Goal: Transaction & Acquisition: Purchase product/service

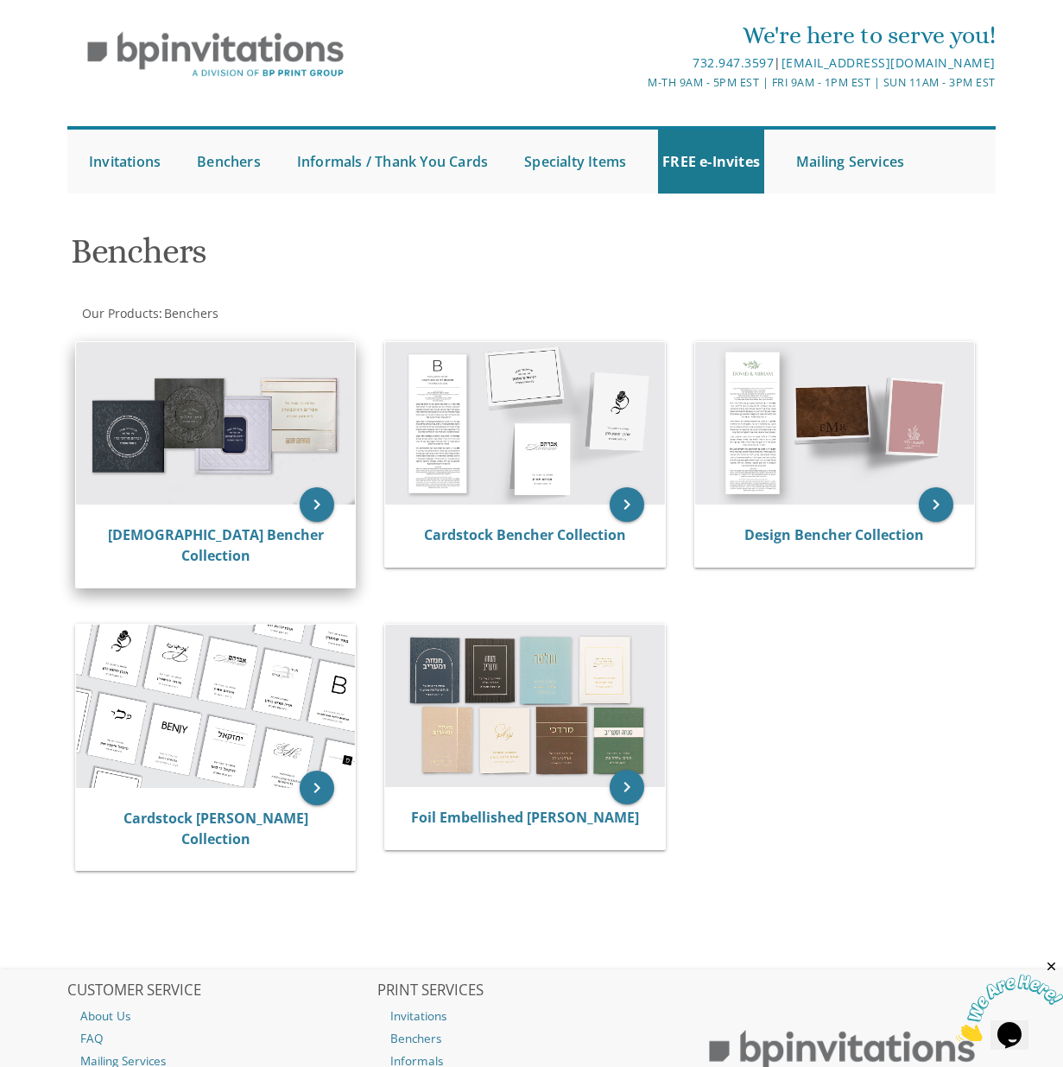
scroll to position [22, 0]
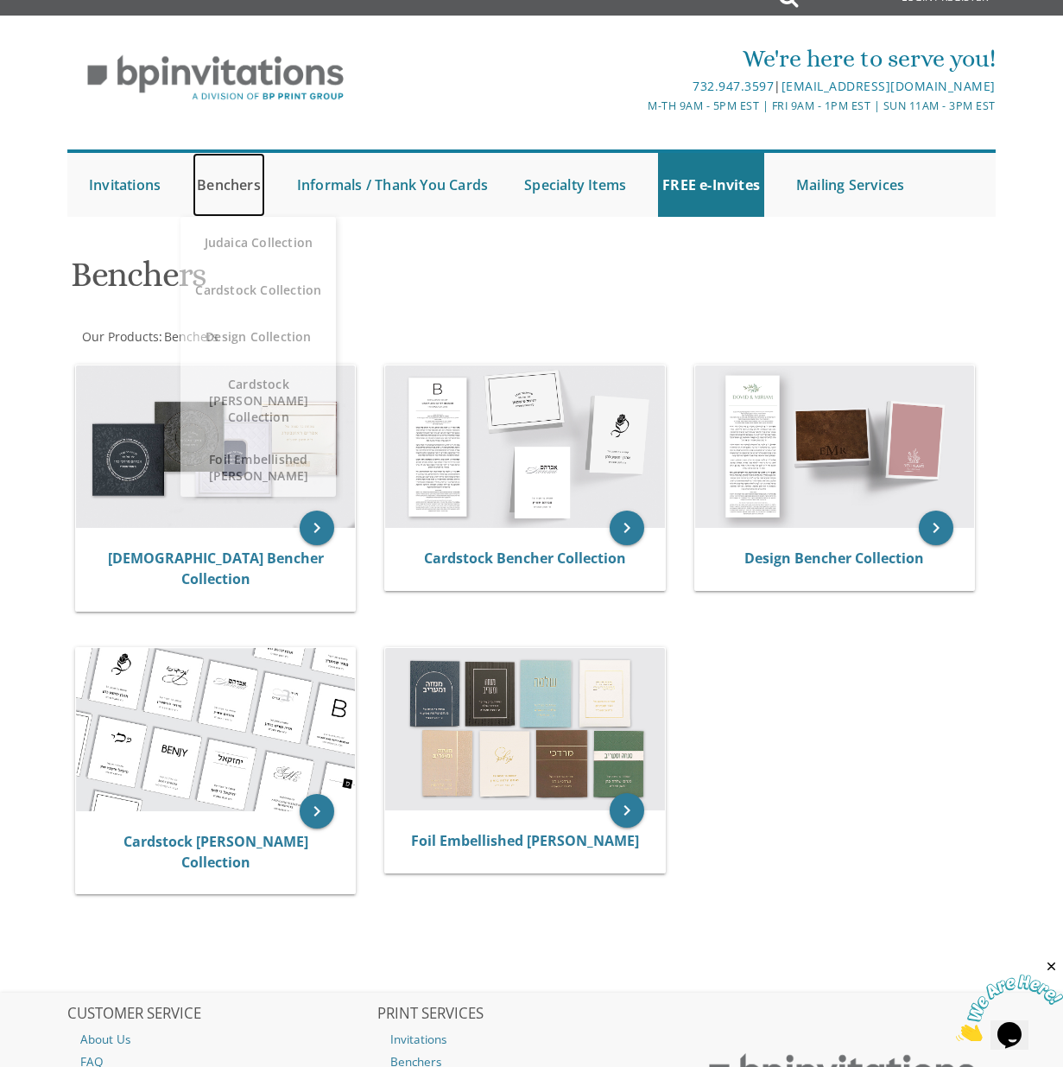
click at [239, 189] on link "Benchers" at bounding box center [229, 185] width 73 height 64
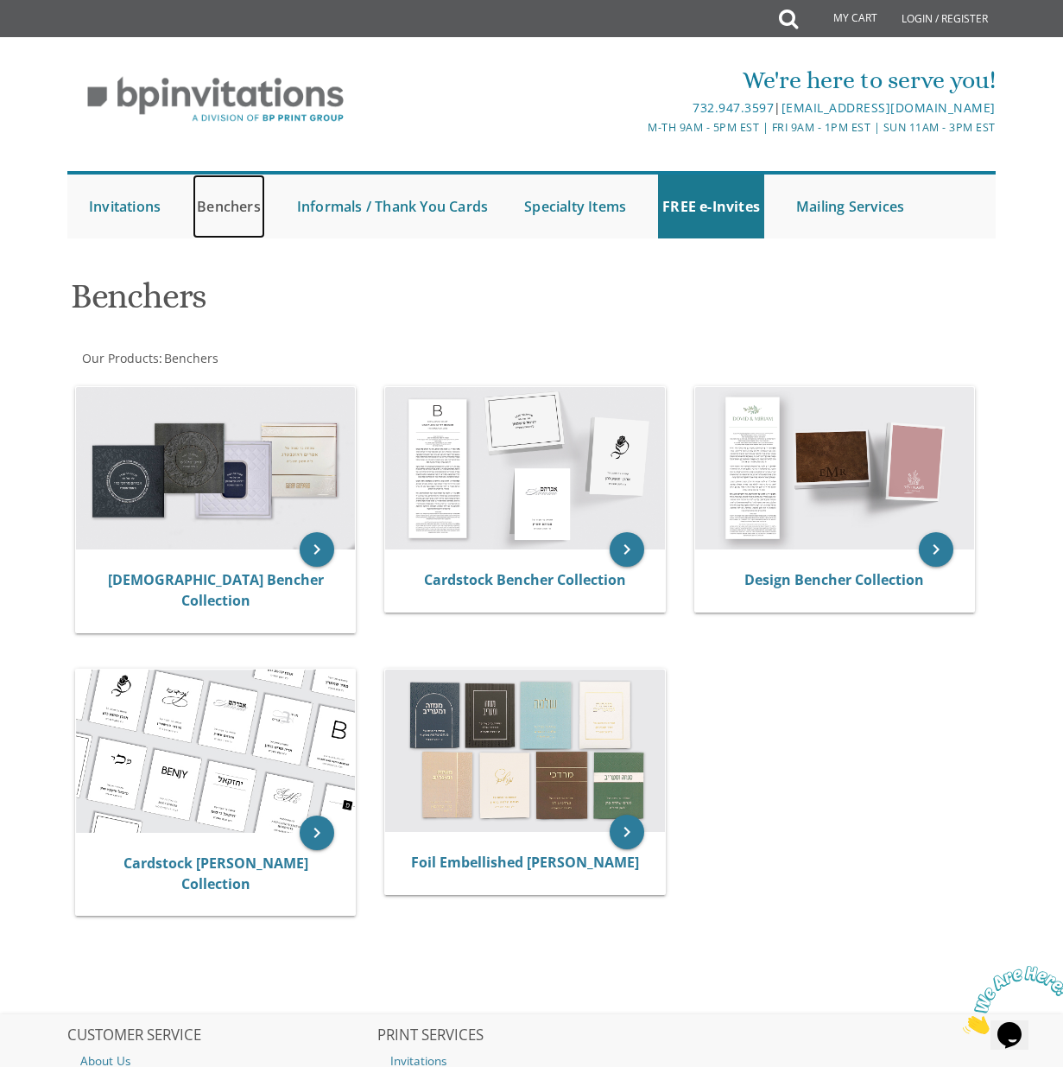
click at [232, 206] on link "Benchers" at bounding box center [229, 207] width 73 height 64
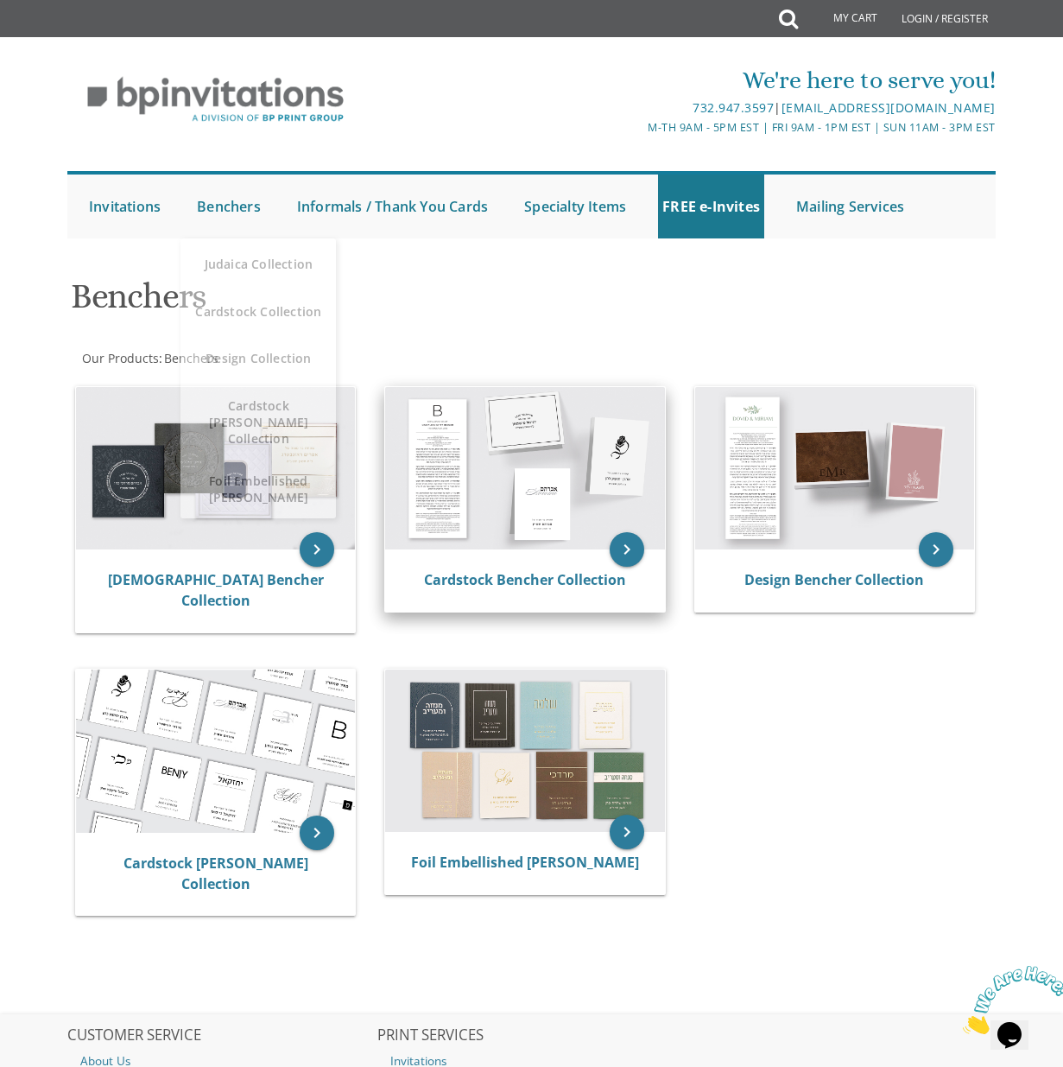
click at [484, 503] on img at bounding box center [524, 468] width 279 height 163
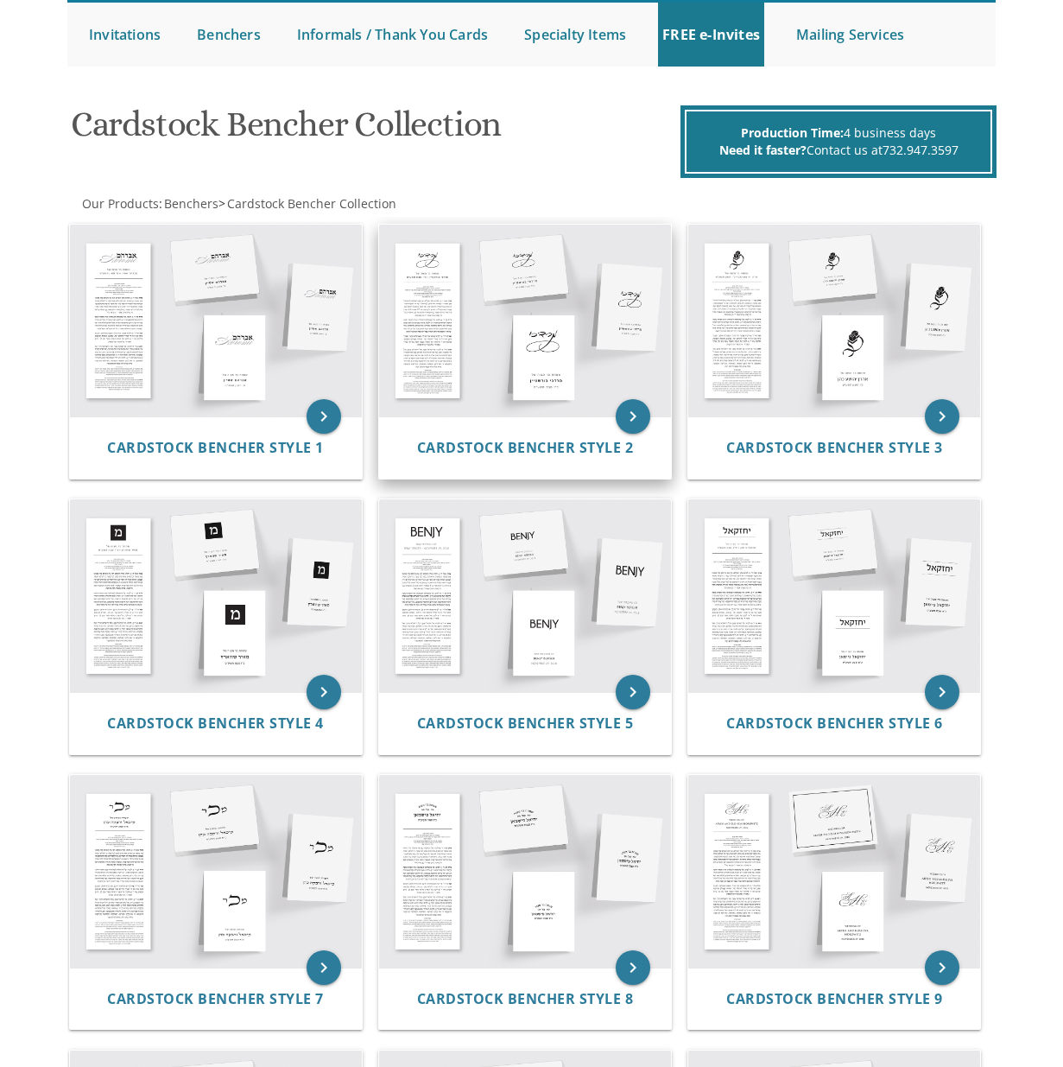
scroll to position [259, 0]
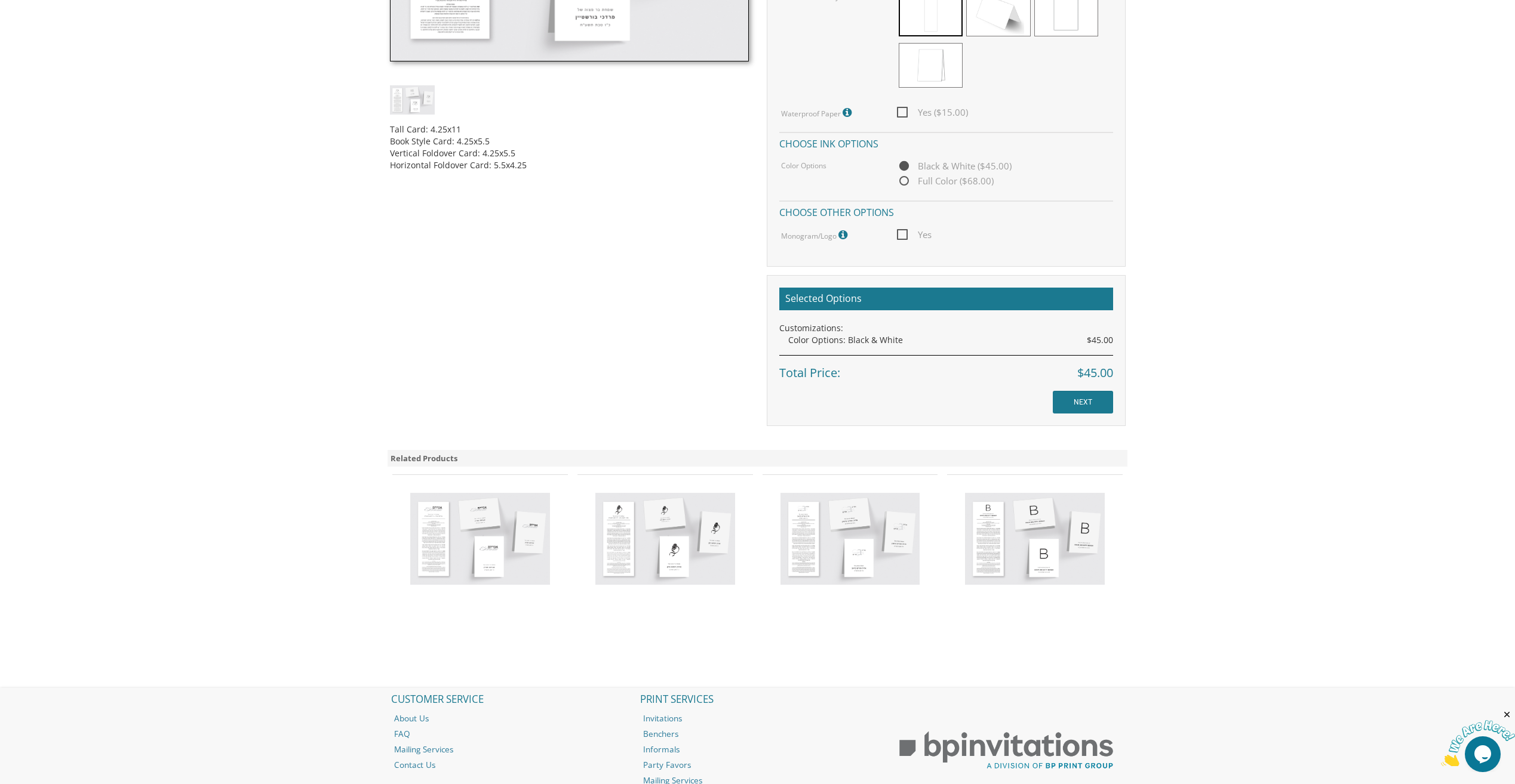
scroll to position [619, 0]
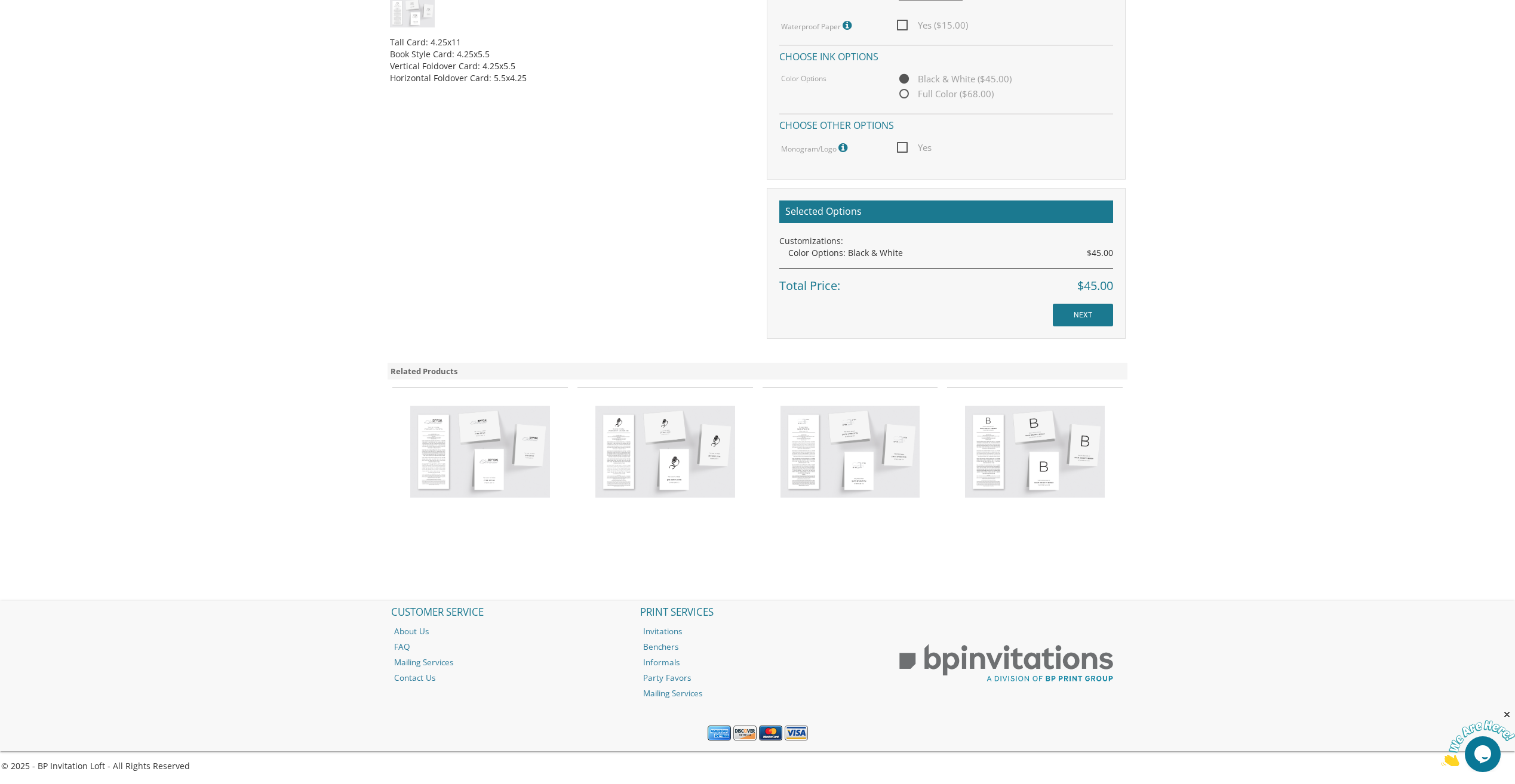
click at [415, 469] on img at bounding box center [480, 451] width 140 height 92
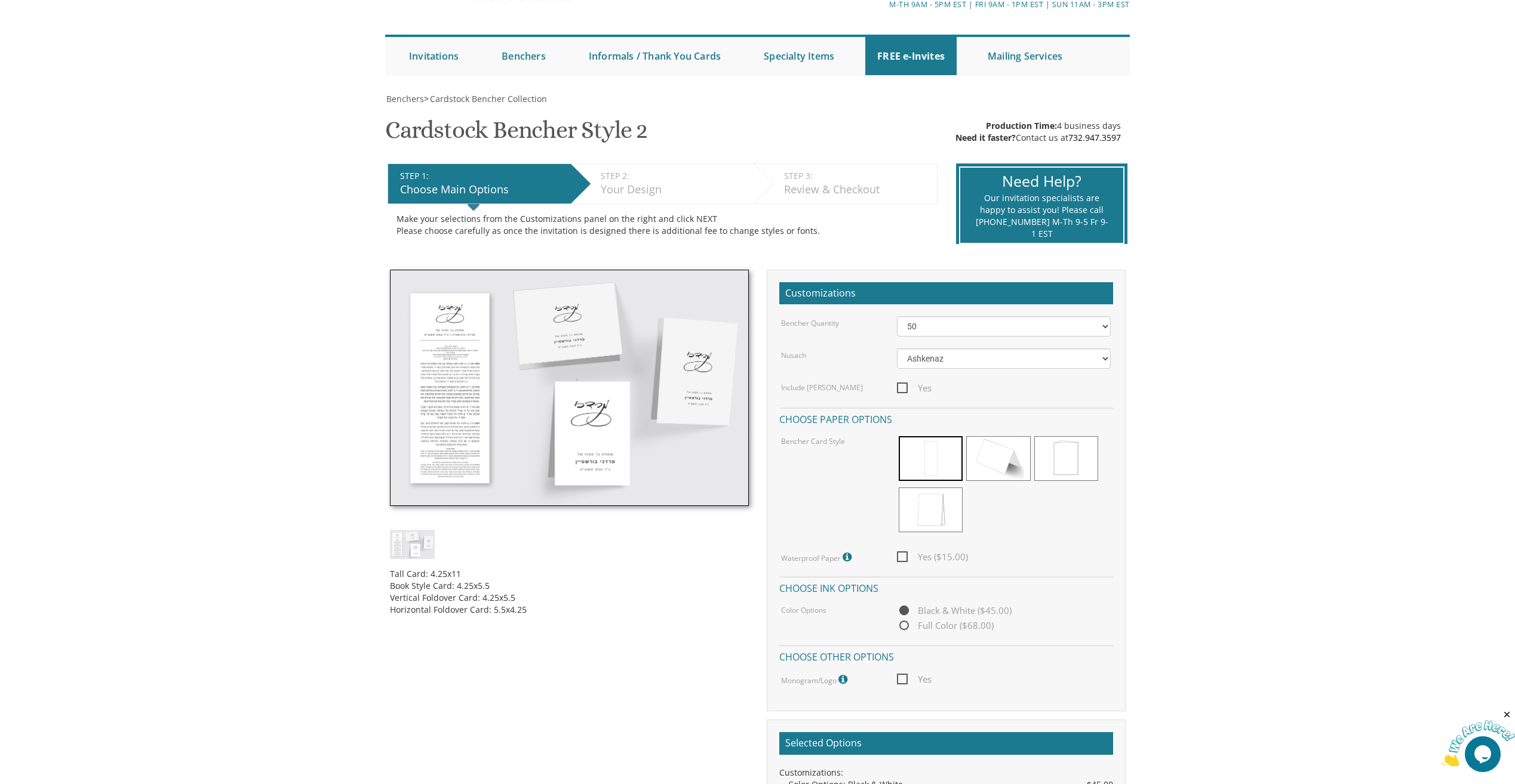
scroll to position [0, 0]
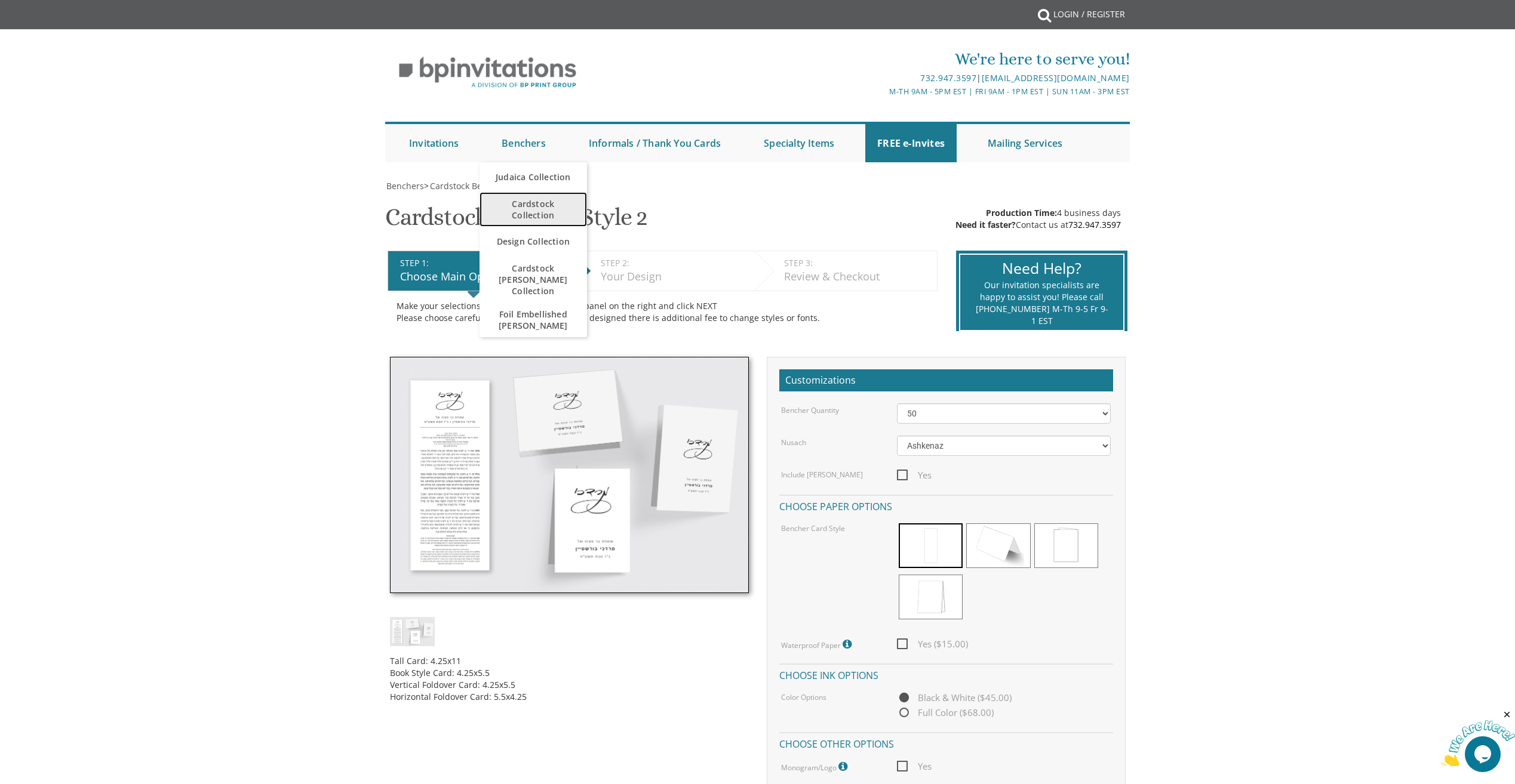
click at [520, 217] on span "Cardstock Collection" at bounding box center [533, 209] width 84 height 35
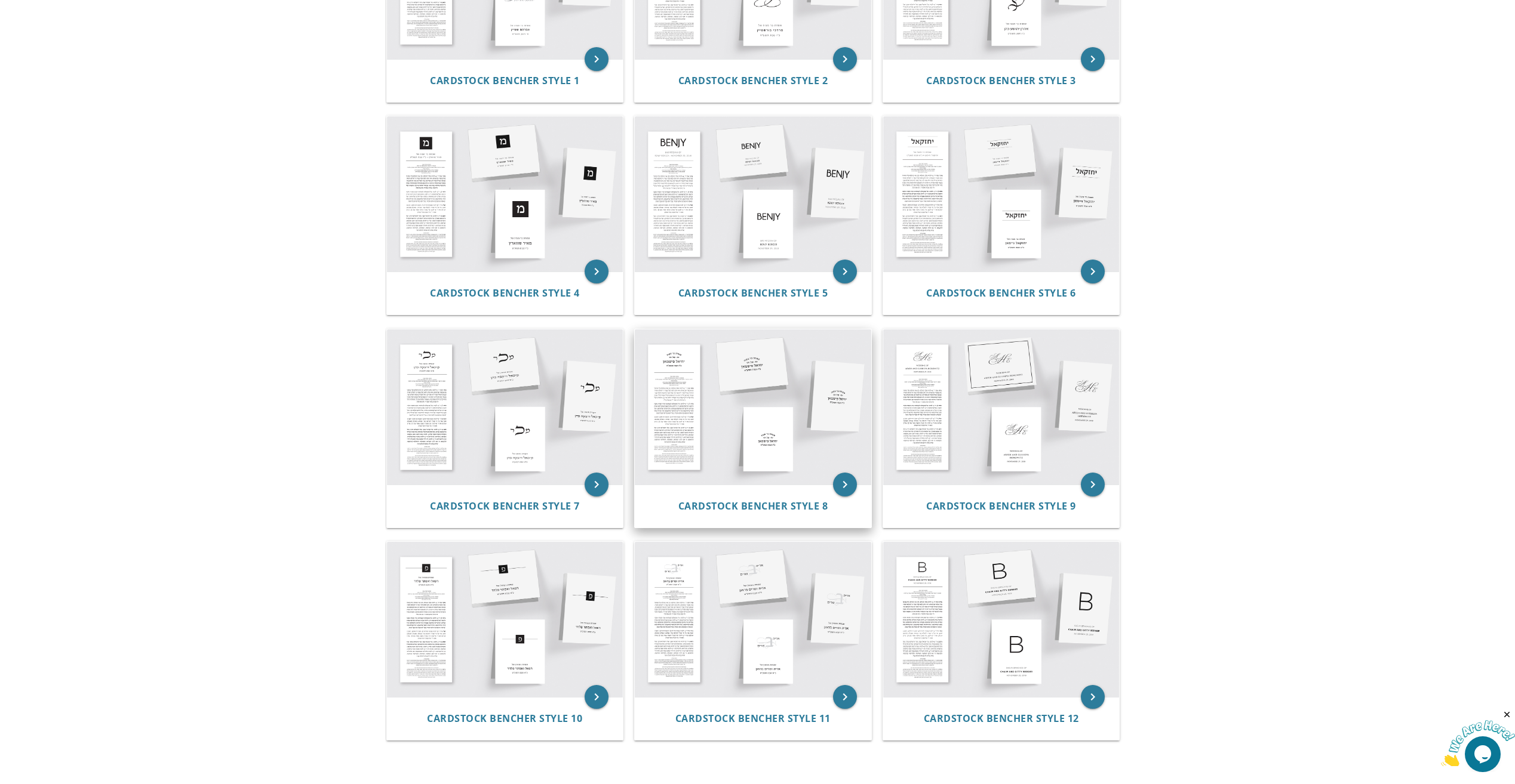
scroll to position [358, 0]
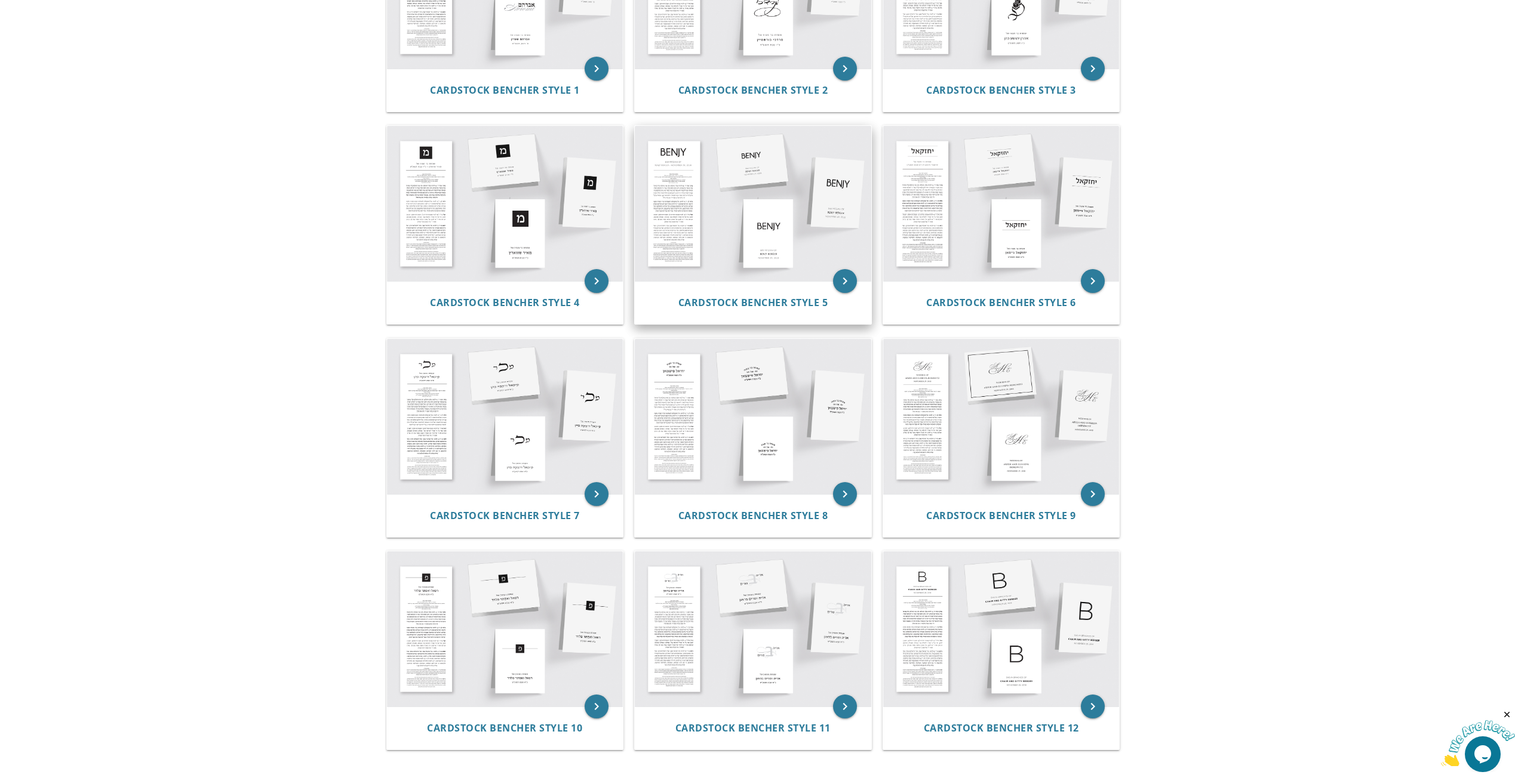
click at [700, 209] on img at bounding box center [753, 203] width 236 height 155
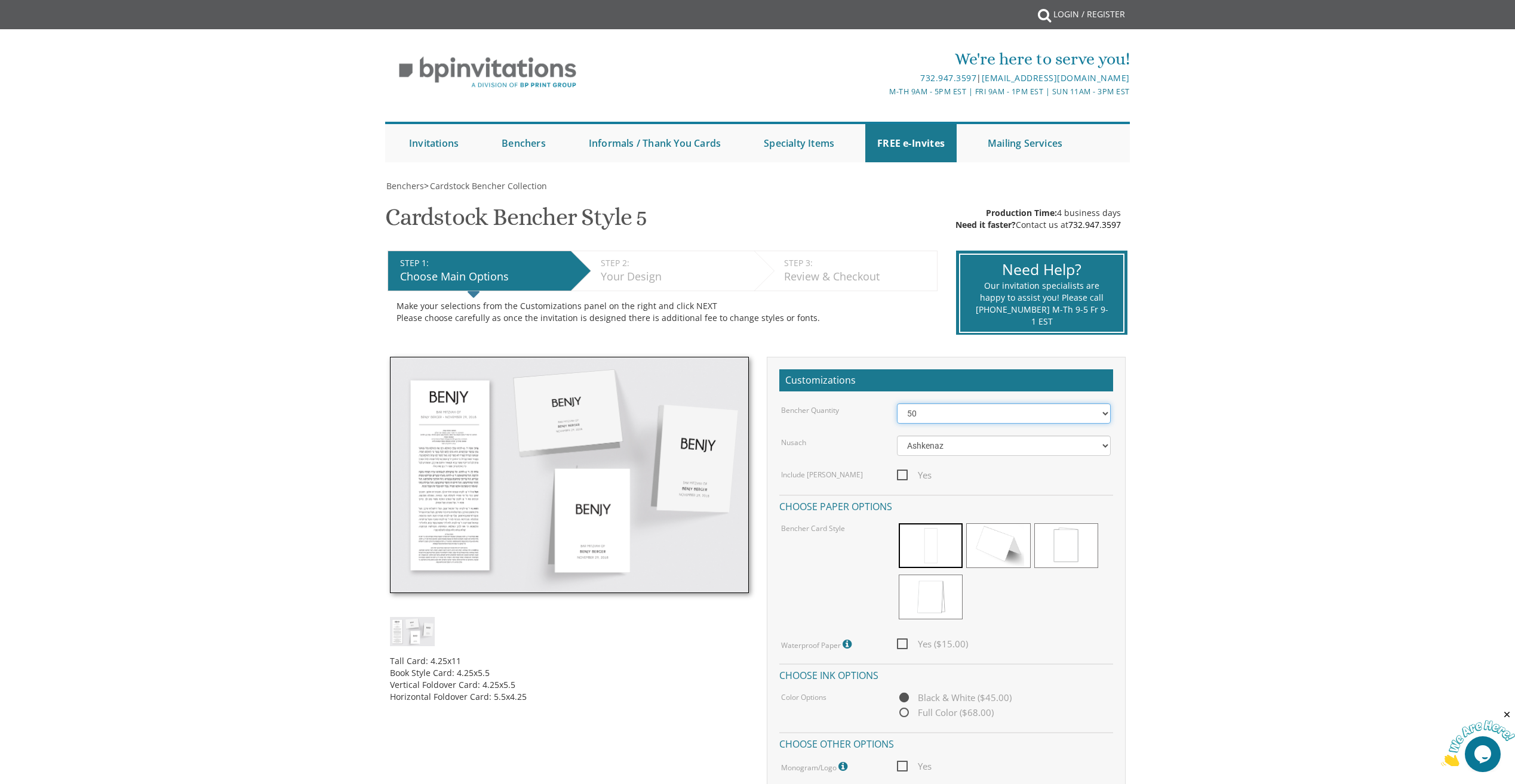
click at [1098, 417] on select "50 60 70 80 90 100 125 150 175 200 225 250 275 300 325 350 375 400 425 450 475 …" at bounding box center [1004, 413] width 214 height 20
select select "70"
click at [897, 403] on select "50 60 70 80 90 100 125 150 175 200 225 250 275 300 325 350 375 400 425 450 475 …" at bounding box center [1004, 413] width 214 height 20
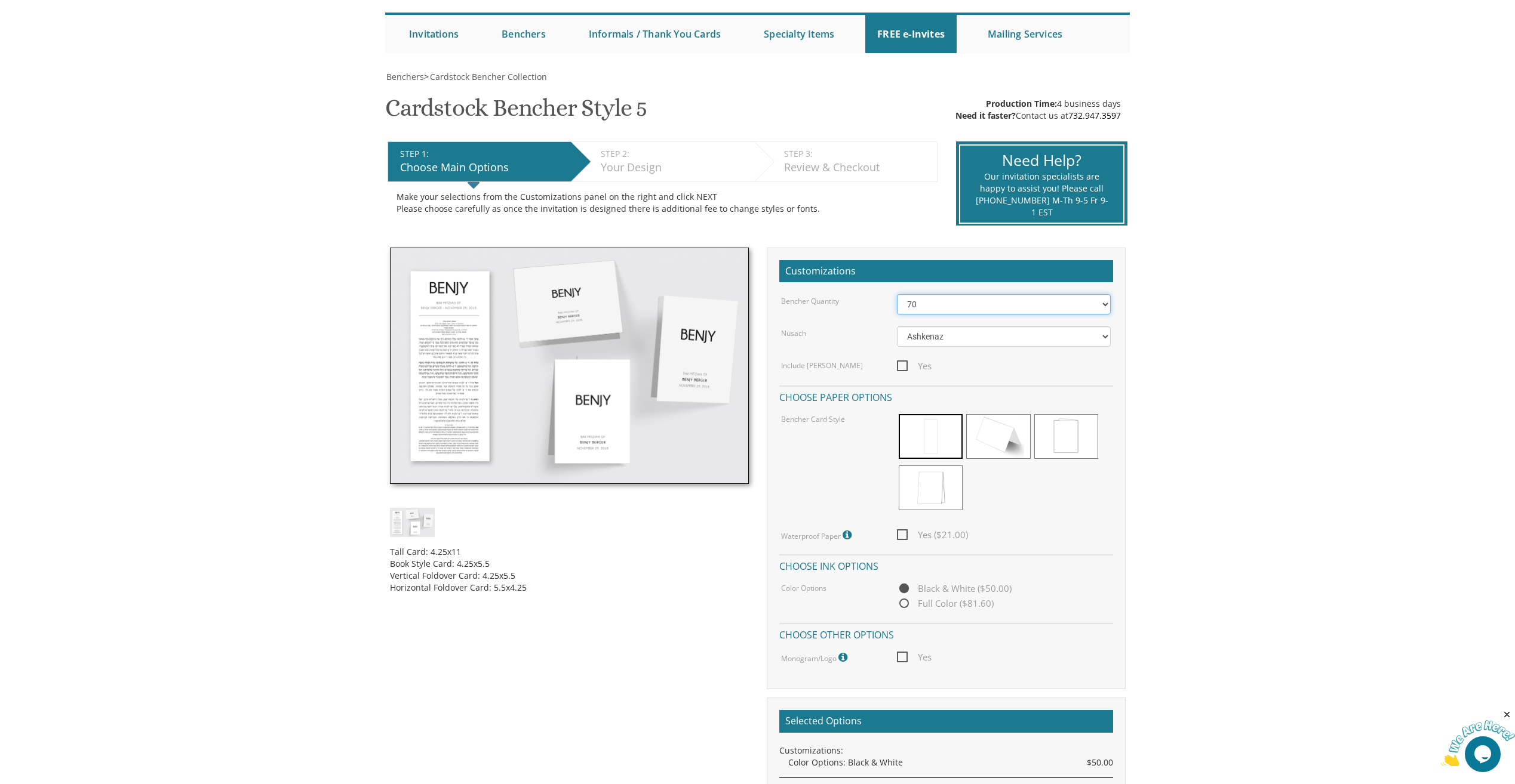
scroll to position [119, 0]
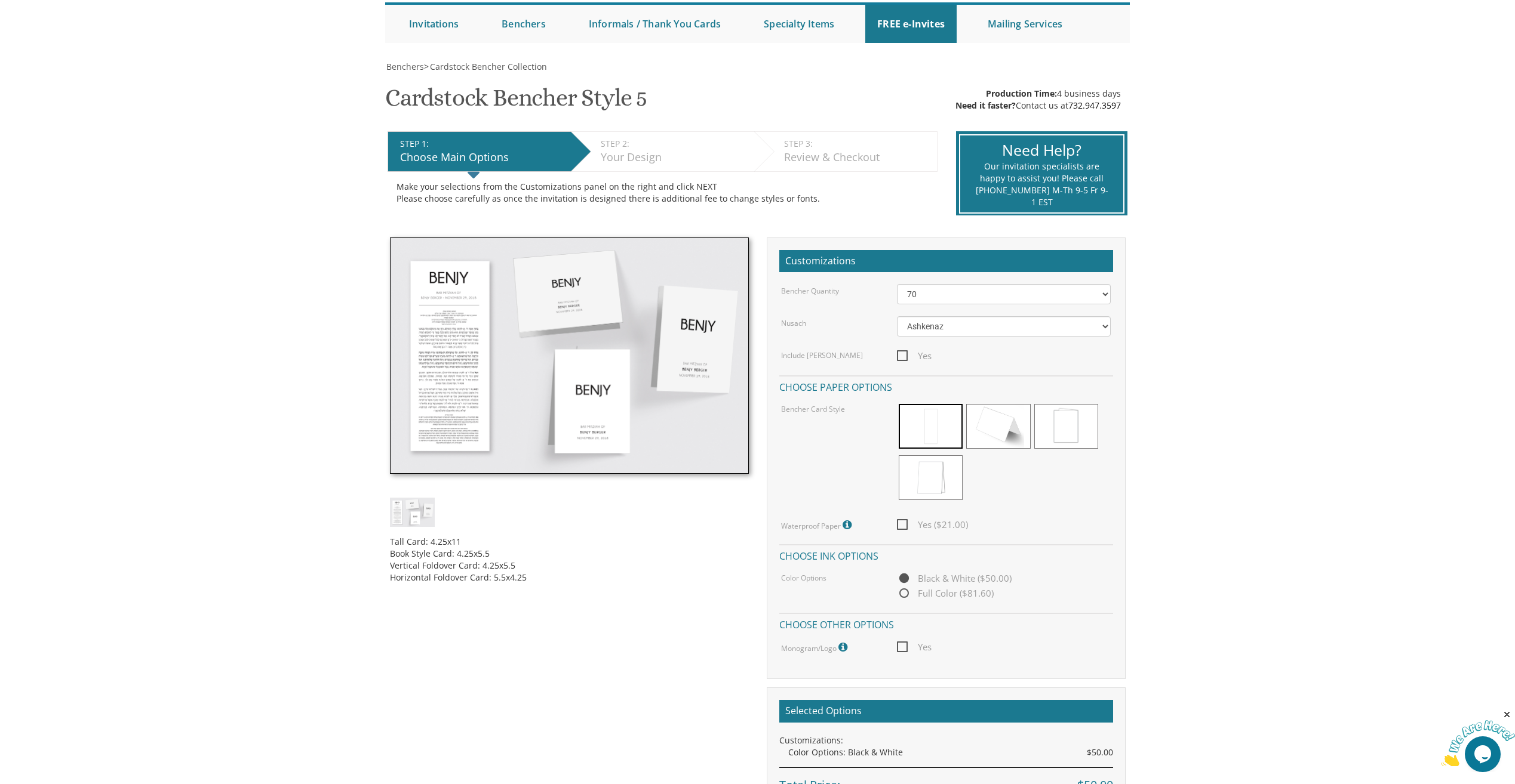
click at [904, 595] on span "Full Color ($81.60)" at bounding box center [945, 593] width 97 height 15
click at [904, 595] on input "Full Color ($81.60)" at bounding box center [901, 593] width 8 height 8
radio input "true"
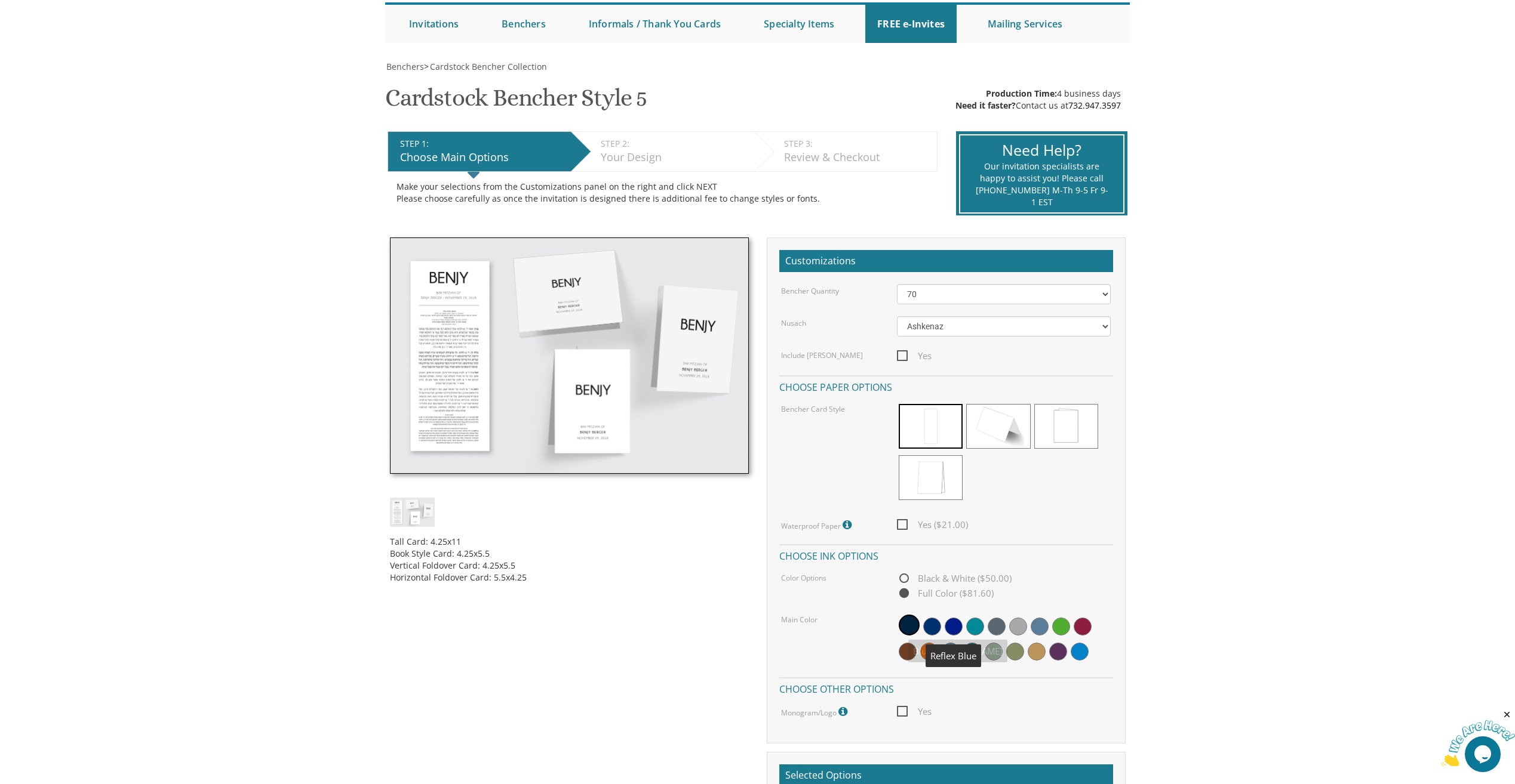
click at [946, 622] on span at bounding box center [954, 627] width 18 height 18
click at [905, 575] on span "Black & White ($50.00)" at bounding box center [954, 579] width 115 height 15
click at [905, 575] on input "Black & White ($50.00)" at bounding box center [901, 579] width 8 height 8
radio input "true"
click at [943, 441] on span at bounding box center [930, 426] width 64 height 45
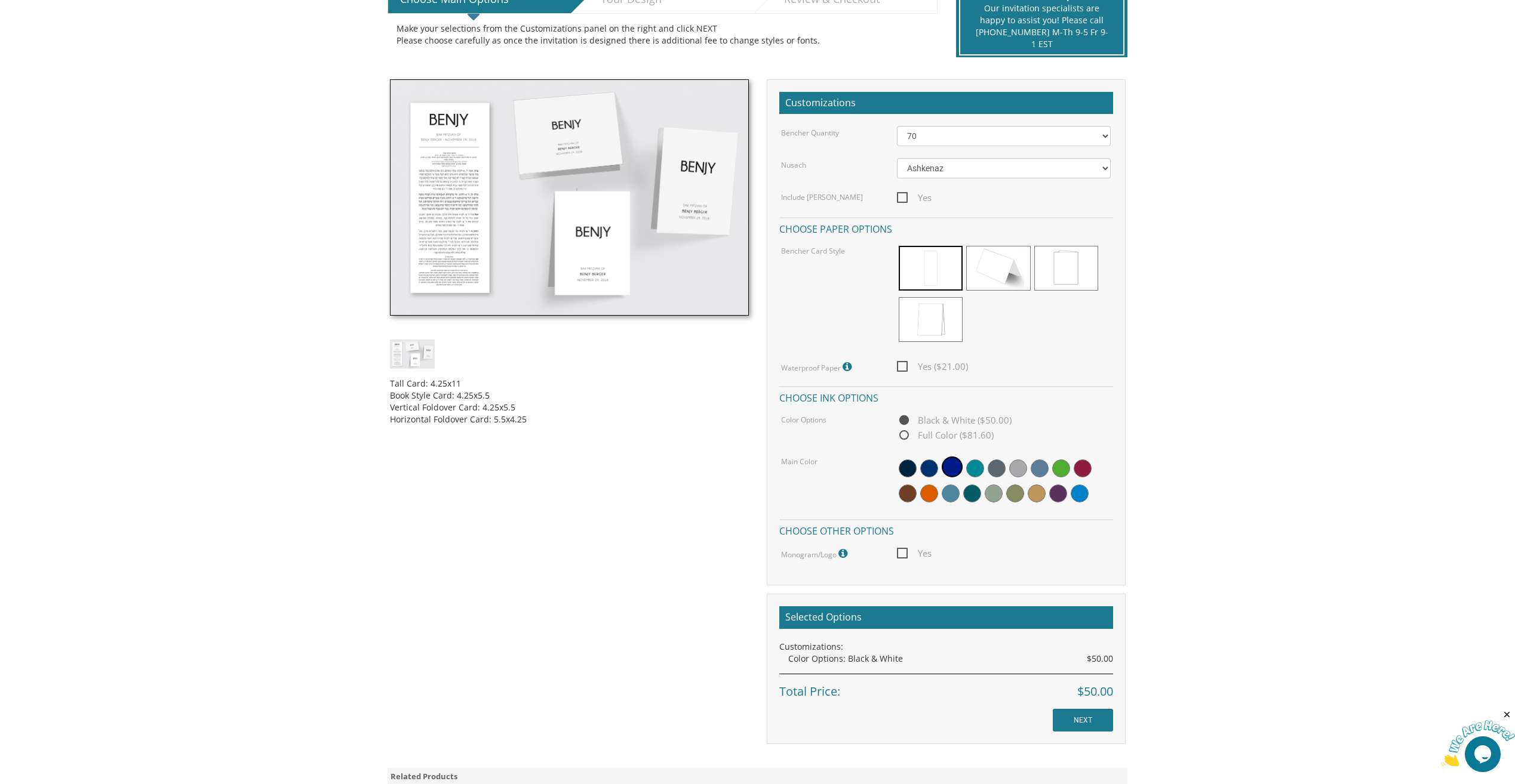
scroll to position [298, 0]
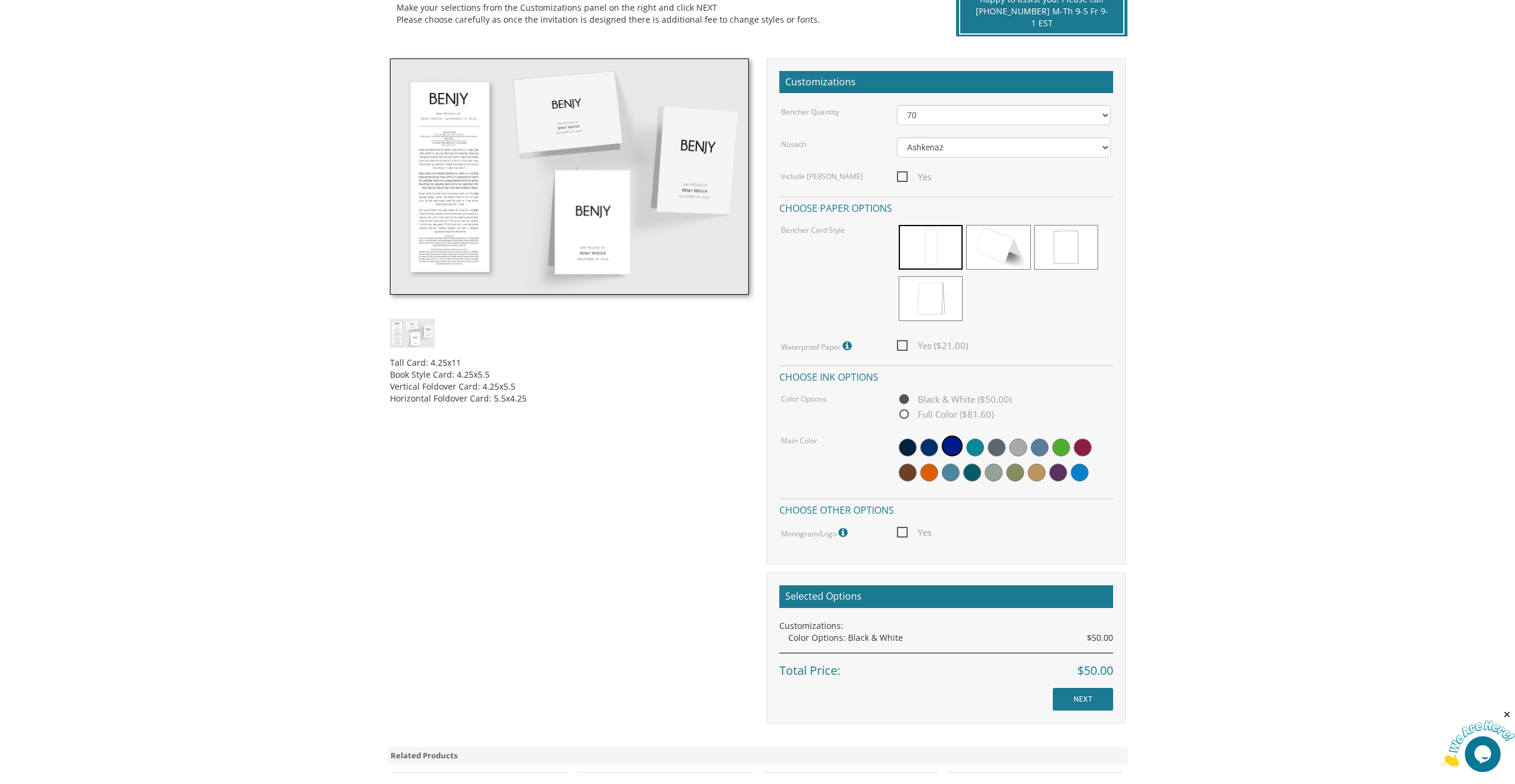
click at [905, 531] on span "Yes" at bounding box center [914, 533] width 35 height 15
click at [905, 531] on input "Yes" at bounding box center [901, 531] width 8 height 8
checkbox input "true"
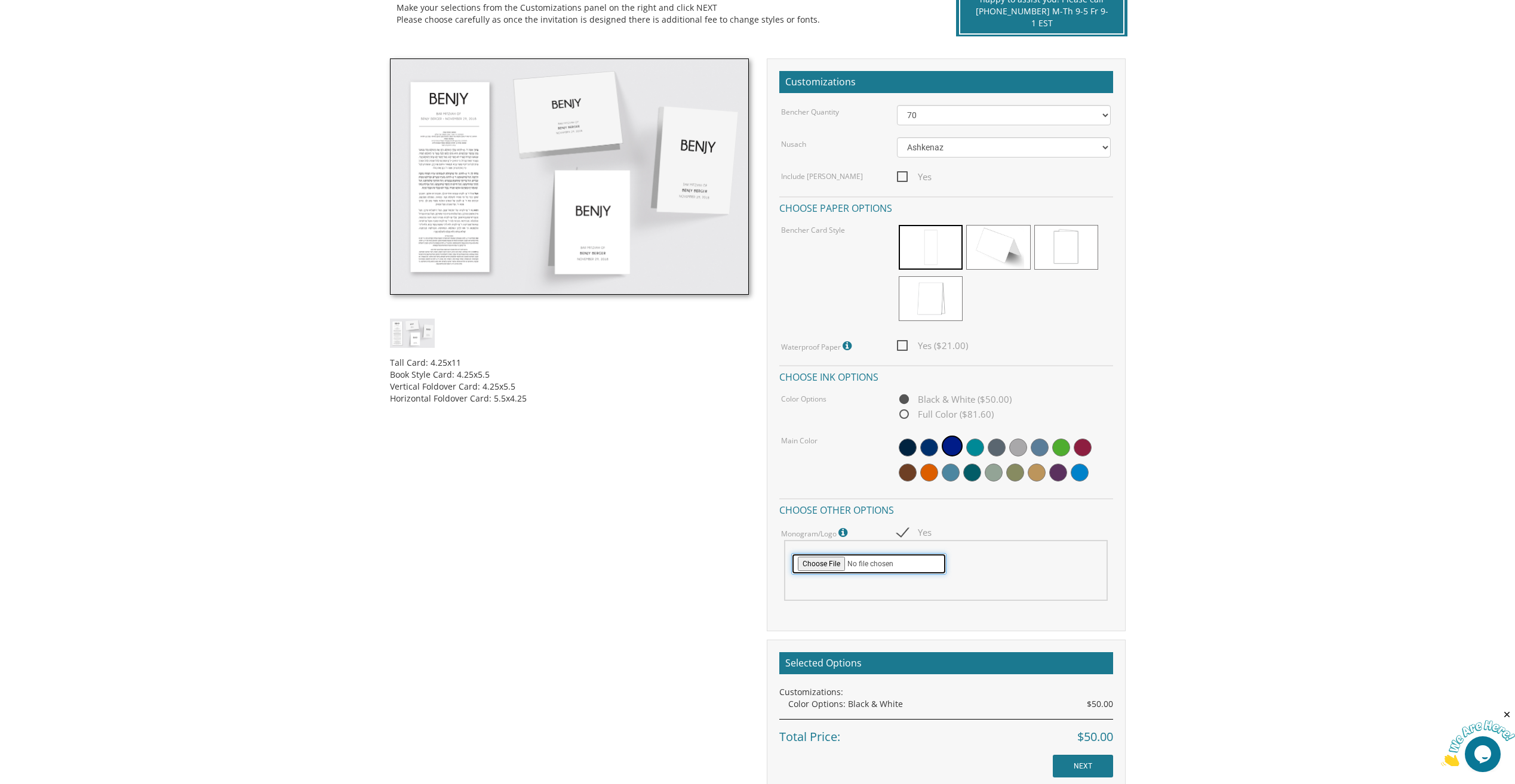
click at [820, 567] on input "file" at bounding box center [869, 564] width 156 height 21
type input "C:\fakepath\vectorstock_44815500 (1).zip"
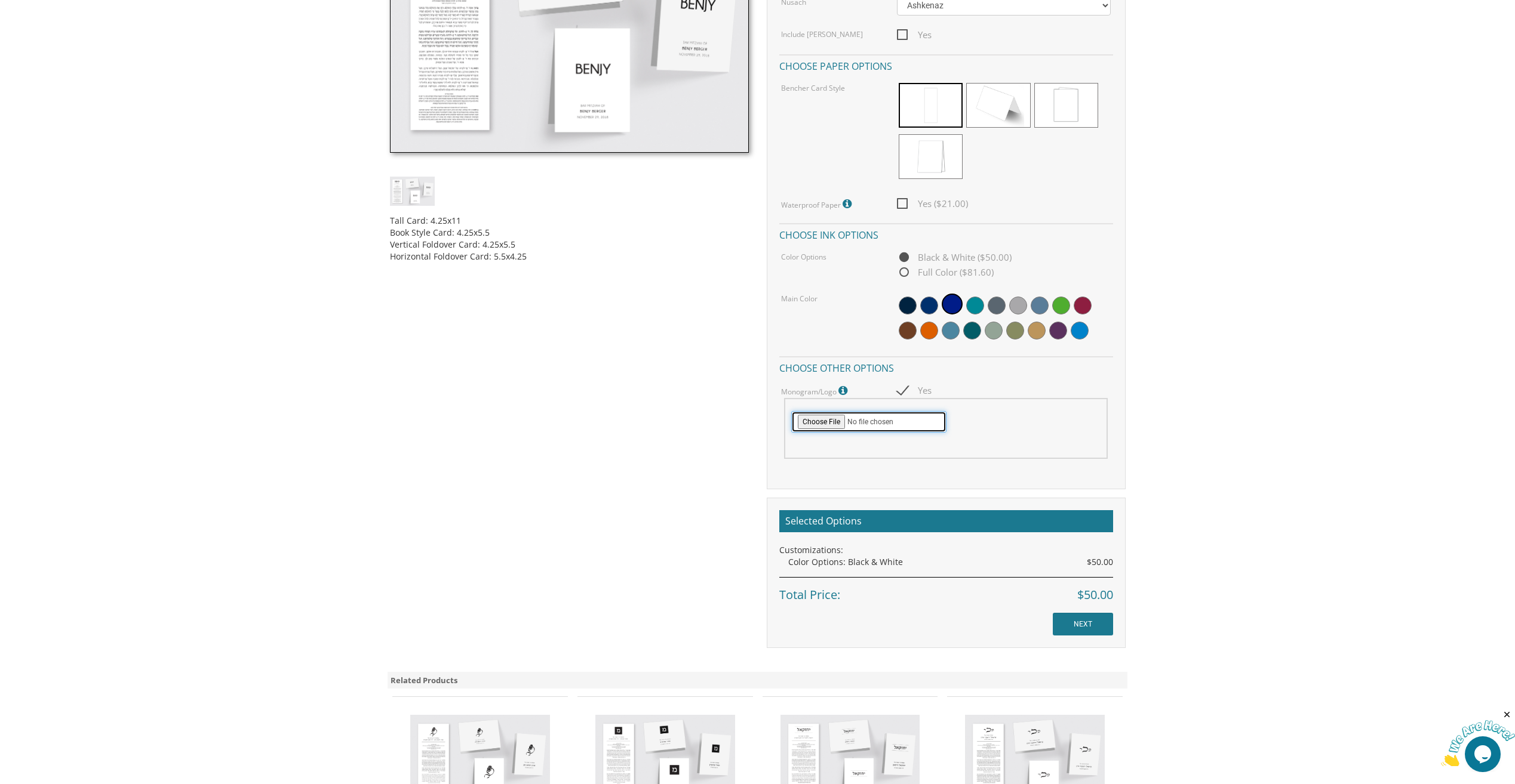
scroll to position [477, 0]
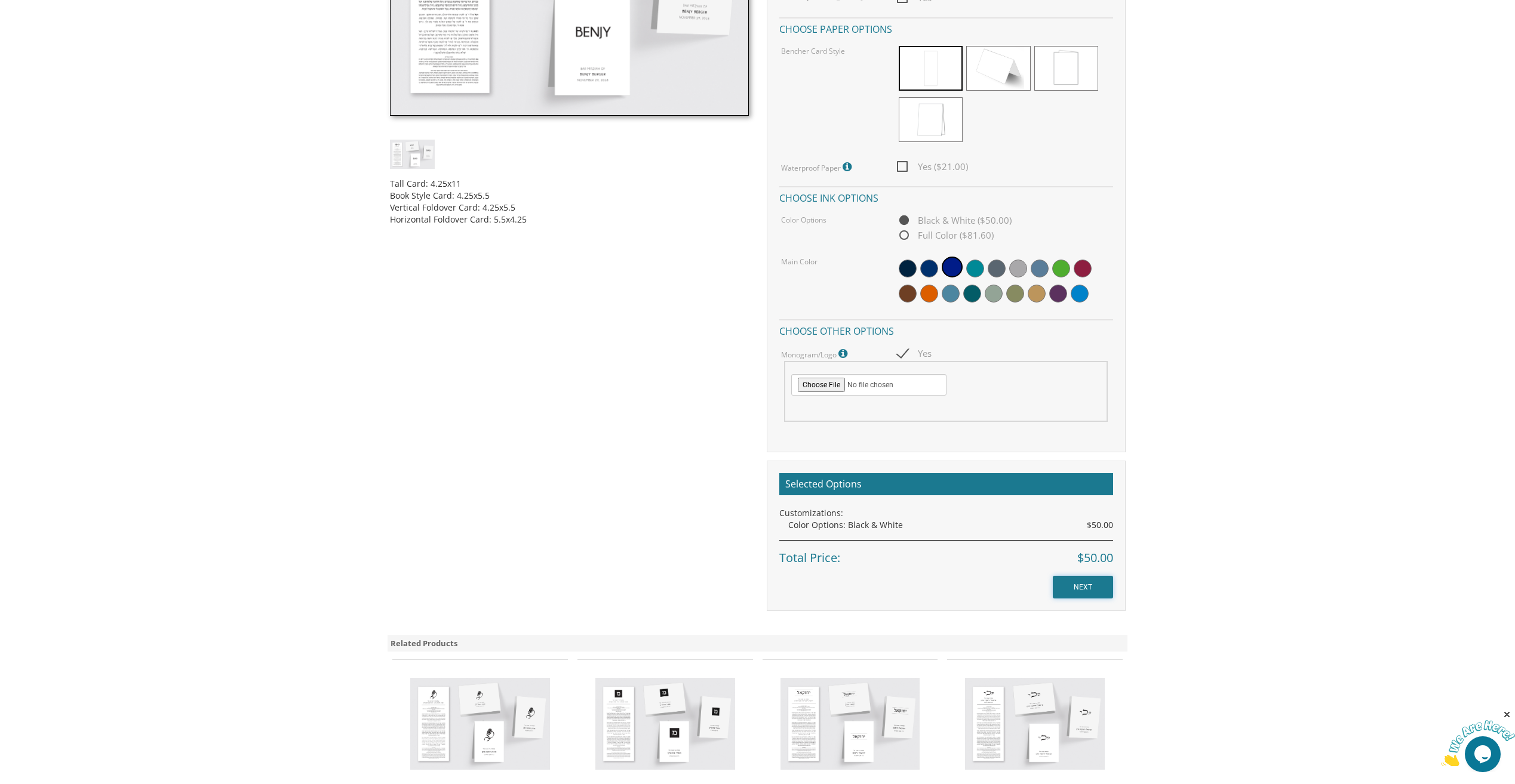
click at [1064, 589] on input "NEXT" at bounding box center [1082, 587] width 60 height 23
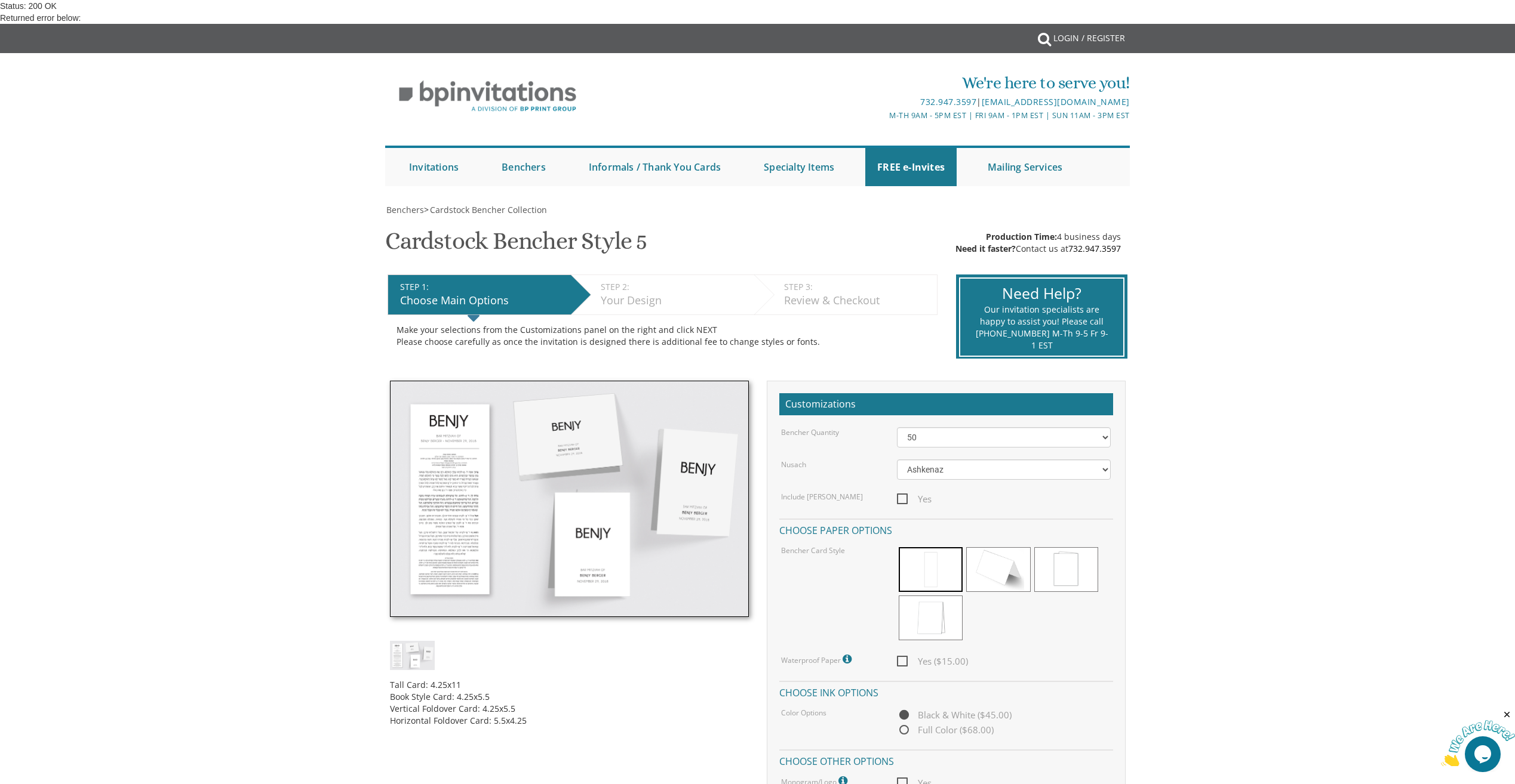
scroll to position [239, 0]
click at [899, 776] on span "Yes" at bounding box center [914, 783] width 35 height 15
click at [899, 778] on input "Yes" at bounding box center [901, 782] width 8 height 8
checkbox input "true"
click at [1111, 428] on div "50 60 70 80 90 100 125 150 175 200 225 250 275 300 325 350 375 400 425 450 475 …" at bounding box center [1004, 437] width 232 height 20
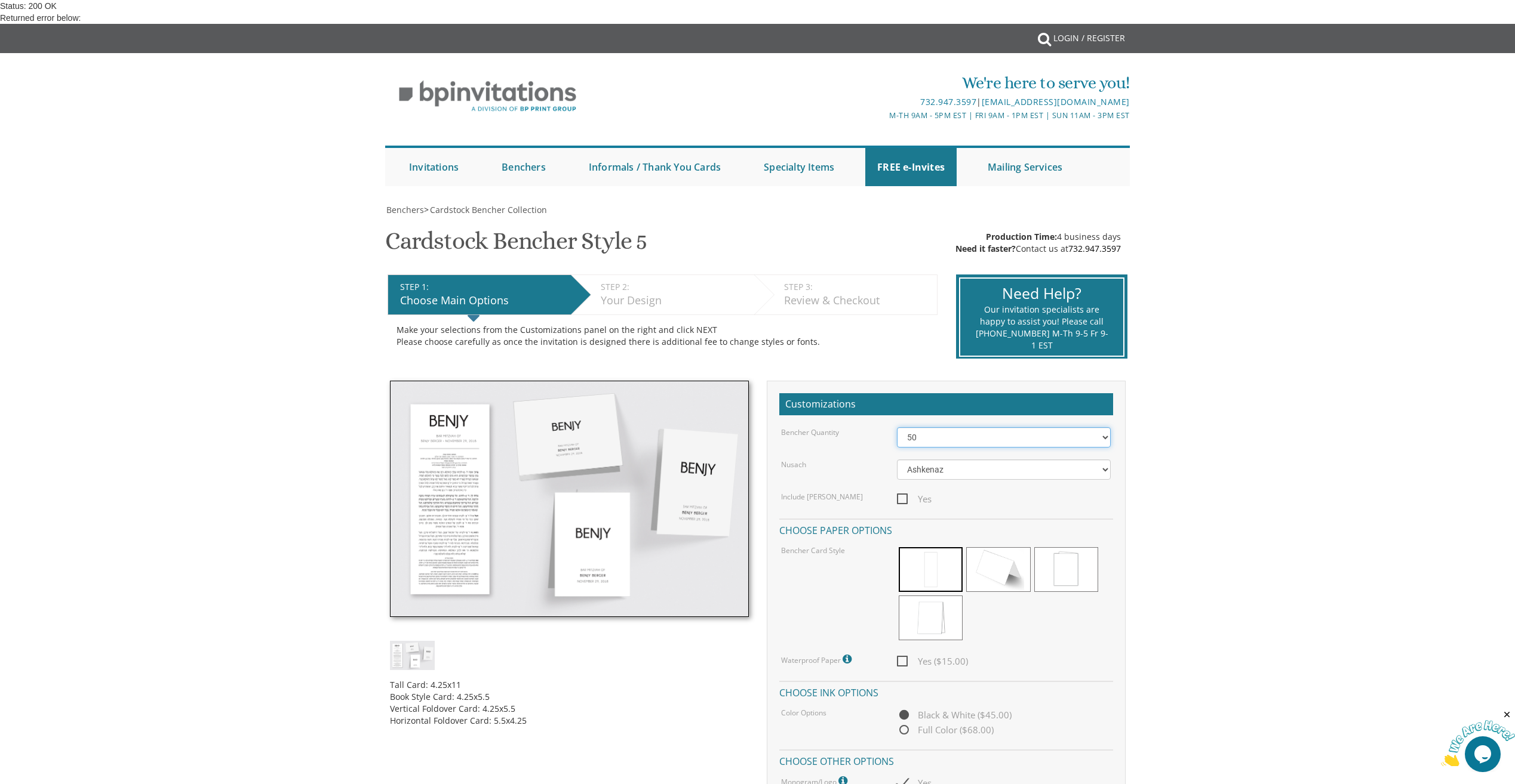
click at [1108, 428] on select "50 60 70 80 90 100 125 150 175 200 225 250 275 300 325 350 375 400 425 450 475 …" at bounding box center [1004, 437] width 214 height 20
select select "80"
click at [897, 428] on select "50 60 70 80 90 100 125 150 175 200 225 250 275 300 325 350 375 400 425 450 475 …" at bounding box center [1004, 437] width 214 height 20
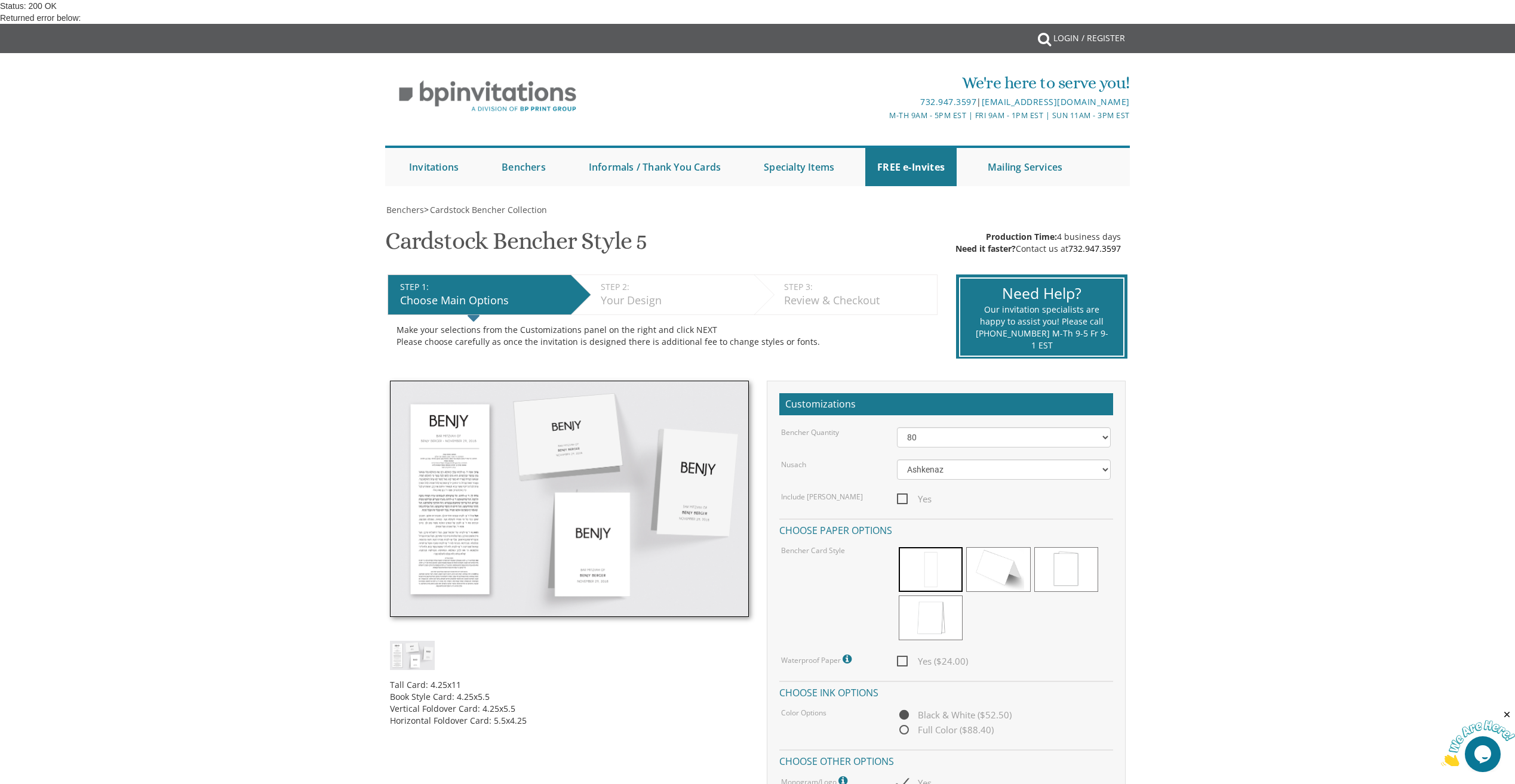
type input "C:\fakepath\AK Monogram.pdf"
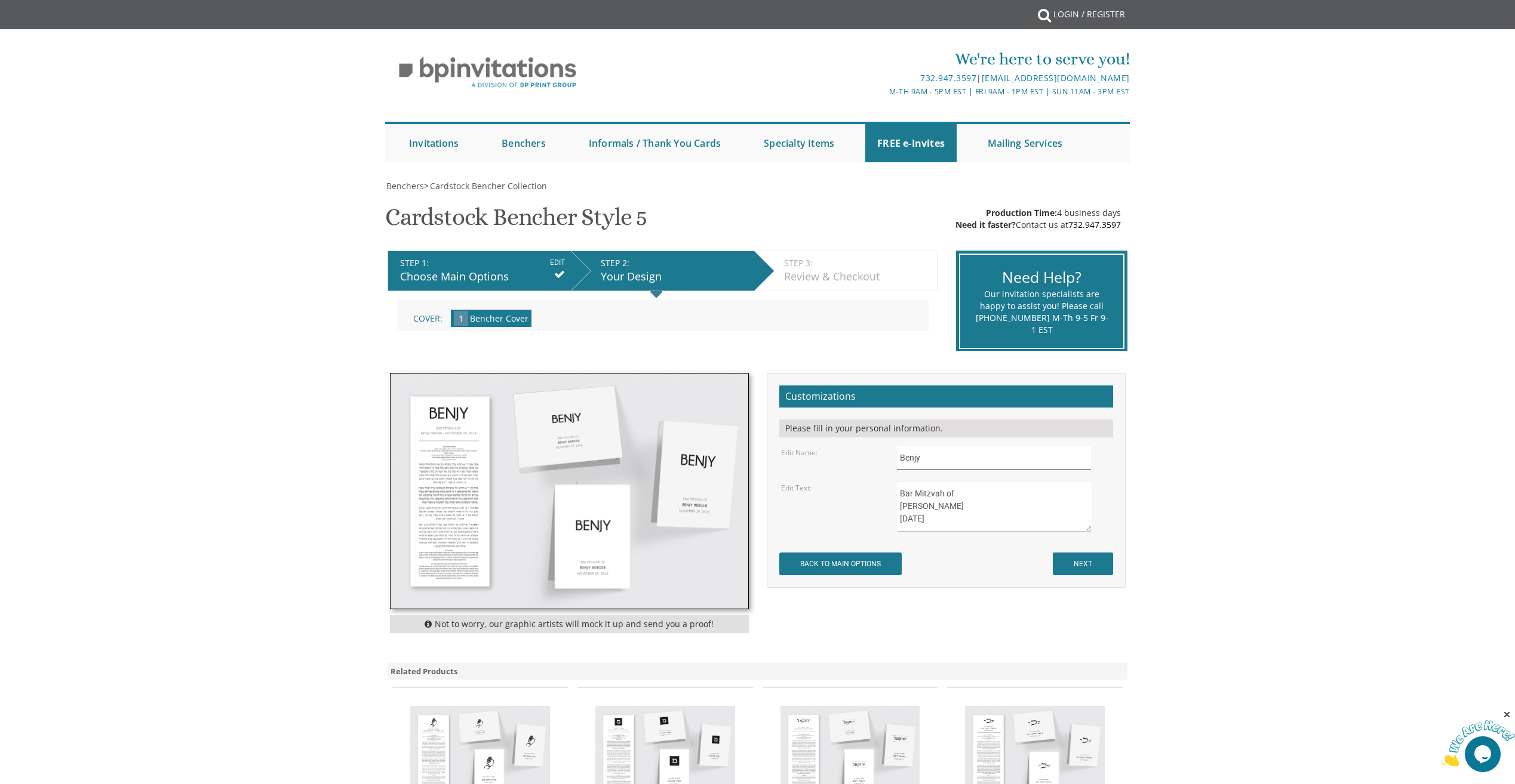
click at [959, 458] on input "Benjy" at bounding box center [994, 458] width 194 height 23
type input "B"
click at [963, 502] on textarea "Bar Mitzvah of [PERSON_NAME] [DATE]" at bounding box center [994, 506] width 194 height 50
click at [986, 524] on textarea "Bar Mitzvah of [PERSON_NAME] [DATE]" at bounding box center [994, 506] width 194 height 50
type textarea "Bar Mitzvah of Shabbos Parshas Ki Seitzei [DATE]"
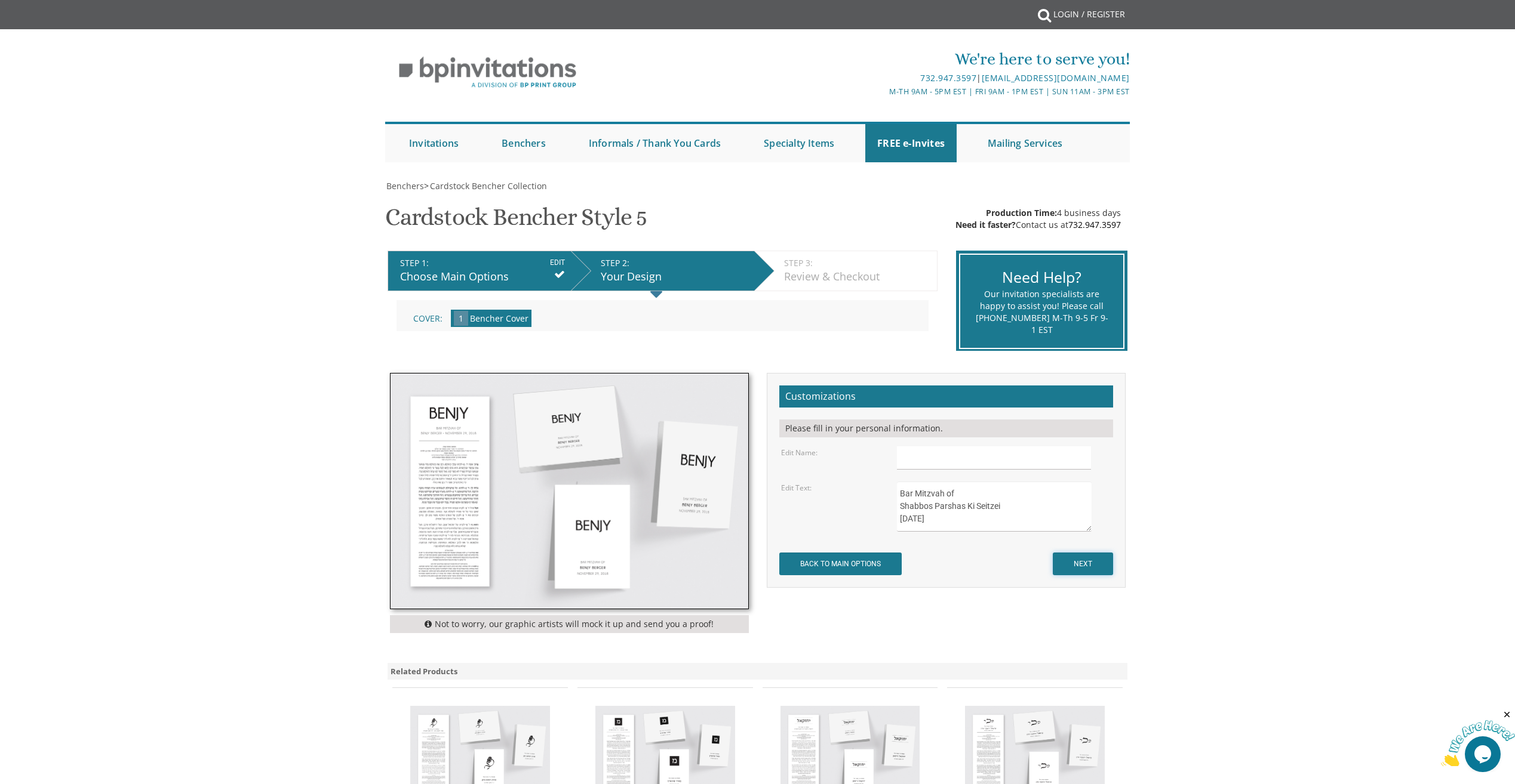
click at [1081, 560] on input "NEXT" at bounding box center [1082, 564] width 60 height 23
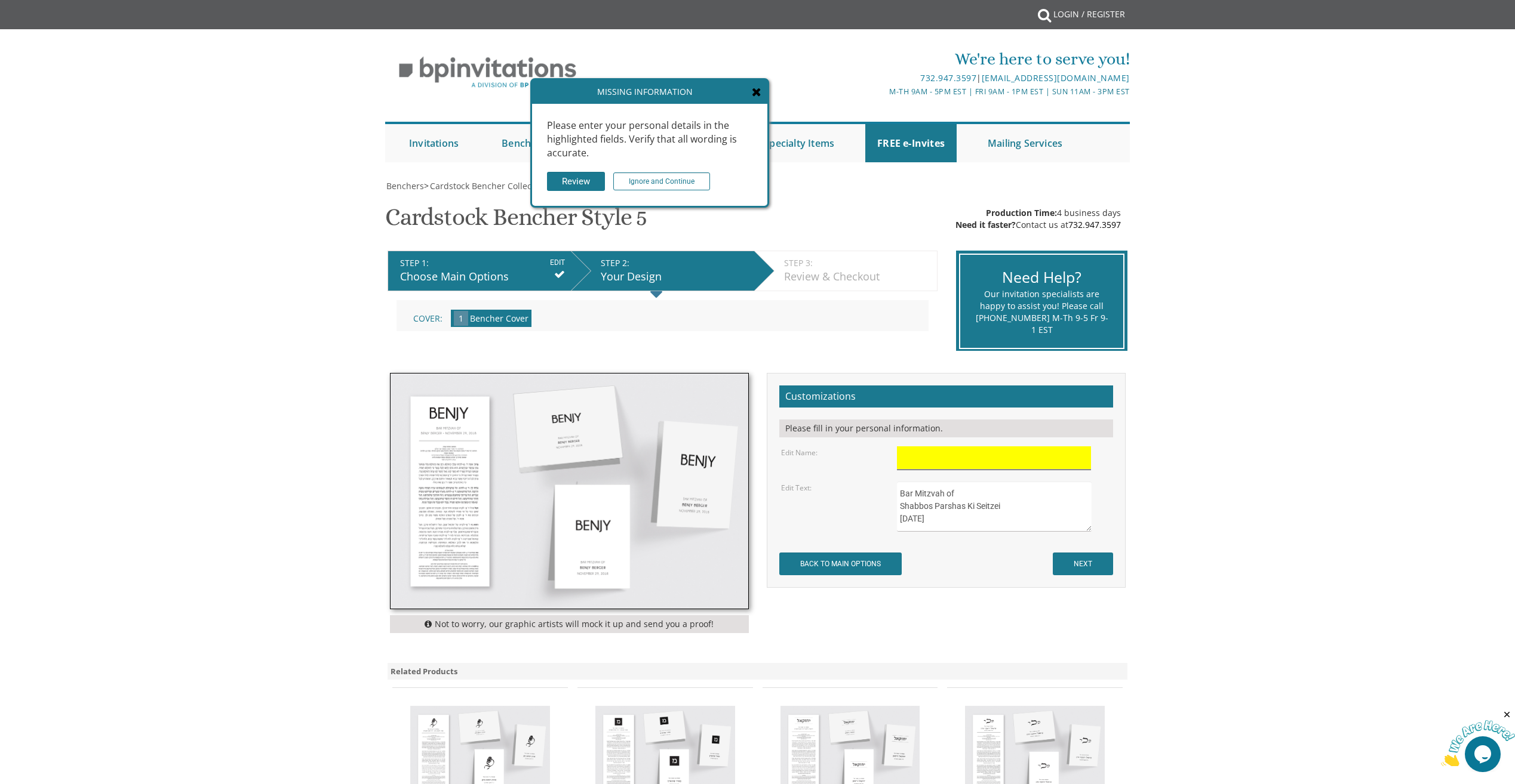
click at [964, 457] on input "text" at bounding box center [994, 458] width 194 height 23
type input "Using Monogram"
click at [1068, 563] on input "NEXT" at bounding box center [1082, 564] width 60 height 23
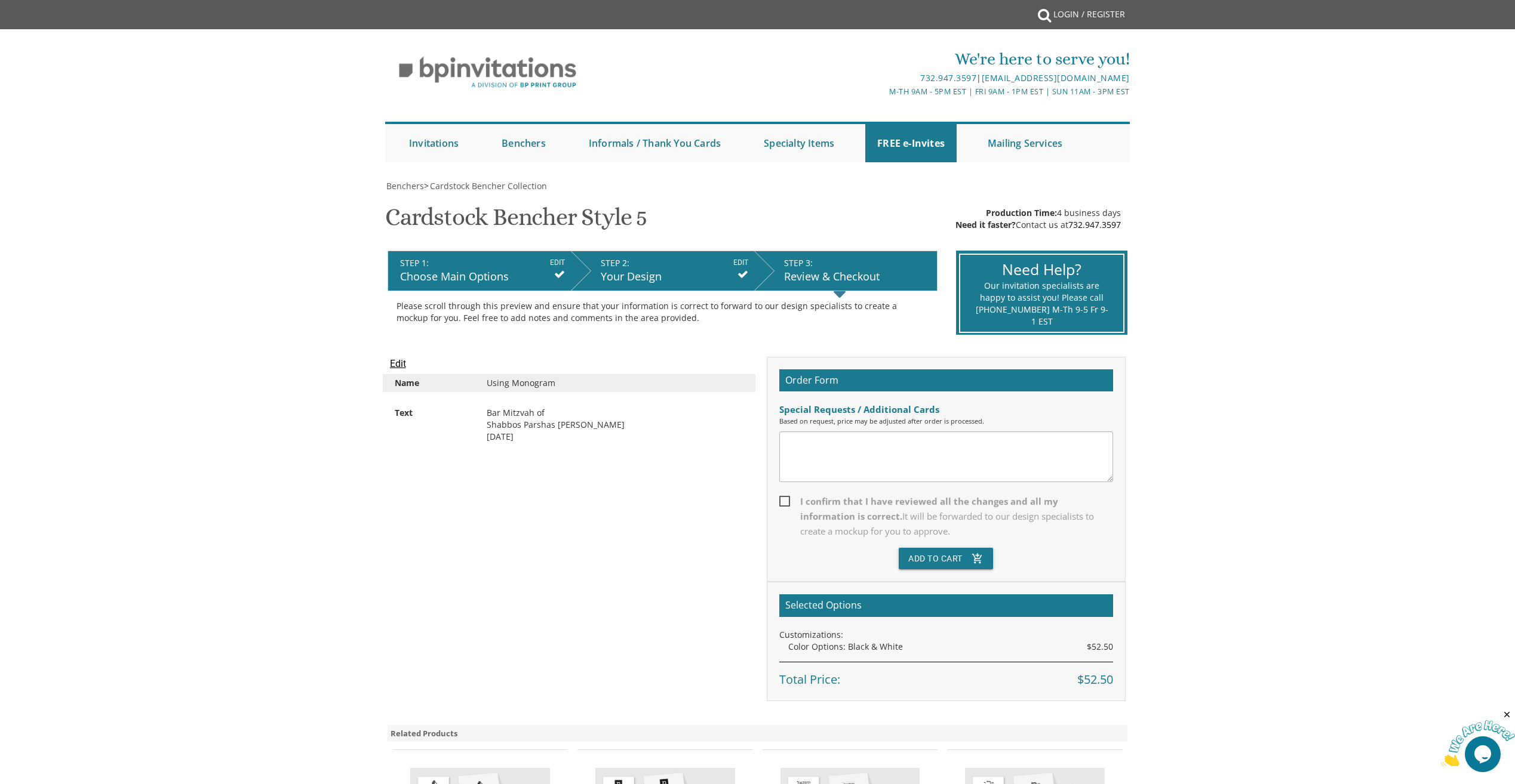
click at [854, 442] on textarea at bounding box center [945, 457] width 334 height 50
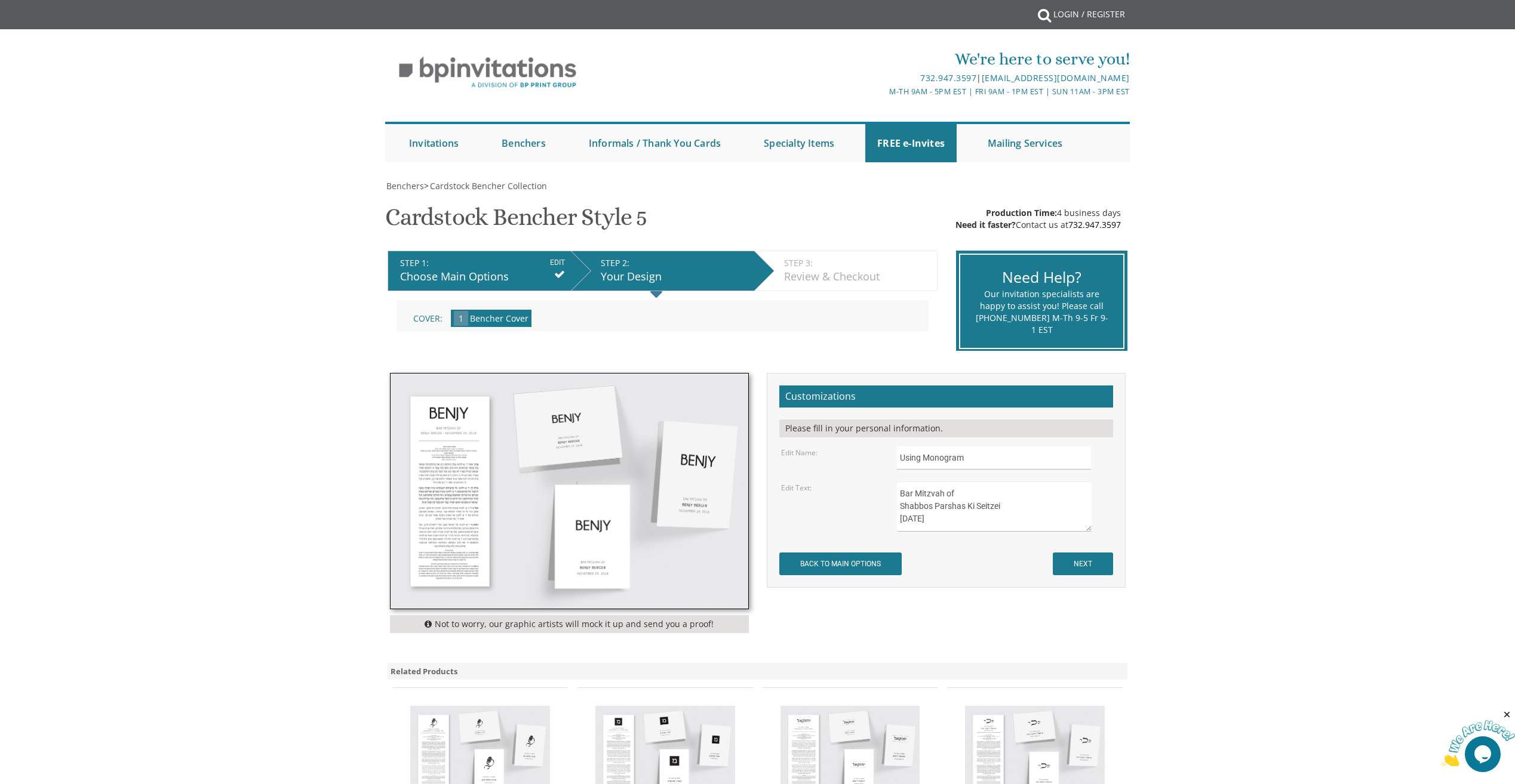
click at [968, 501] on textarea "Bar Mitzvah of Benjy Berger November 29, 2018" at bounding box center [994, 506] width 194 height 50
click at [972, 492] on textarea "Bar Mitzvah of Benjy Berger November 29, 2018" at bounding box center [994, 506] width 194 height 50
type textarea "Avi Krawiec Shabbos Parshas Ki Seitzei September 6th 2025"
click at [1077, 564] on input "NEXT" at bounding box center [1082, 564] width 60 height 23
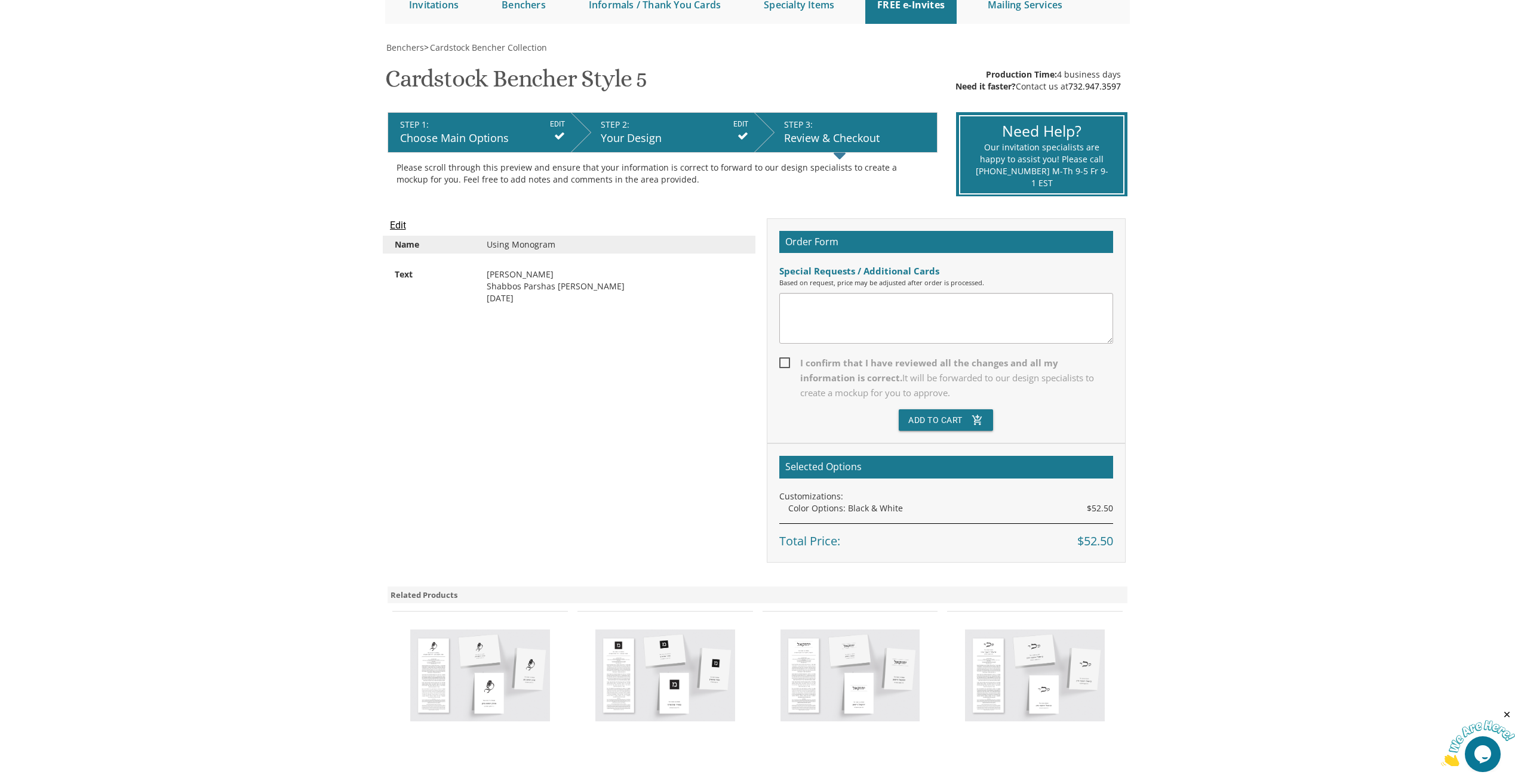
scroll to position [119, 0]
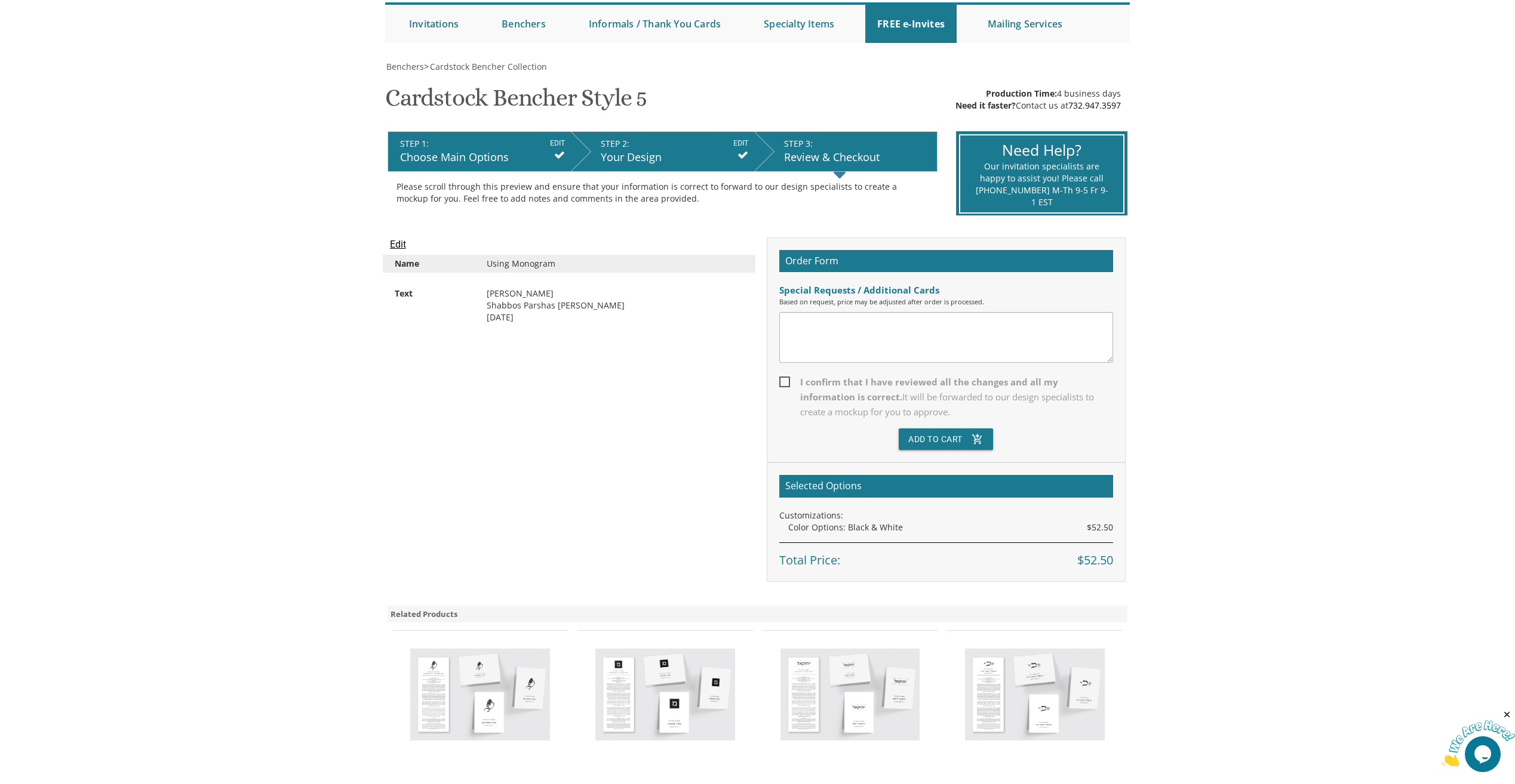
click at [792, 382] on span "I confirm that I have reviewed all the changes and all my information is correc…" at bounding box center [945, 397] width 334 height 45
click at [787, 382] on input "I confirm that I have reviewed all the changes and all my information is correc…" at bounding box center [782, 381] width 8 height 8
checkbox input "true"
click at [933, 443] on button "Add To Cart add_shopping_cart" at bounding box center [945, 439] width 94 height 21
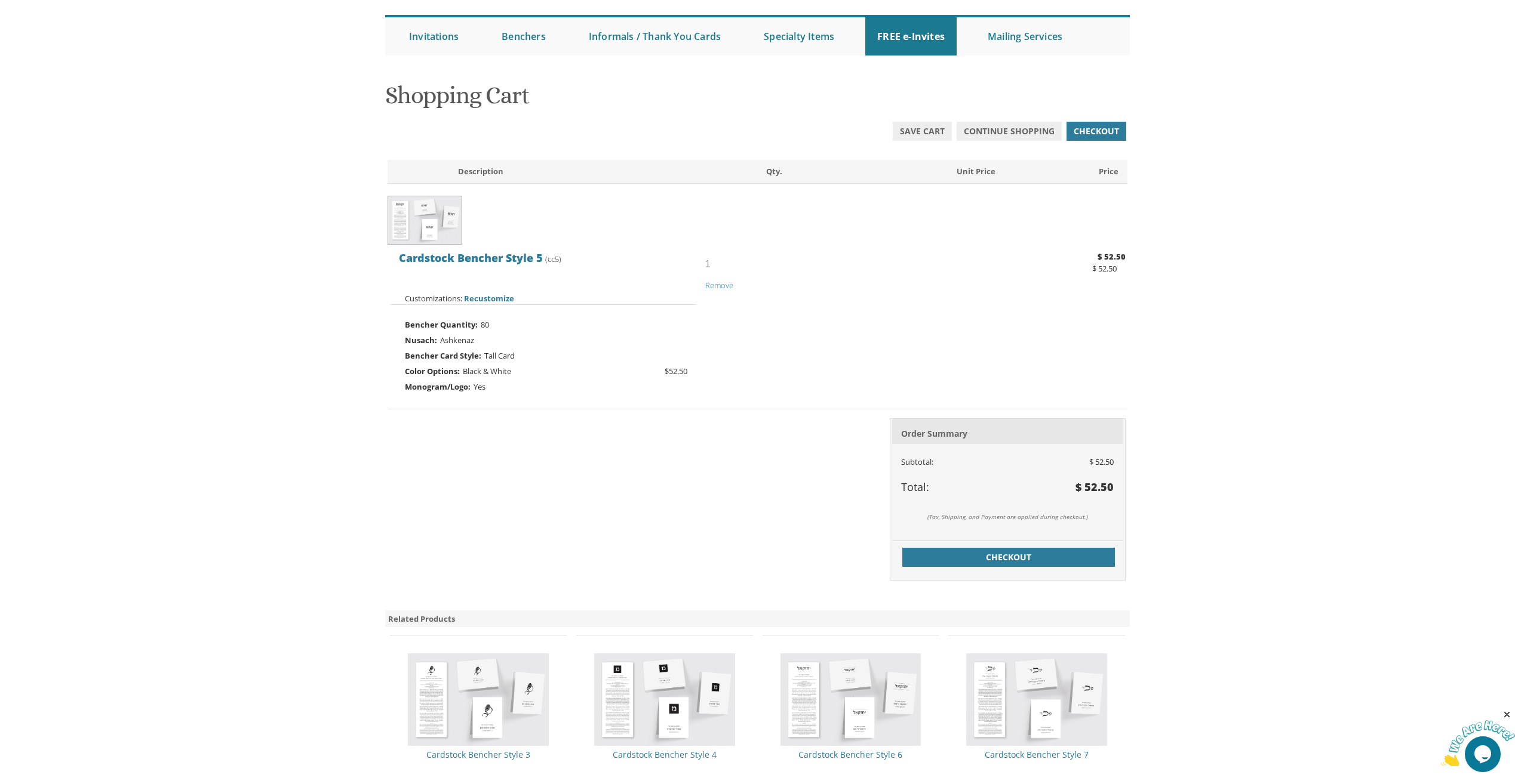
scroll to position [119, 0]
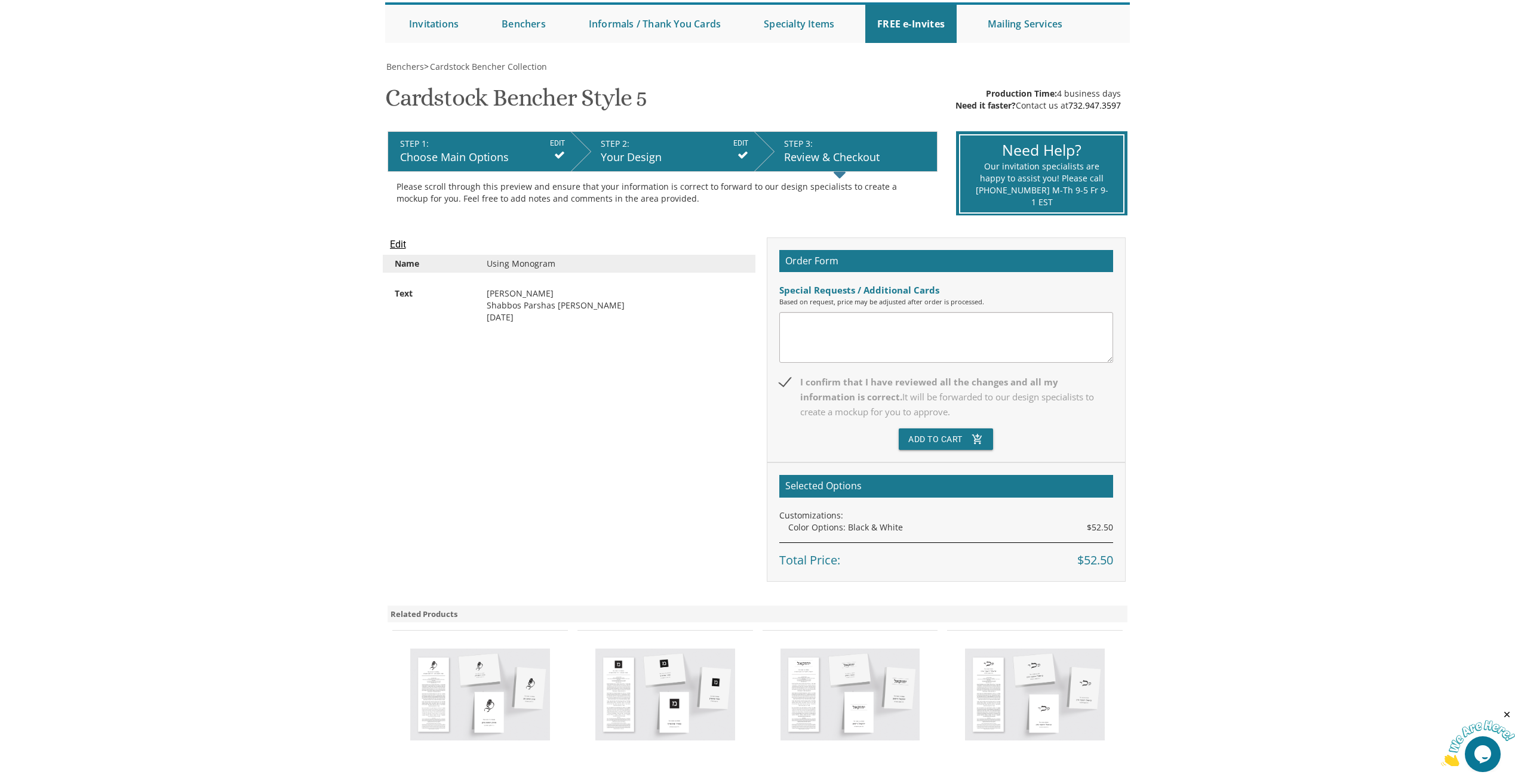
click at [816, 327] on textarea at bounding box center [945, 337] width 334 height 50
type textarea "U"
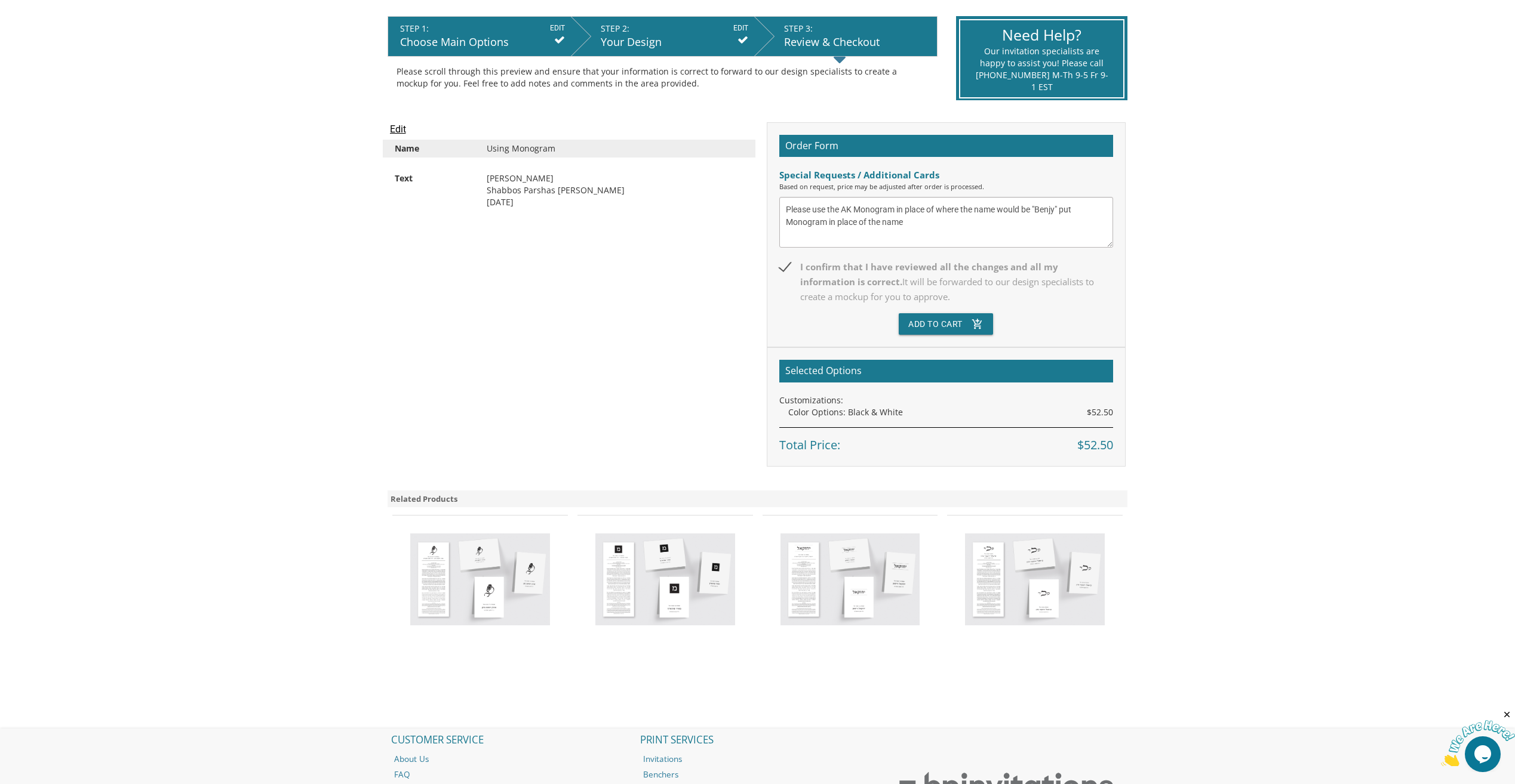
scroll to position [239, 0]
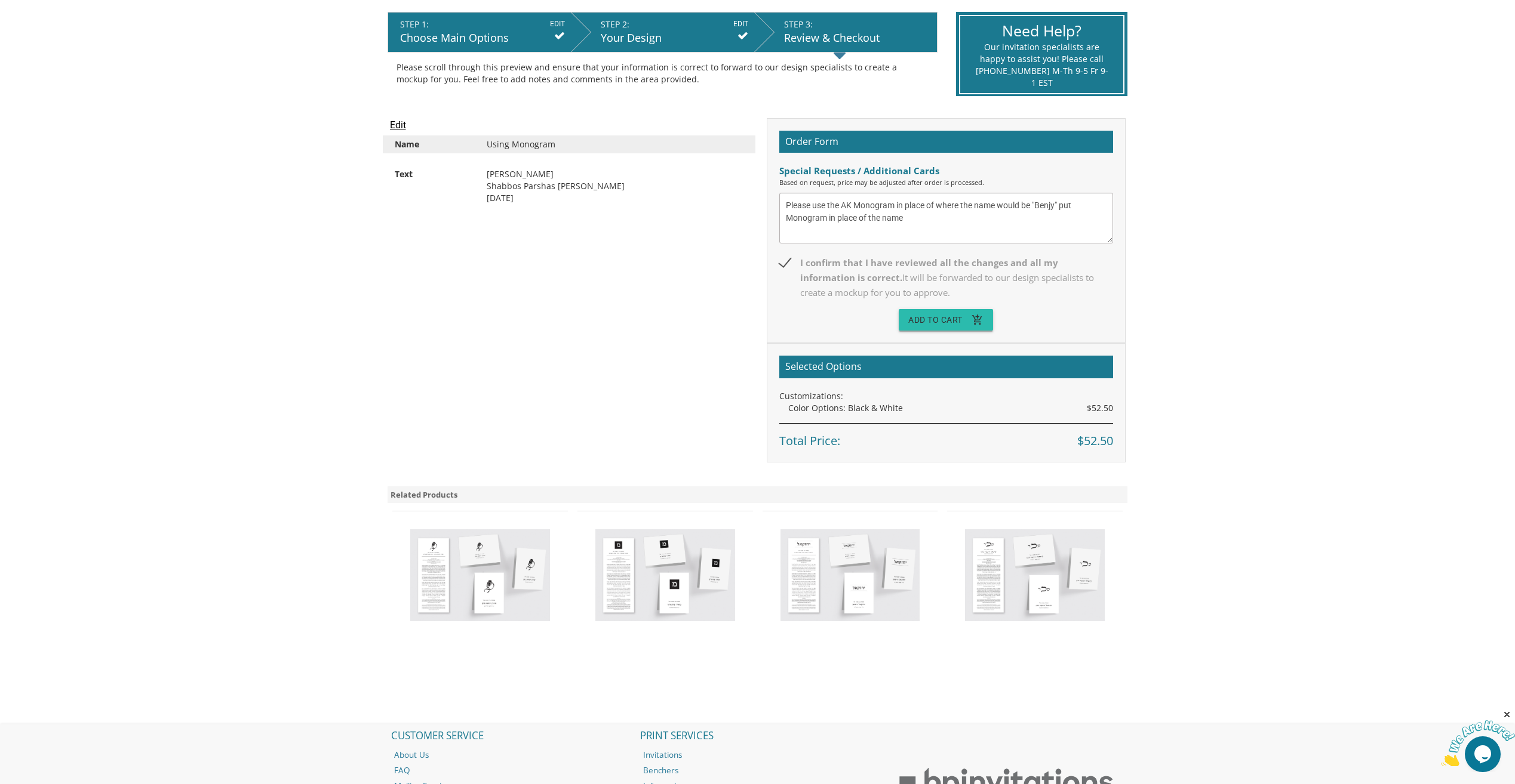
type textarea "Please use the AK Monogram in place of where the name would be "Benjy" put Mono…"
click at [917, 318] on button "Add To Cart add_shopping_cart" at bounding box center [945, 319] width 94 height 21
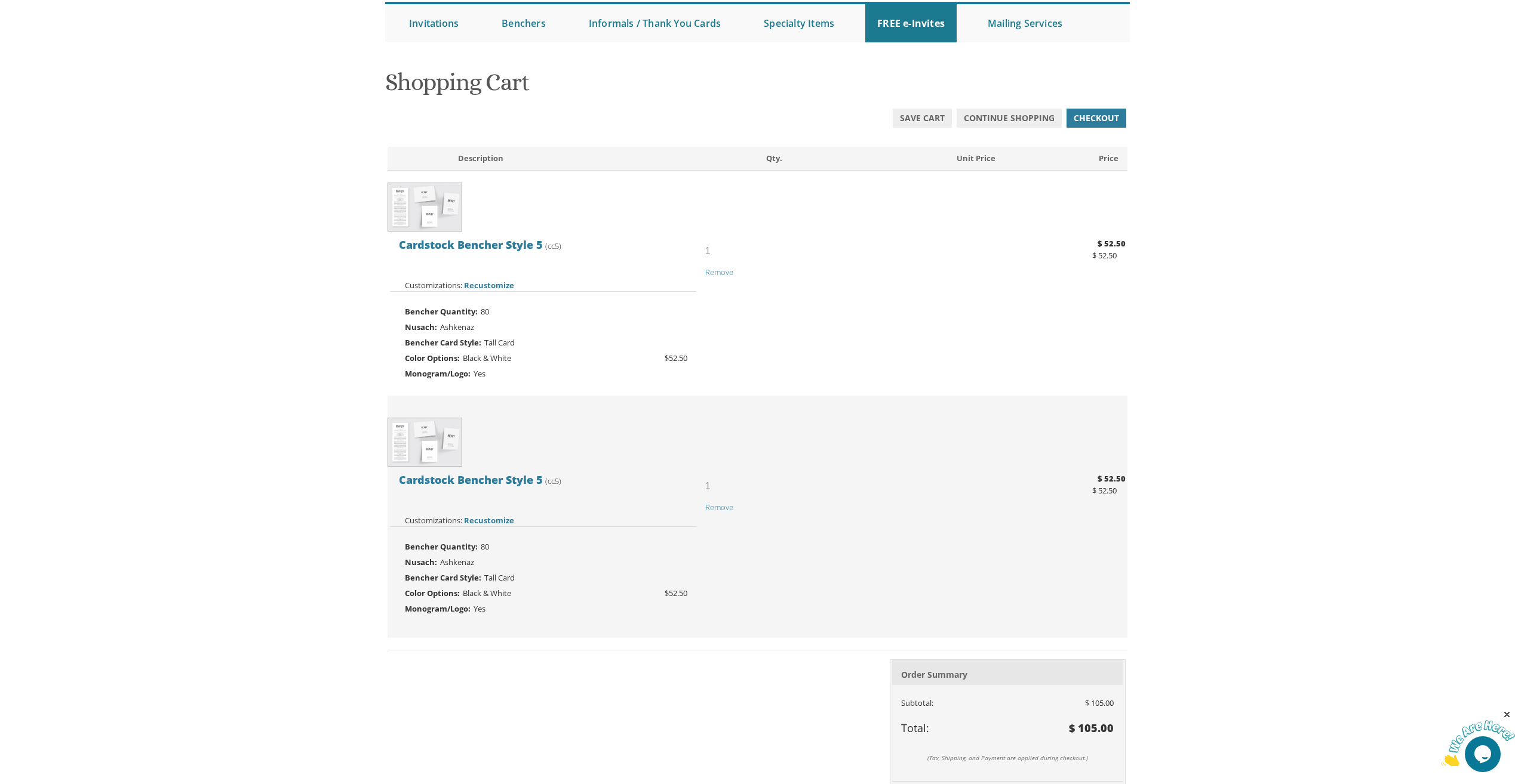
scroll to position [119, 0]
click at [708, 271] on span "Remove" at bounding box center [719, 274] width 28 height 11
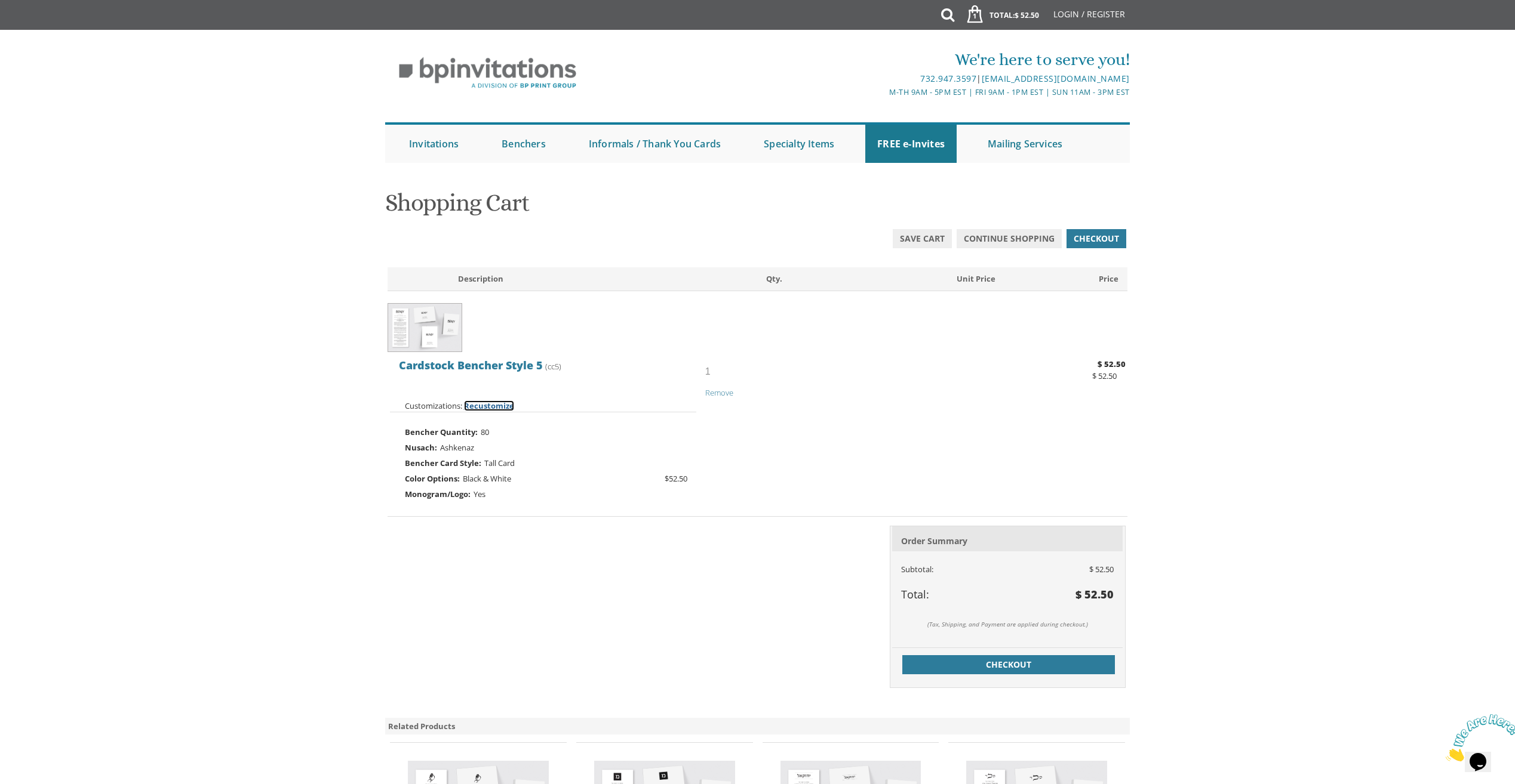
click at [484, 405] on span "Recustomize" at bounding box center [489, 406] width 50 height 11
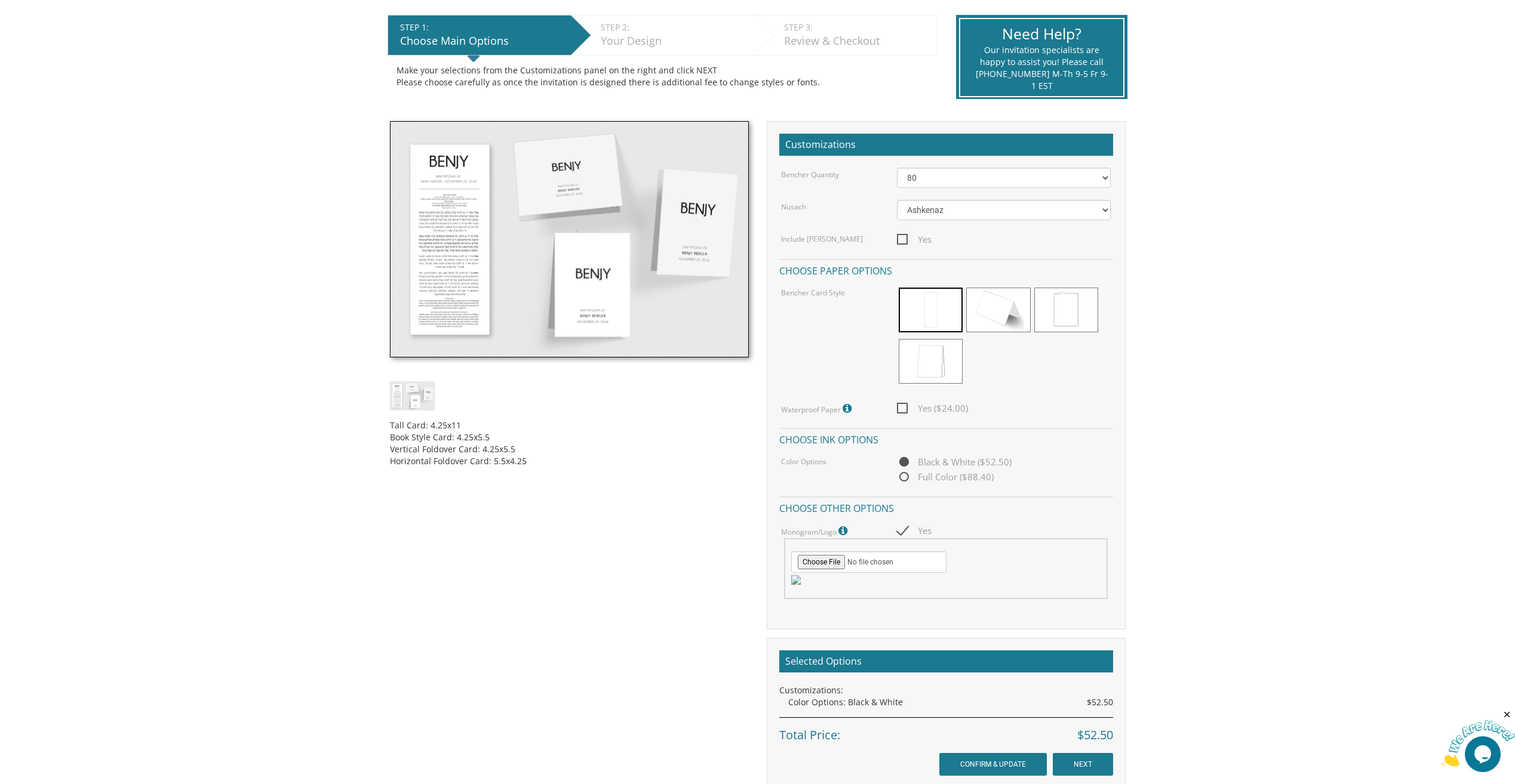
scroll to position [239, 0]
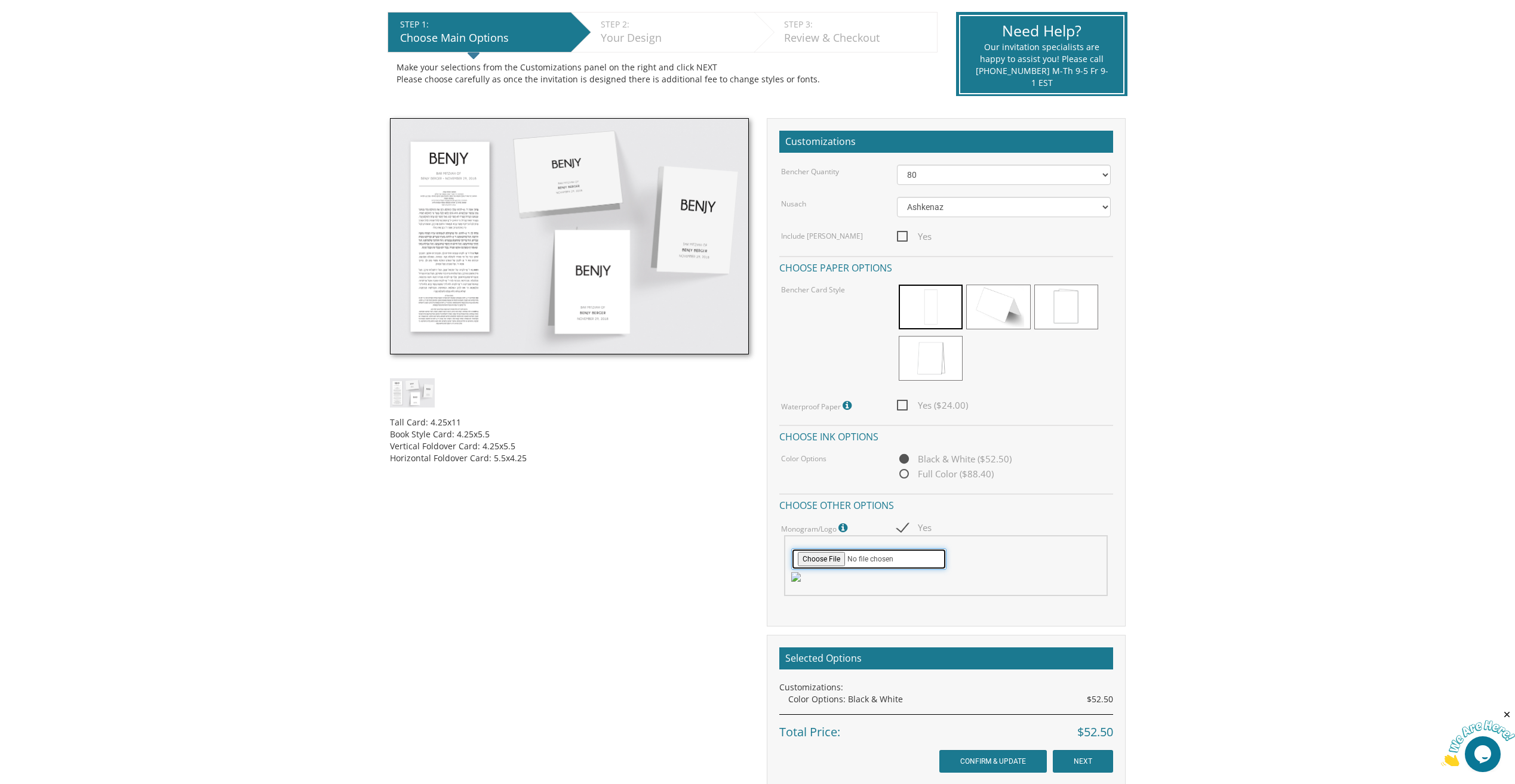
click at [821, 563] on input "file" at bounding box center [869, 559] width 156 height 21
type input "C:\fakepath\AK Monogram.pdf"
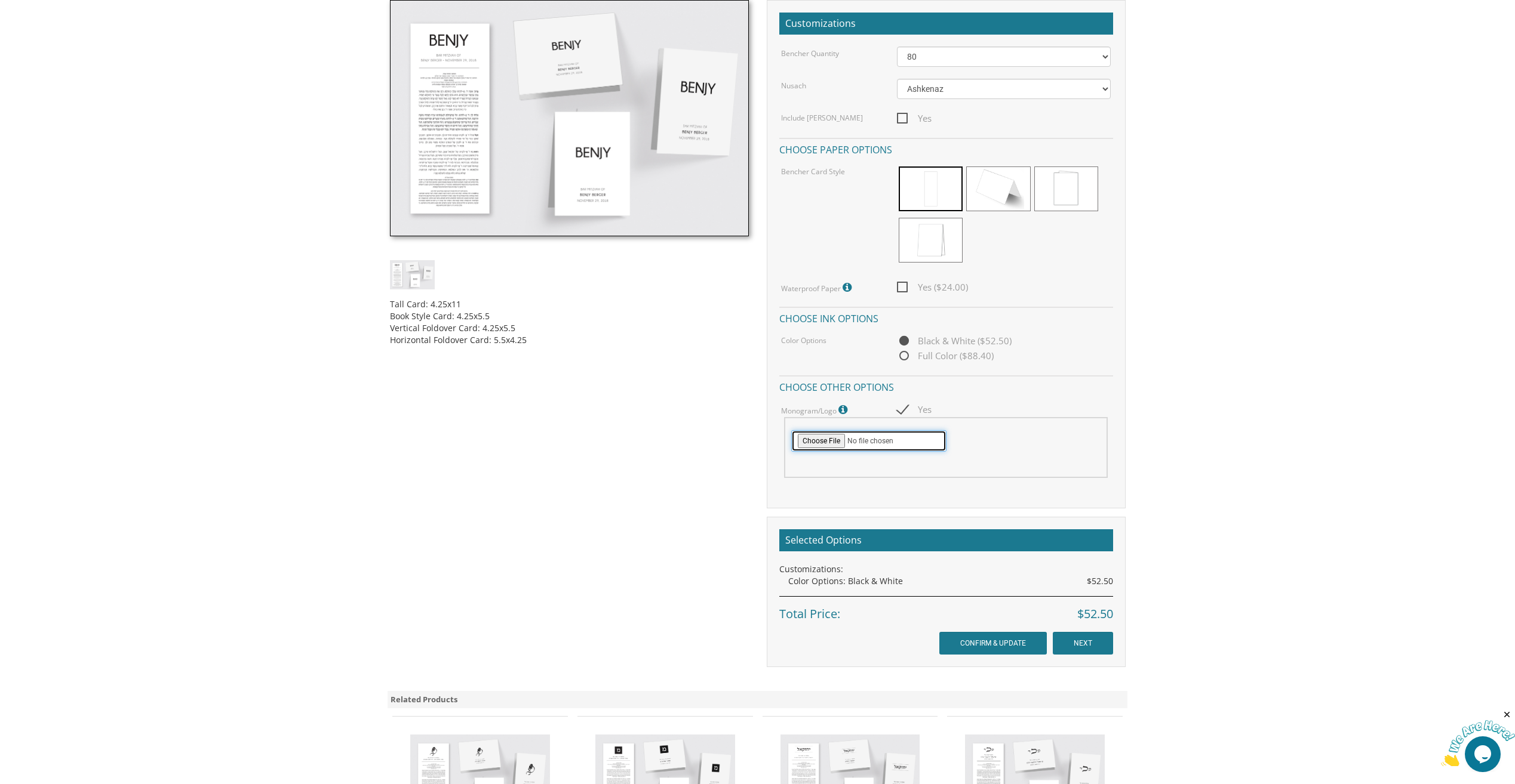
scroll to position [358, 0]
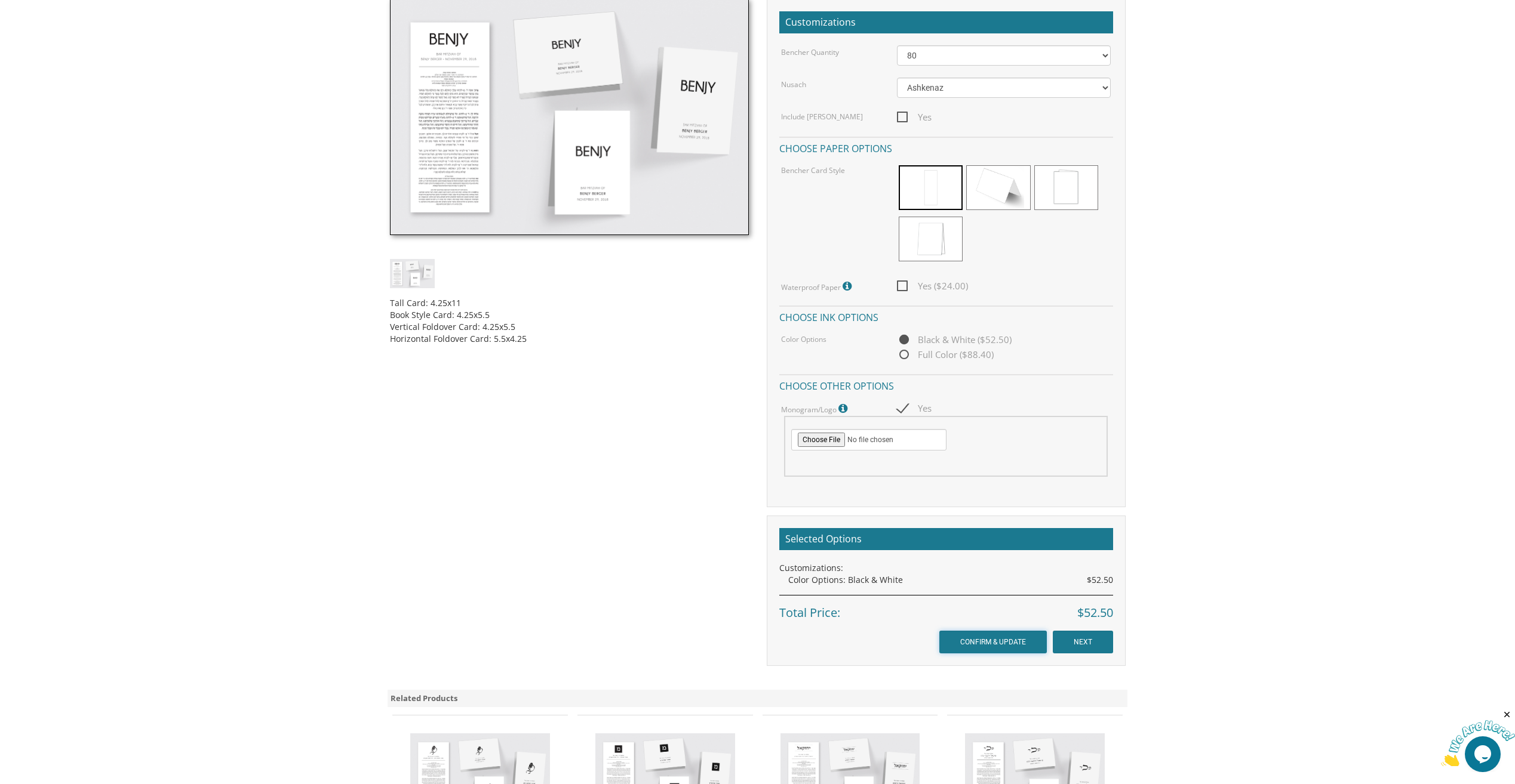
click at [970, 638] on input "CONFIRM & UPDATE" at bounding box center [993, 642] width 108 height 23
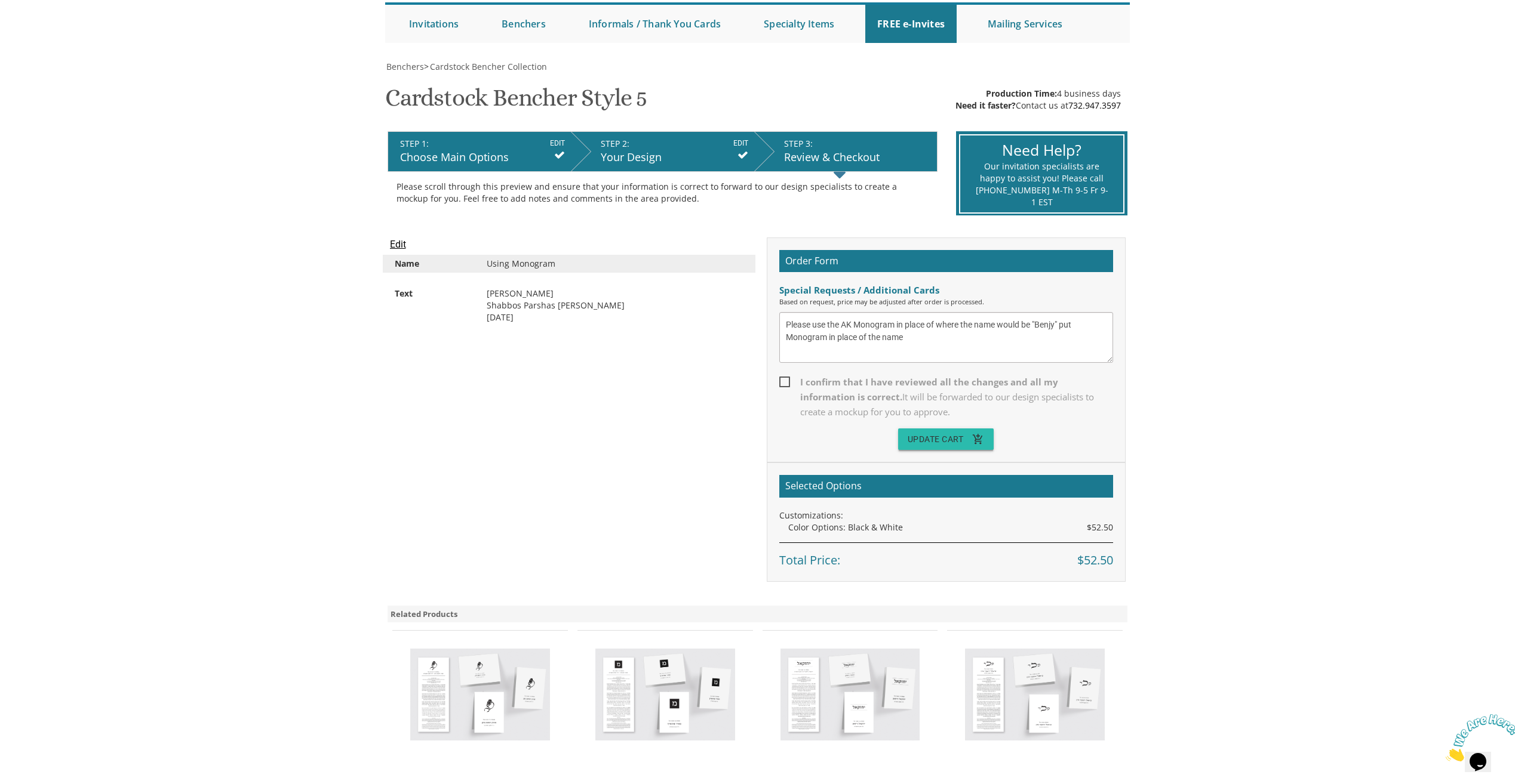
scroll to position [179, 0]
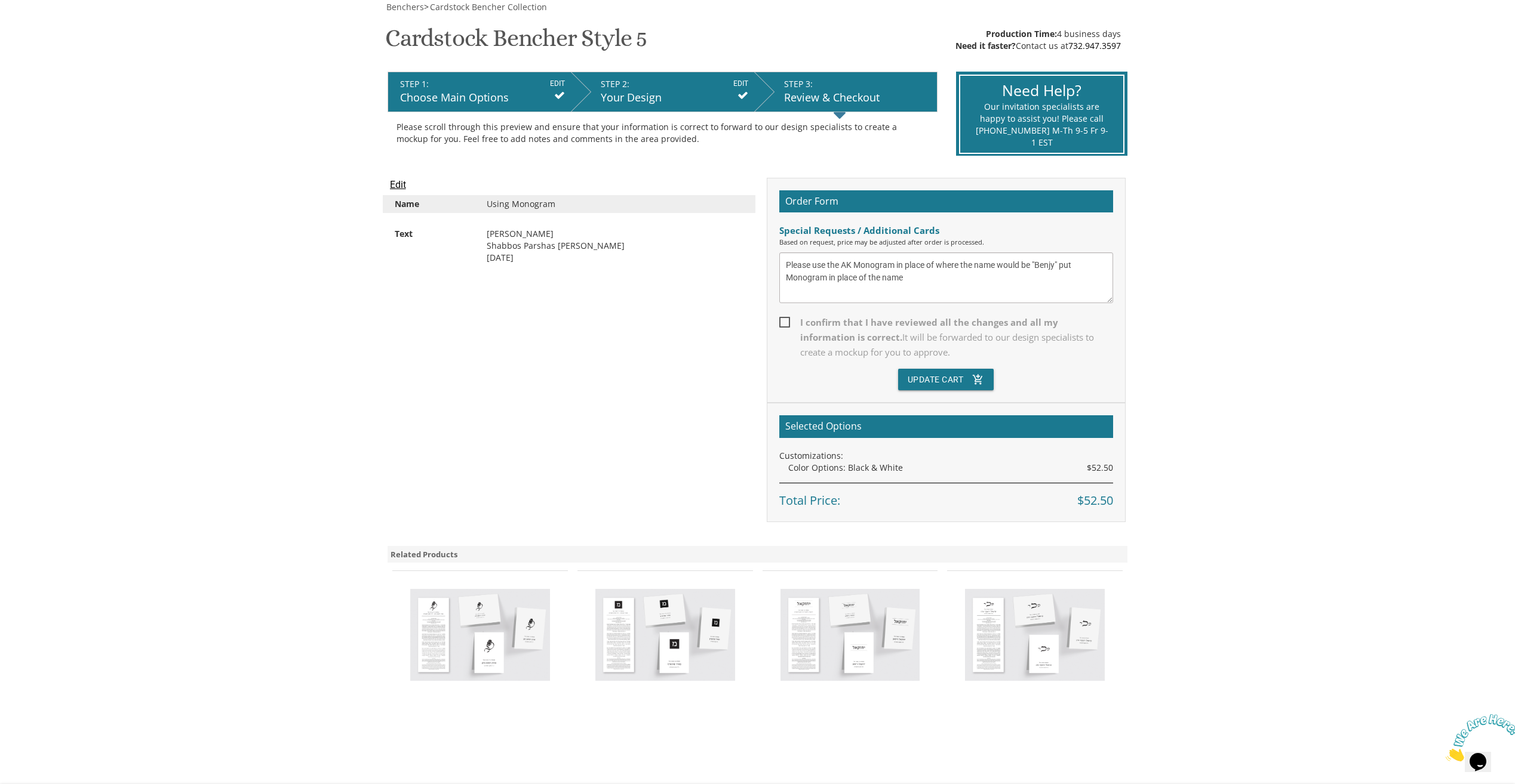
click at [786, 325] on span "I confirm that I have reviewed all the changes and all my information is correc…" at bounding box center [945, 337] width 334 height 45
click at [786, 325] on input "I confirm that I have reviewed all the changes and all my information is correc…" at bounding box center [782, 321] width 8 height 8
checkbox input "true"
click at [928, 385] on button "Update Cart add_shopping_cart" at bounding box center [945, 379] width 96 height 21
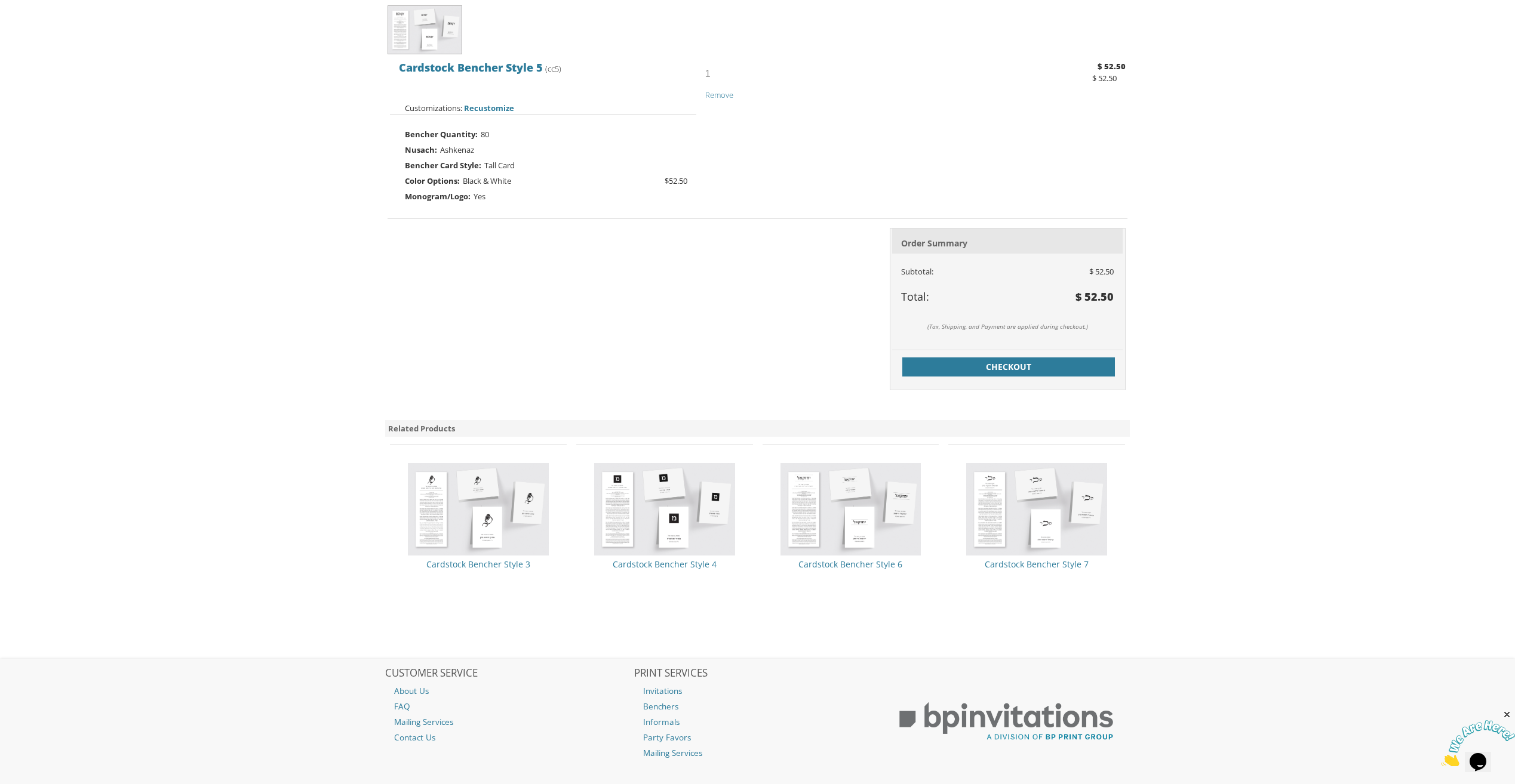
scroll to position [298, 0]
click at [940, 370] on span "Checkout" at bounding box center [1008, 366] width 198 height 12
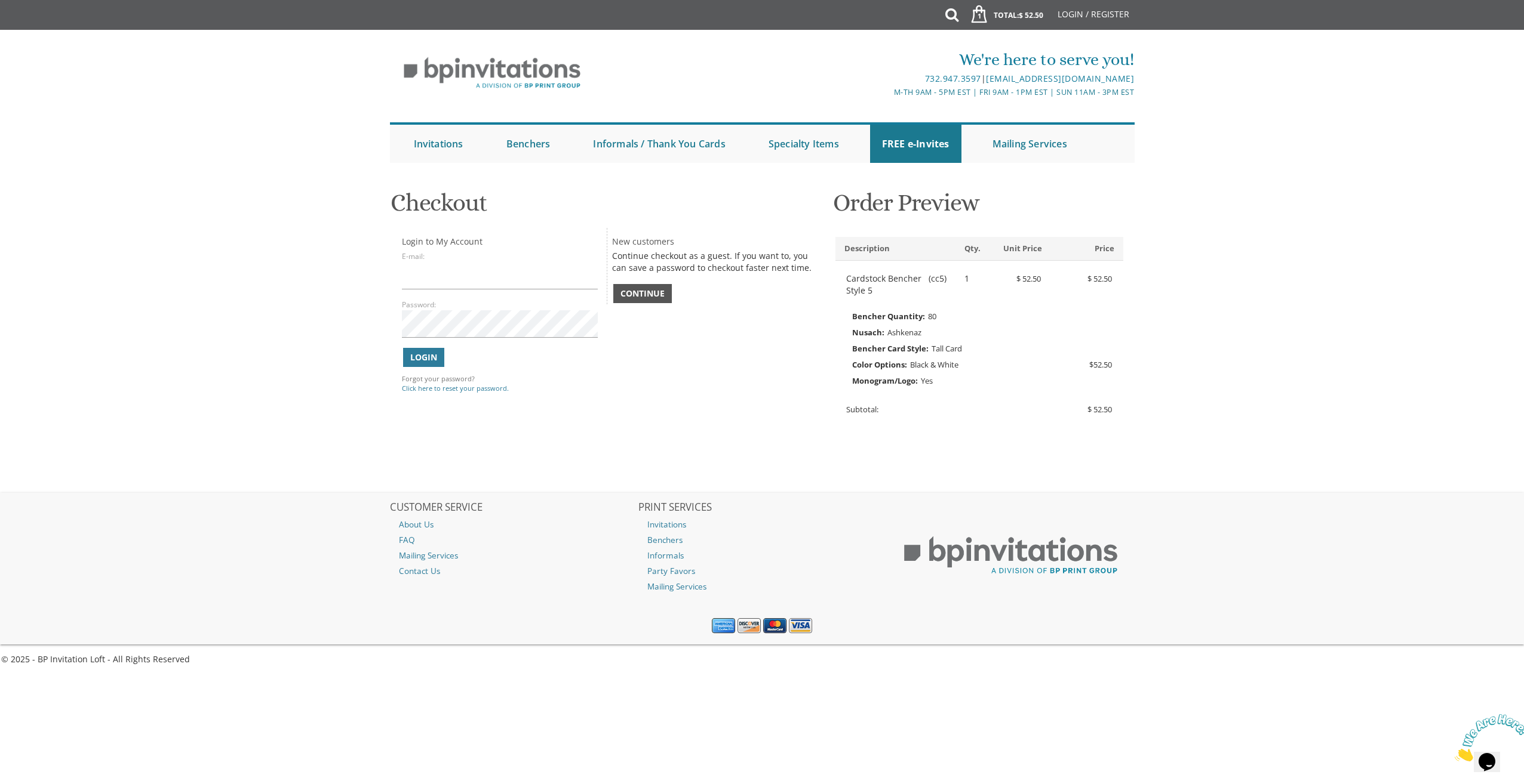
click at [661, 296] on span "Continue" at bounding box center [643, 293] width 44 height 12
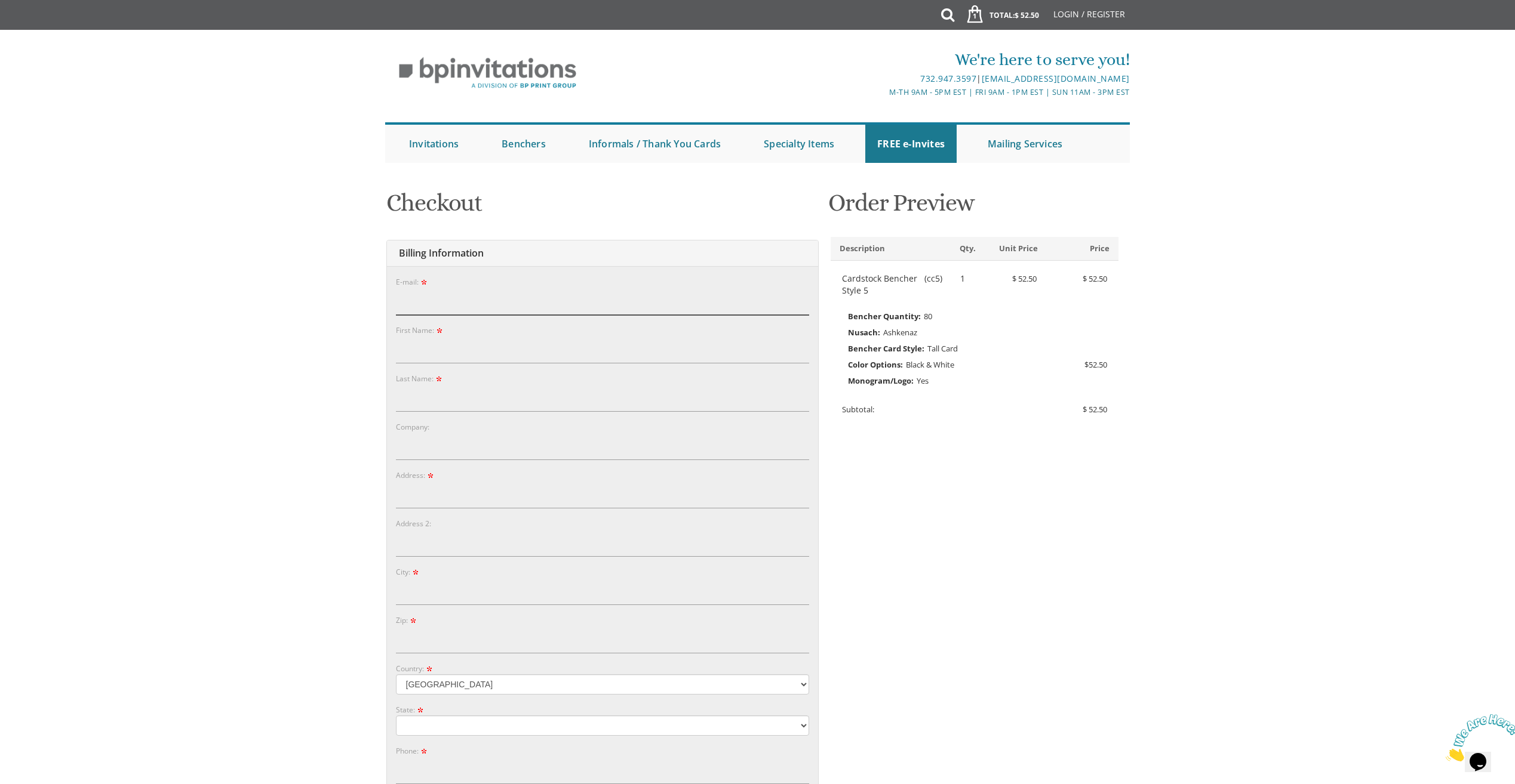
click at [430, 307] on input "E-mail:" at bounding box center [603, 301] width 413 height 28
type input "[EMAIL_ADDRESS][PERSON_NAME][DOMAIN_NAME]"
type input "[PERSON_NAME]"
type input "[STREET_ADDRESS]"
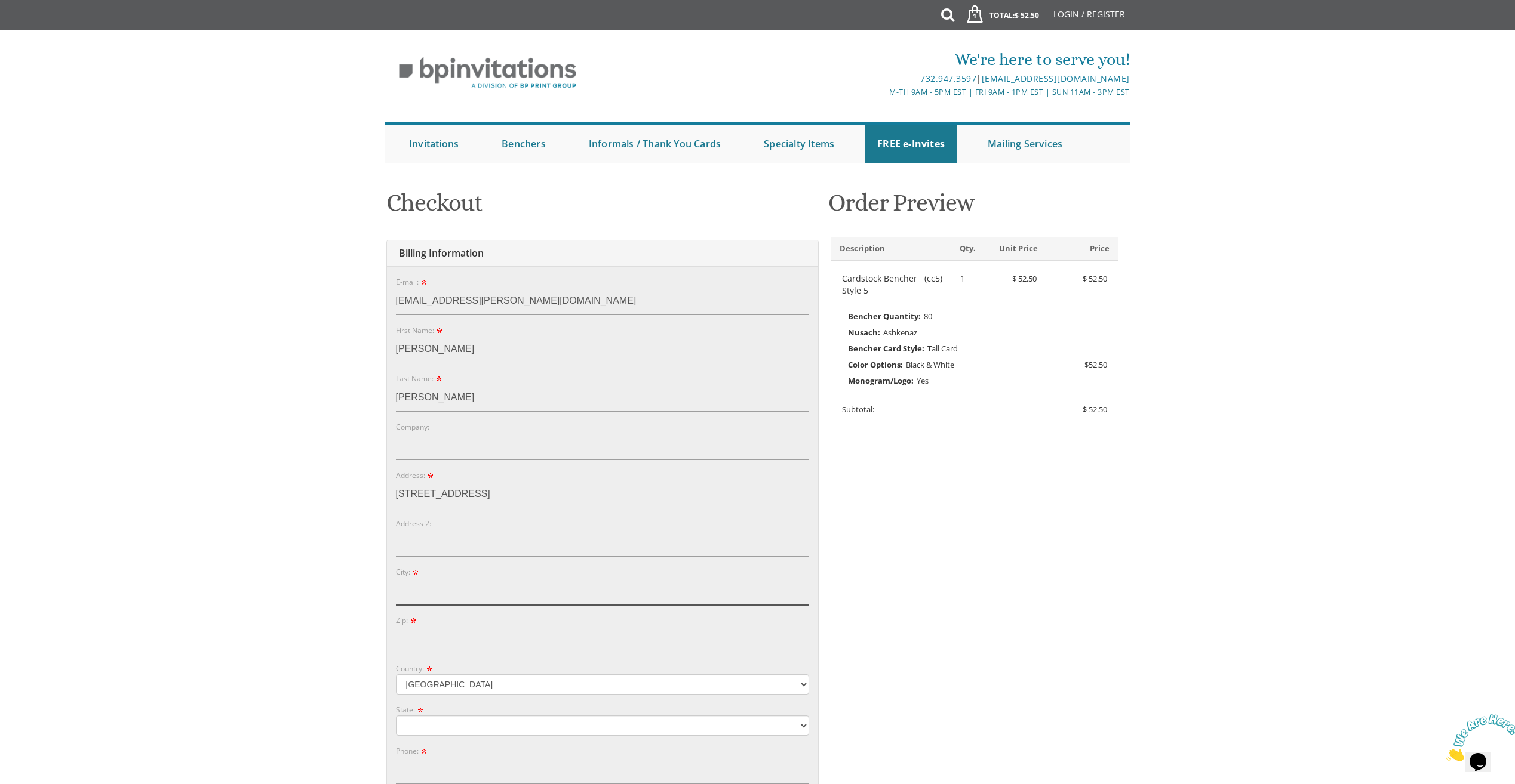
type input "Lakewood"
type input "08701"
select select "NJ"
type input "7328867660"
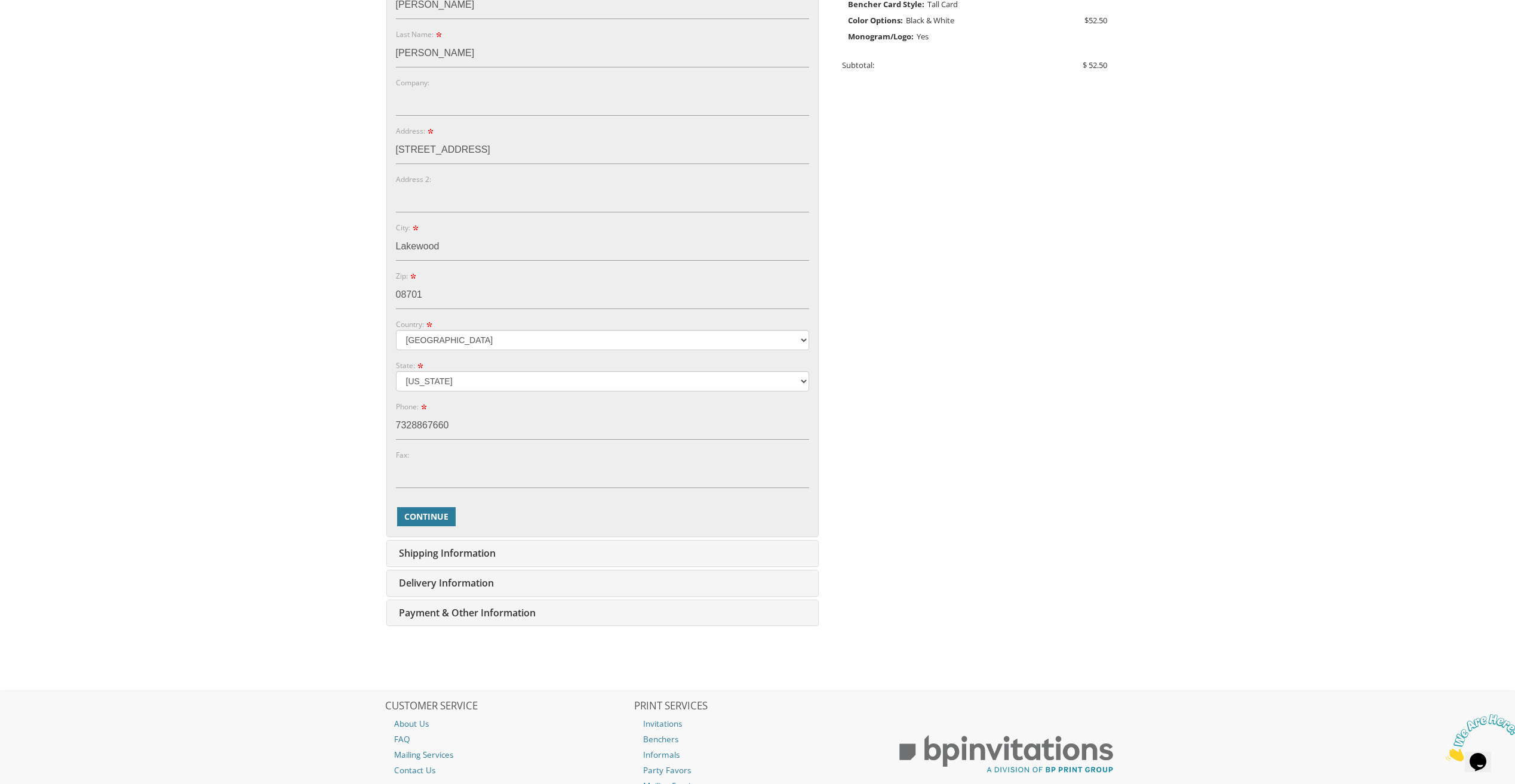
scroll to position [358, 0]
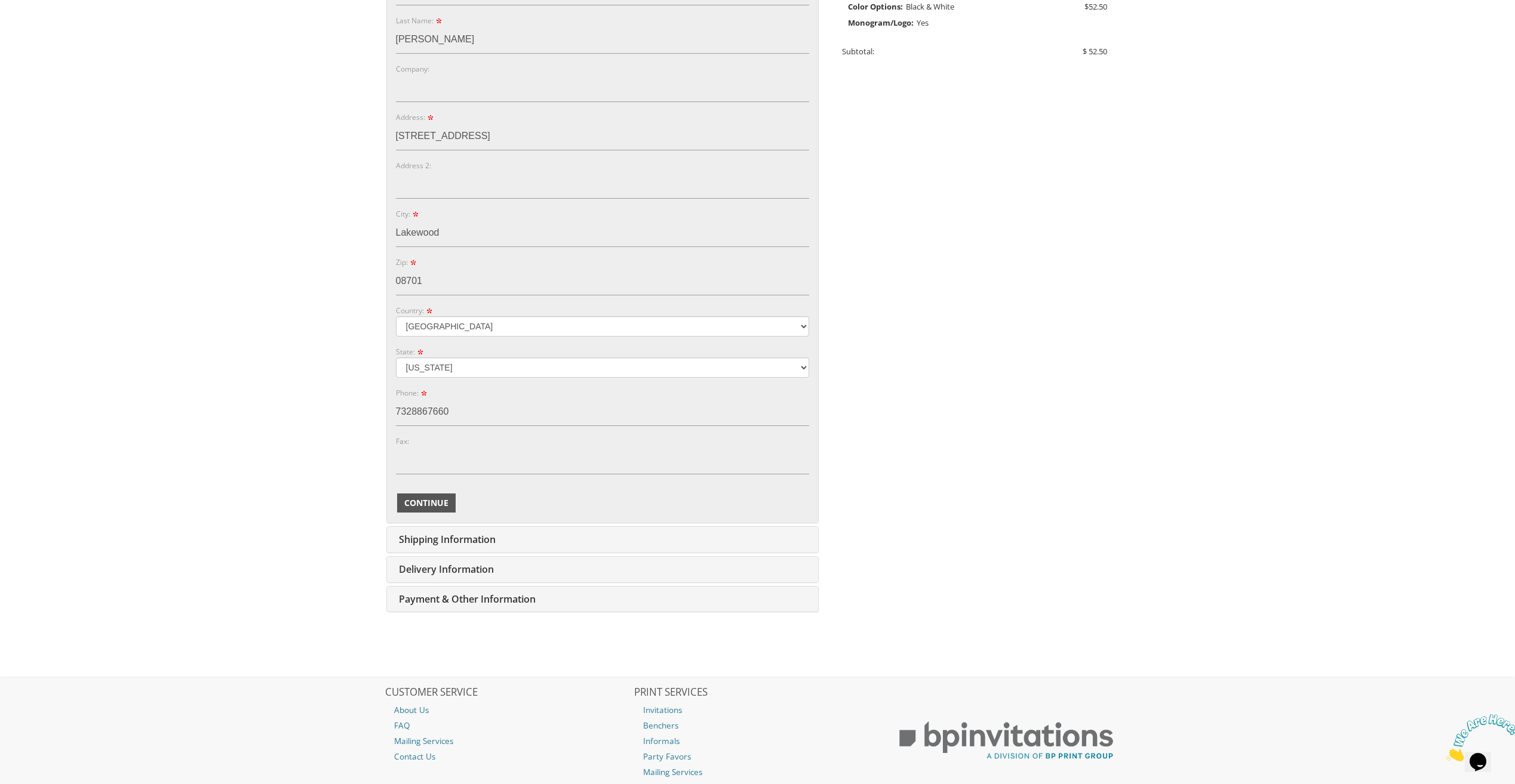
click at [432, 500] on span "Continue" at bounding box center [426, 503] width 44 height 12
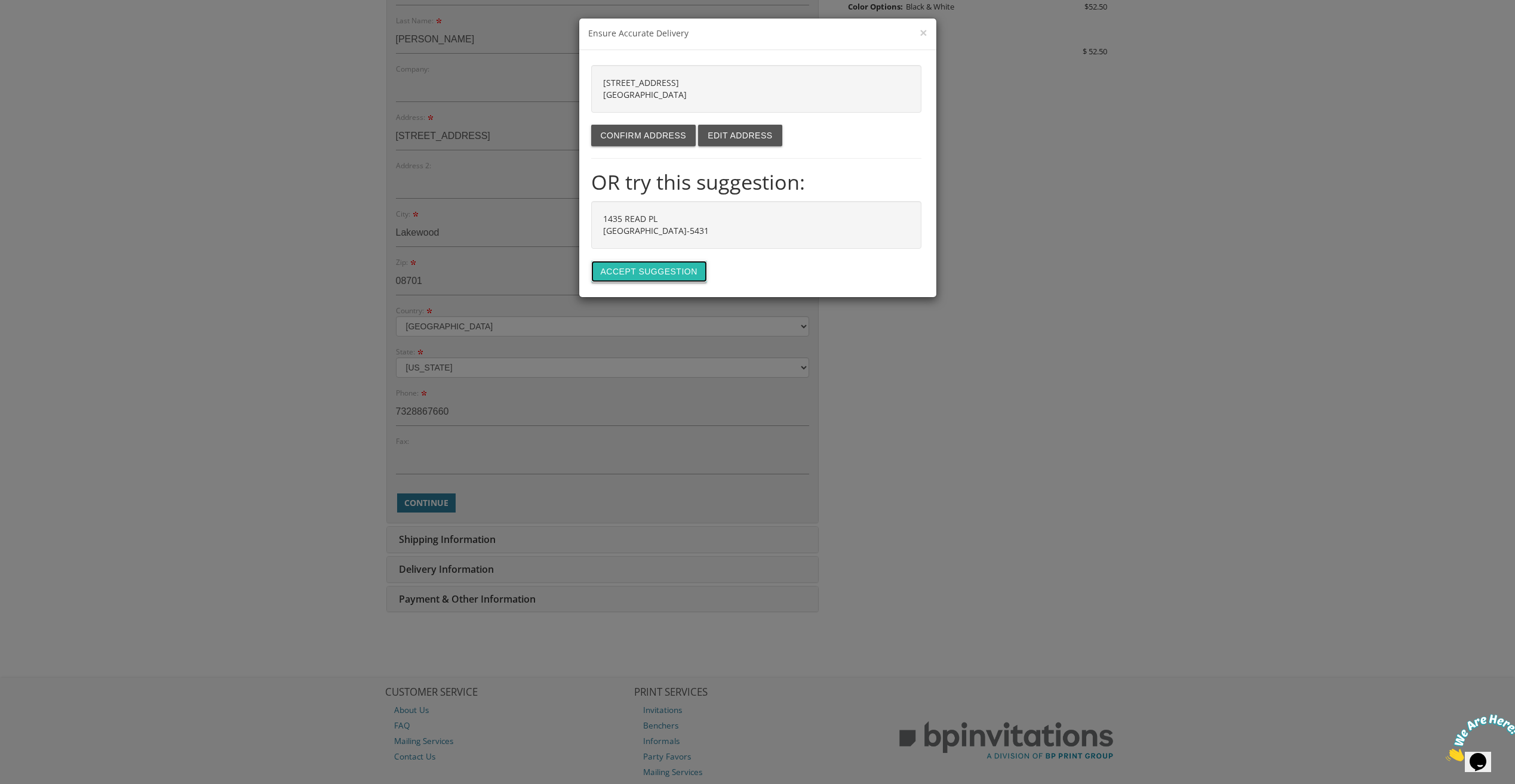
click at [651, 267] on button "Accept suggestion" at bounding box center [649, 271] width 116 height 21
type input "1435 READ PL"
type input "LAKEWOOD"
type input "08701-5431"
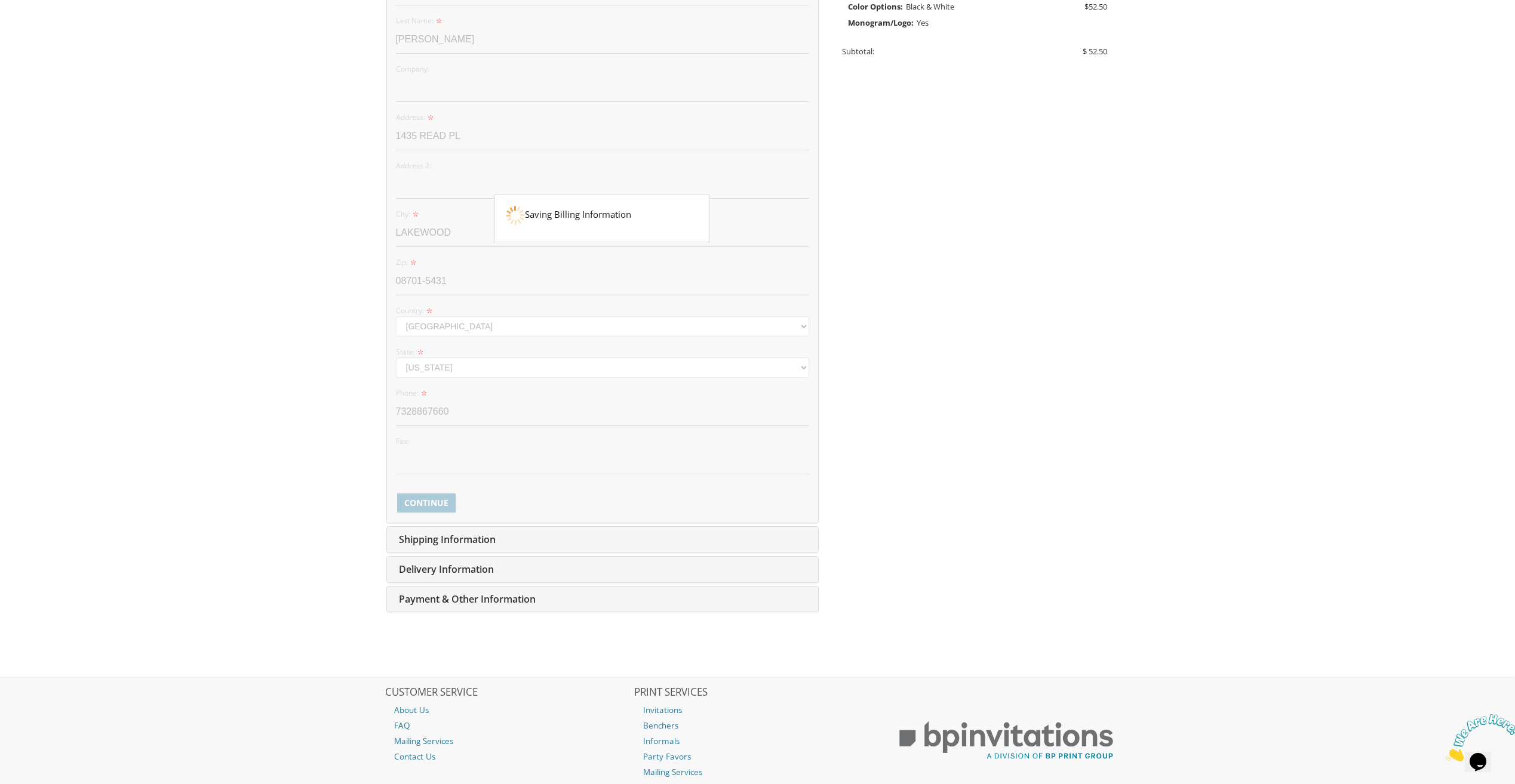
scroll to position [0, 0]
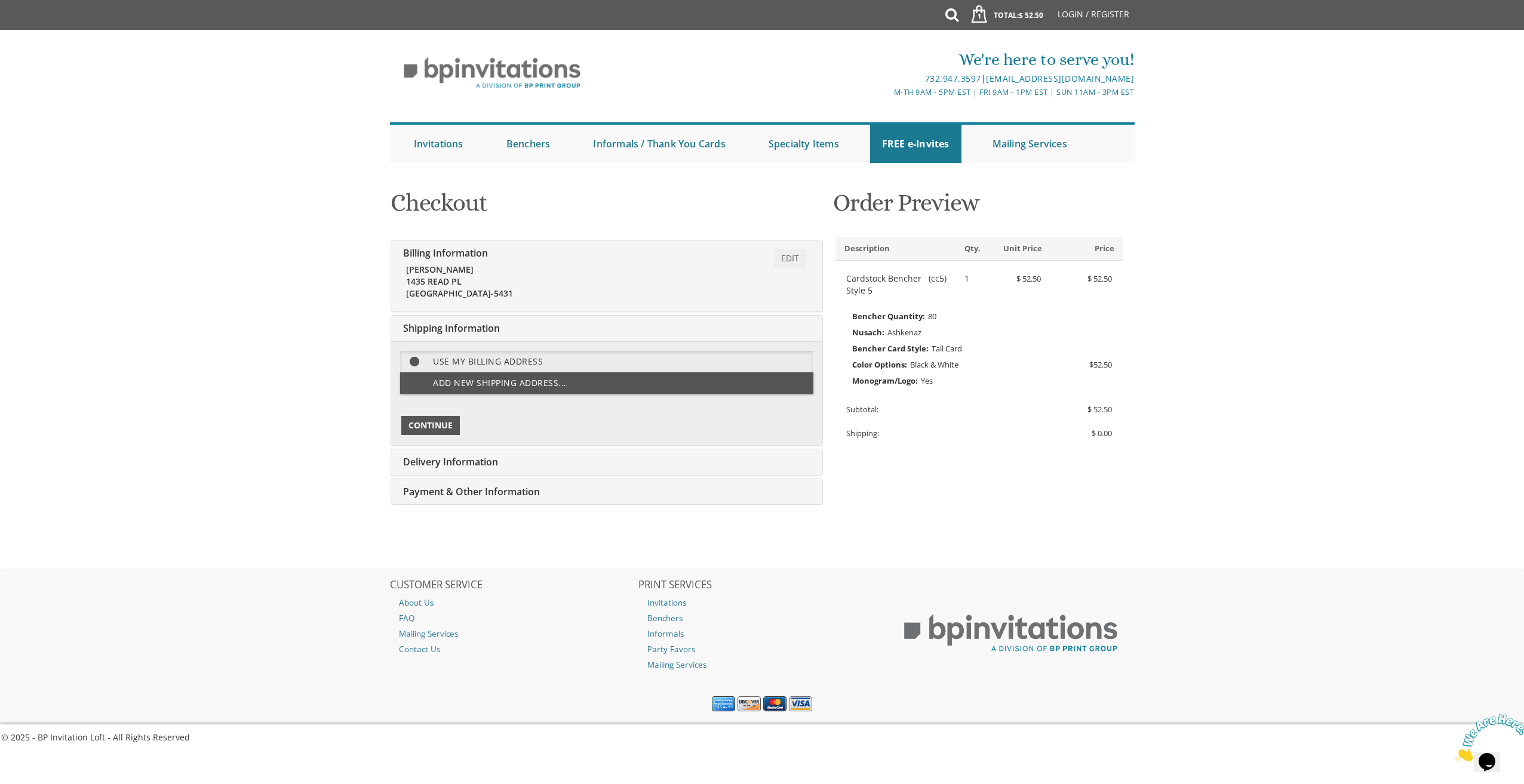
click at [439, 421] on span "Continue" at bounding box center [431, 425] width 44 height 12
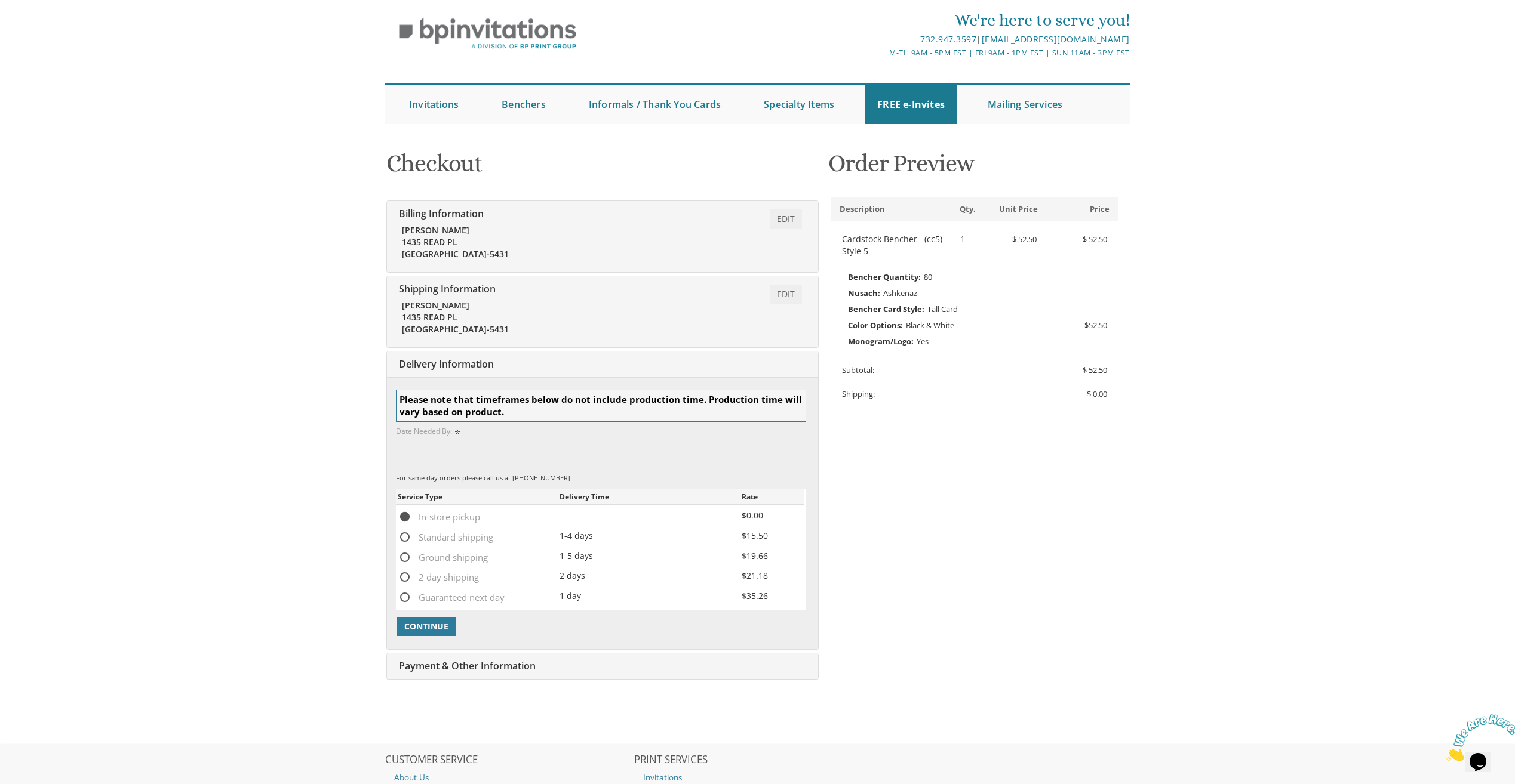
scroll to position [186, 0]
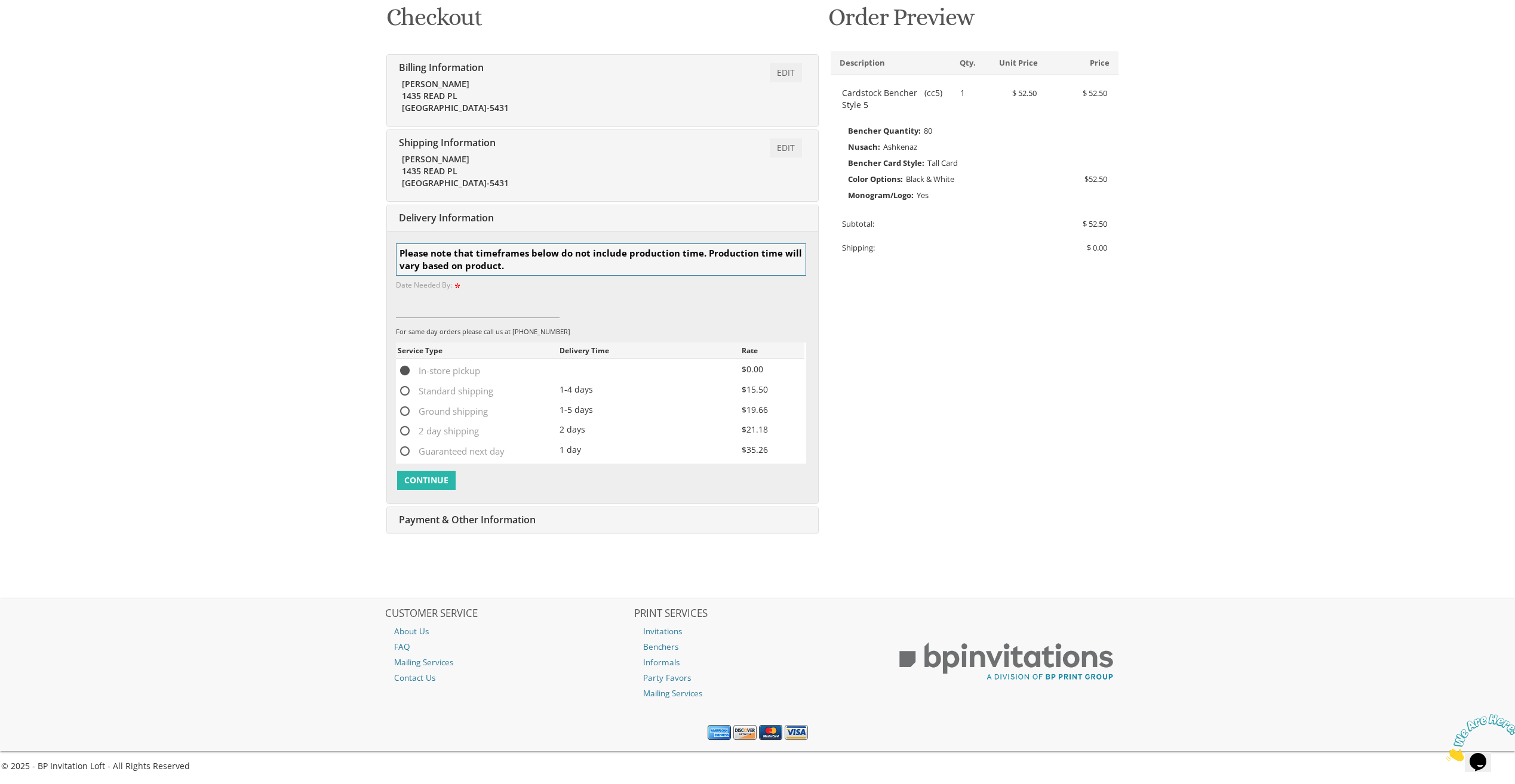
click at [427, 479] on span "Continue" at bounding box center [426, 480] width 44 height 12
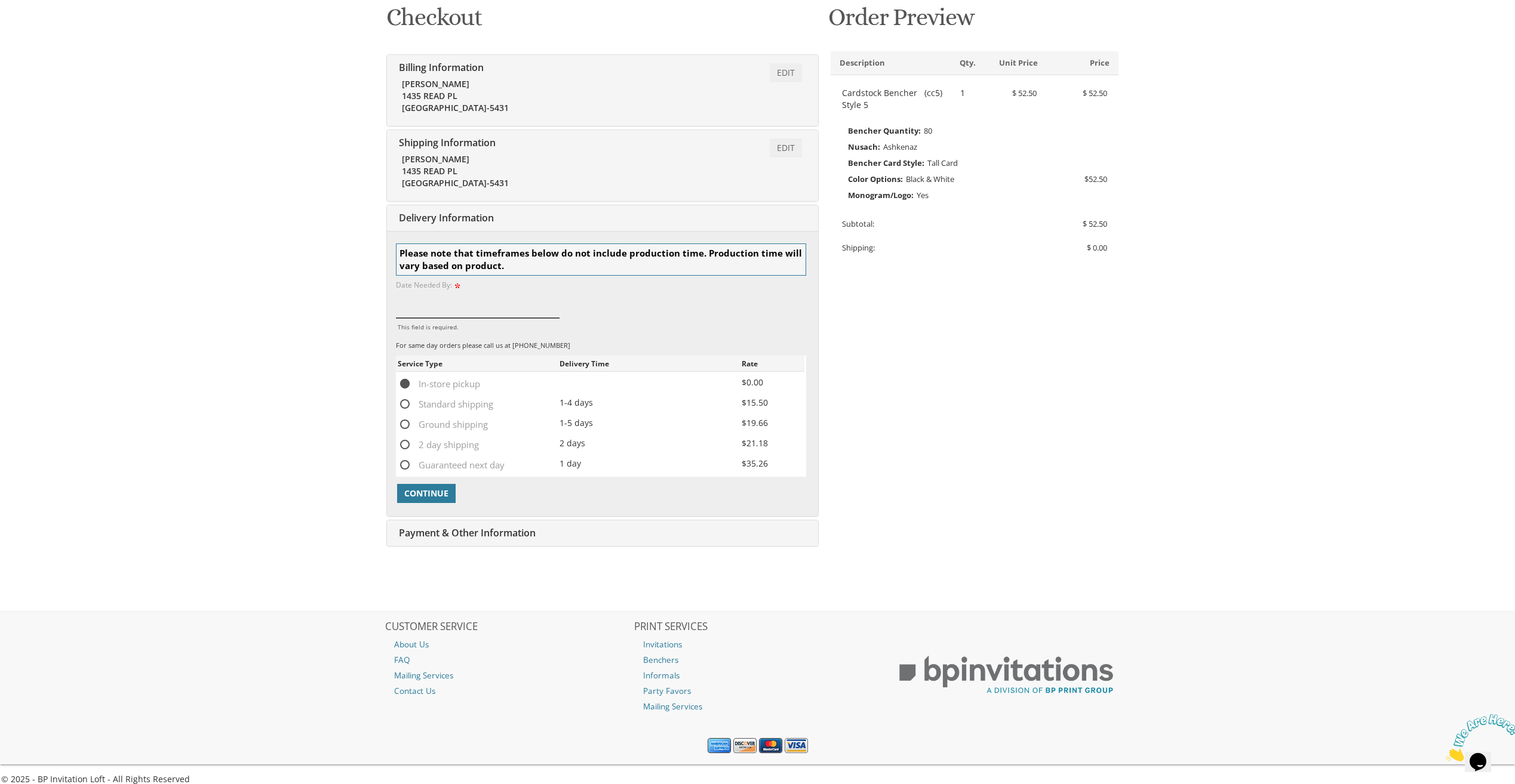
click at [437, 307] on input "This field is required." at bounding box center [478, 305] width 164 height 28
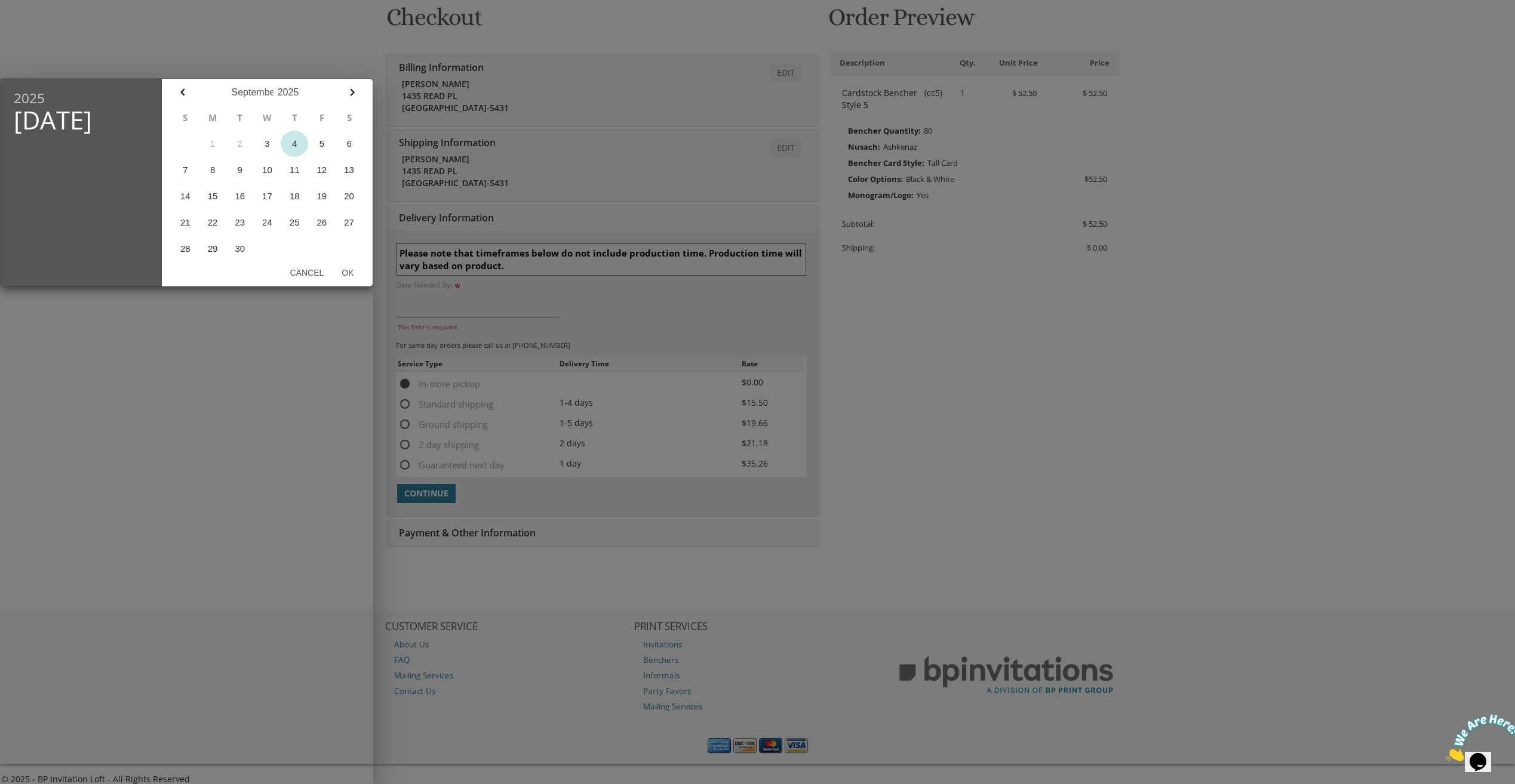
click at [299, 146] on button "4" at bounding box center [294, 144] width 28 height 26
click at [421, 494] on div at bounding box center [758, 294] width 1515 height 980
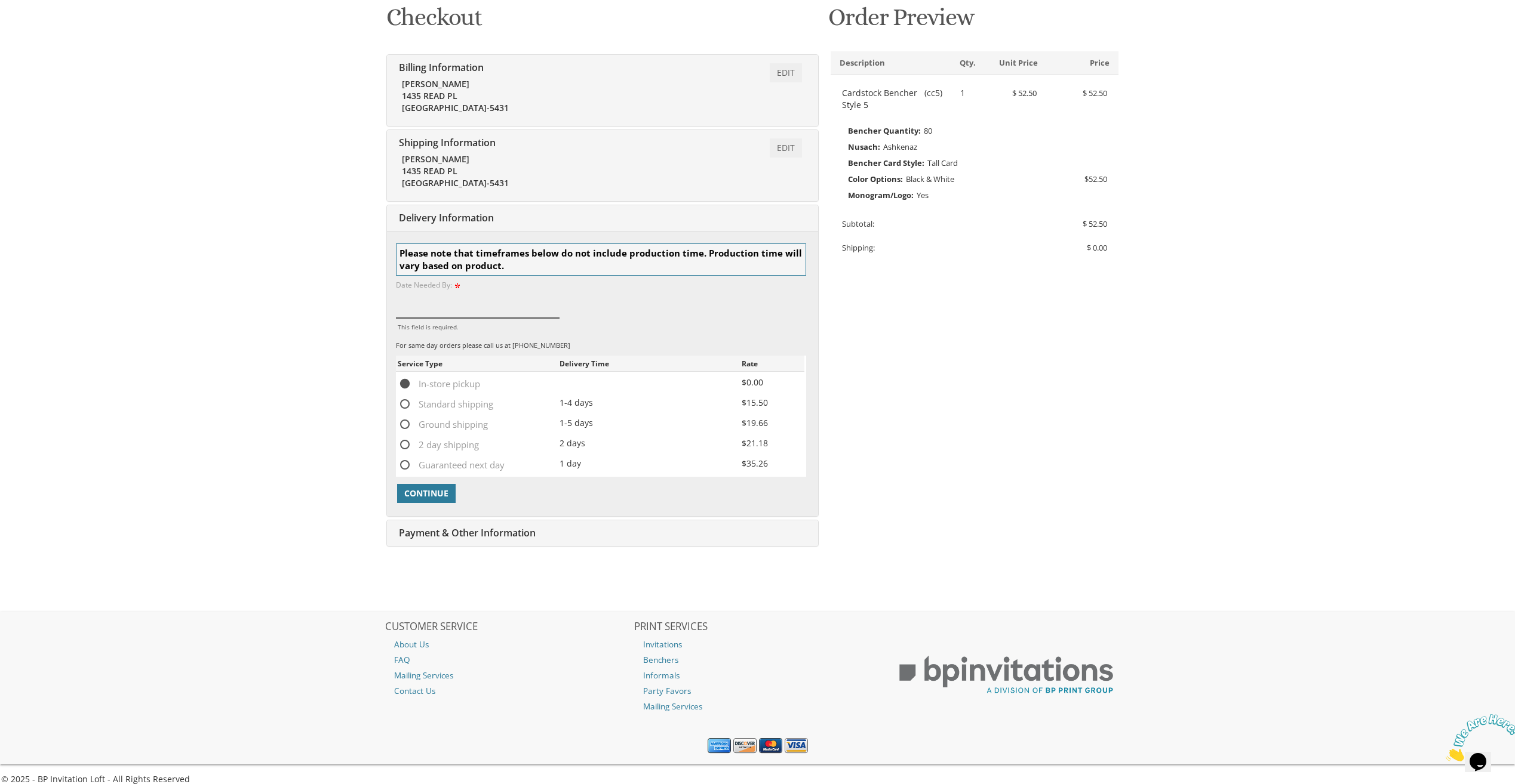
click at [460, 300] on input "This field is required." at bounding box center [478, 305] width 164 height 28
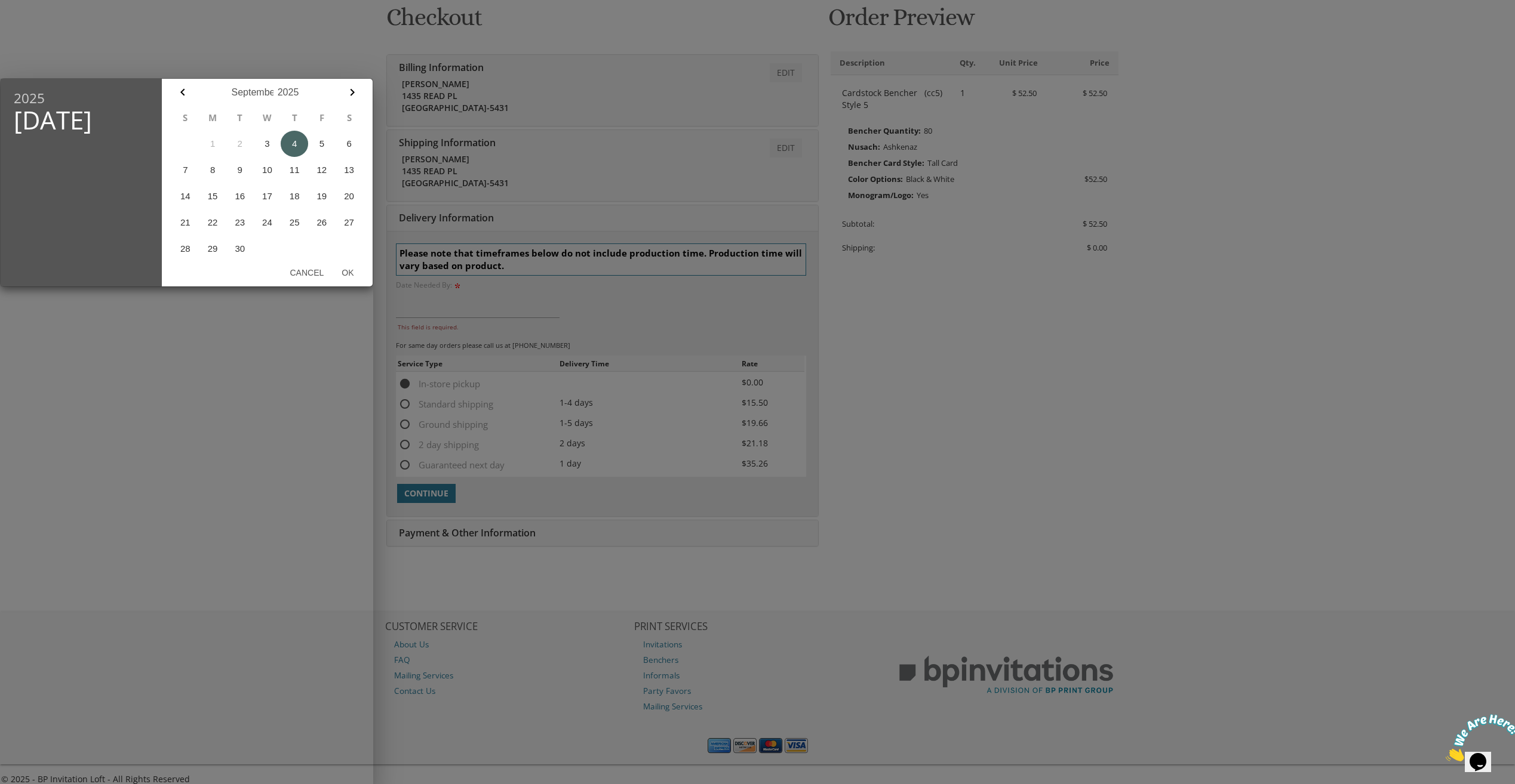
click at [288, 143] on button "4" at bounding box center [294, 144] width 28 height 26
click at [288, 143] on button "4" at bounding box center [294, 144] width 28 height 26
click at [429, 310] on div at bounding box center [758, 294] width 1515 height 980
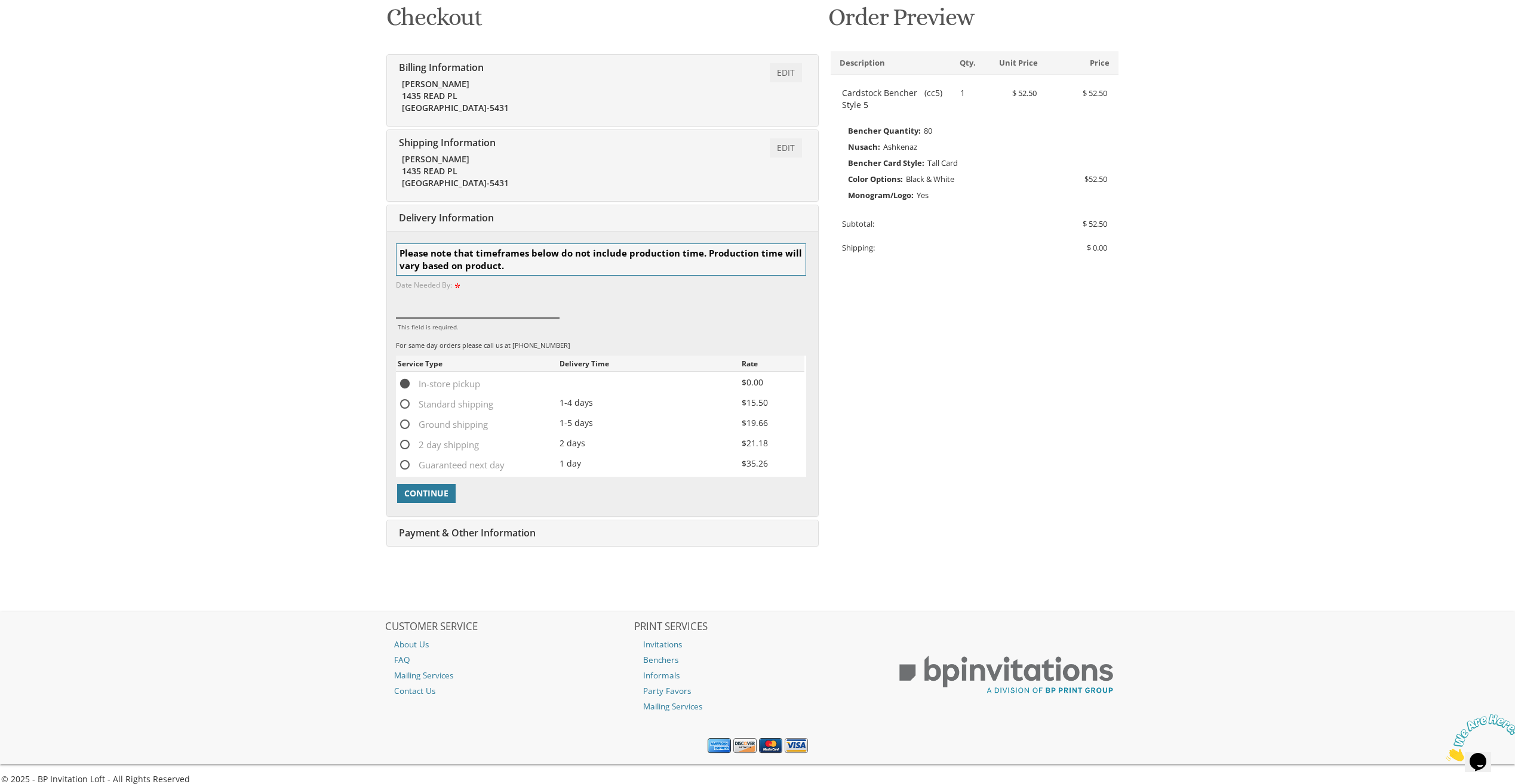
click at [429, 309] on input "This field is required." at bounding box center [478, 305] width 164 height 28
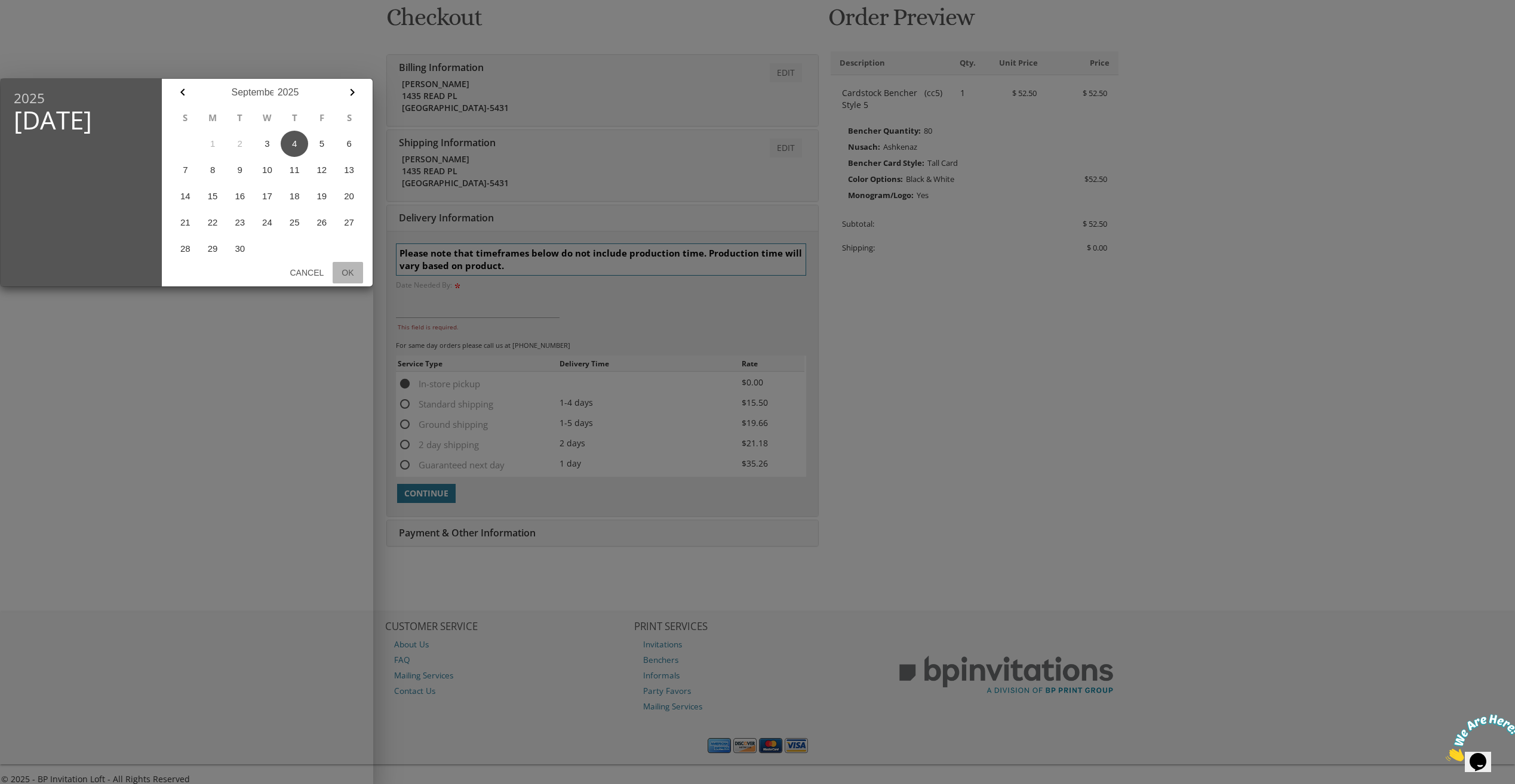
click at [351, 269] on button "Ok" at bounding box center [347, 272] width 30 height 21
type input "Sep 04, 2025"
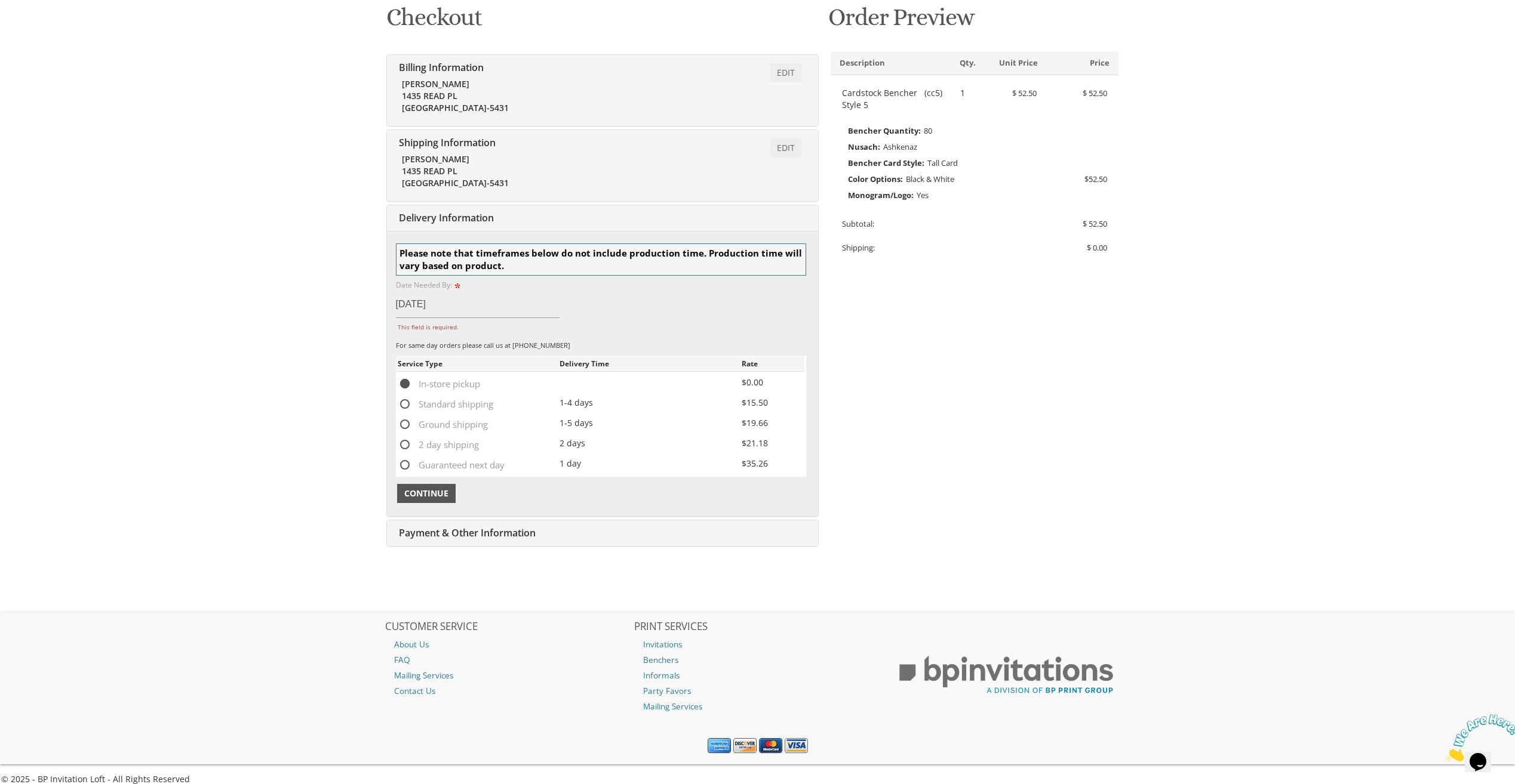
click at [427, 493] on span "Continue" at bounding box center [426, 493] width 44 height 12
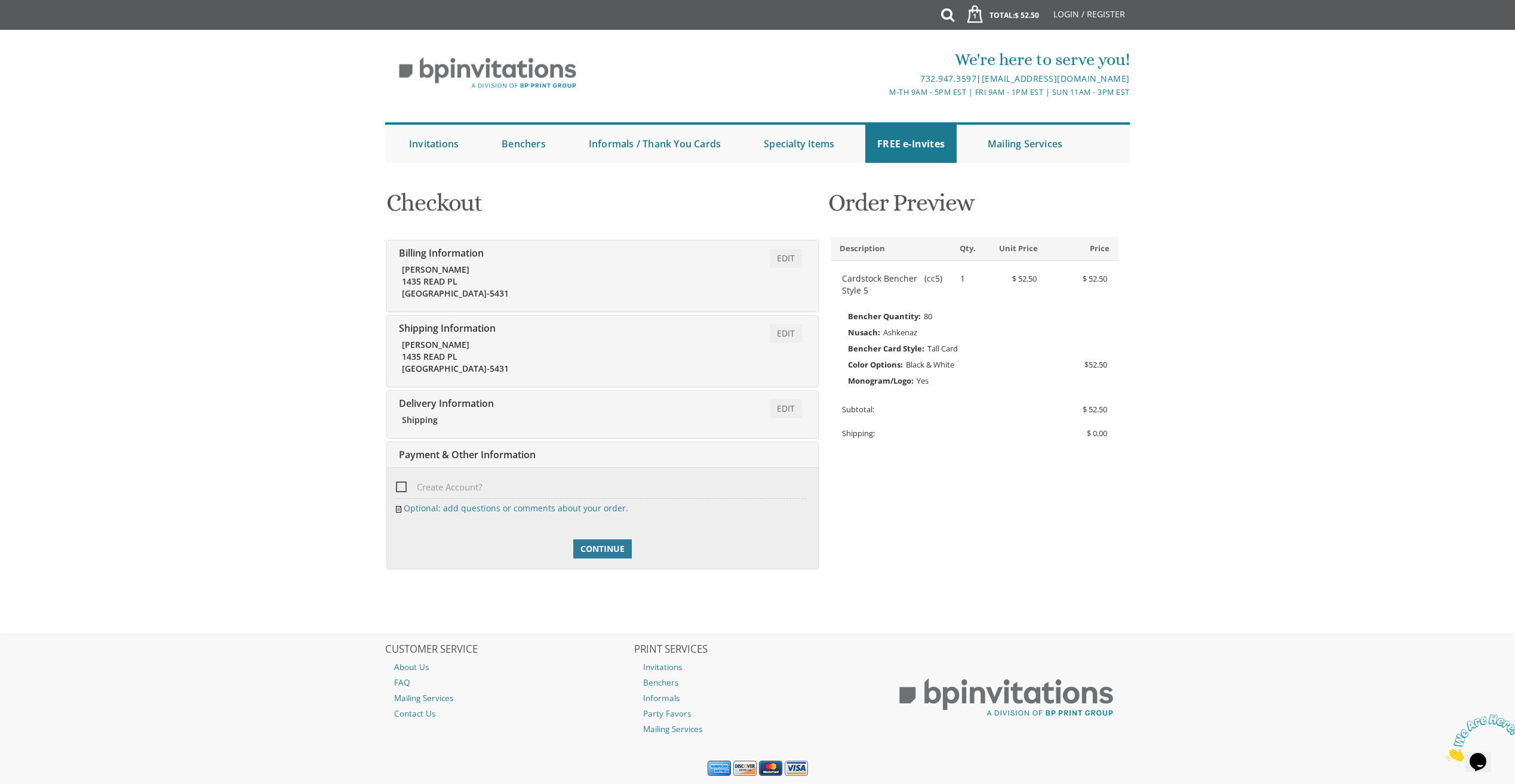
scroll to position [36, 0]
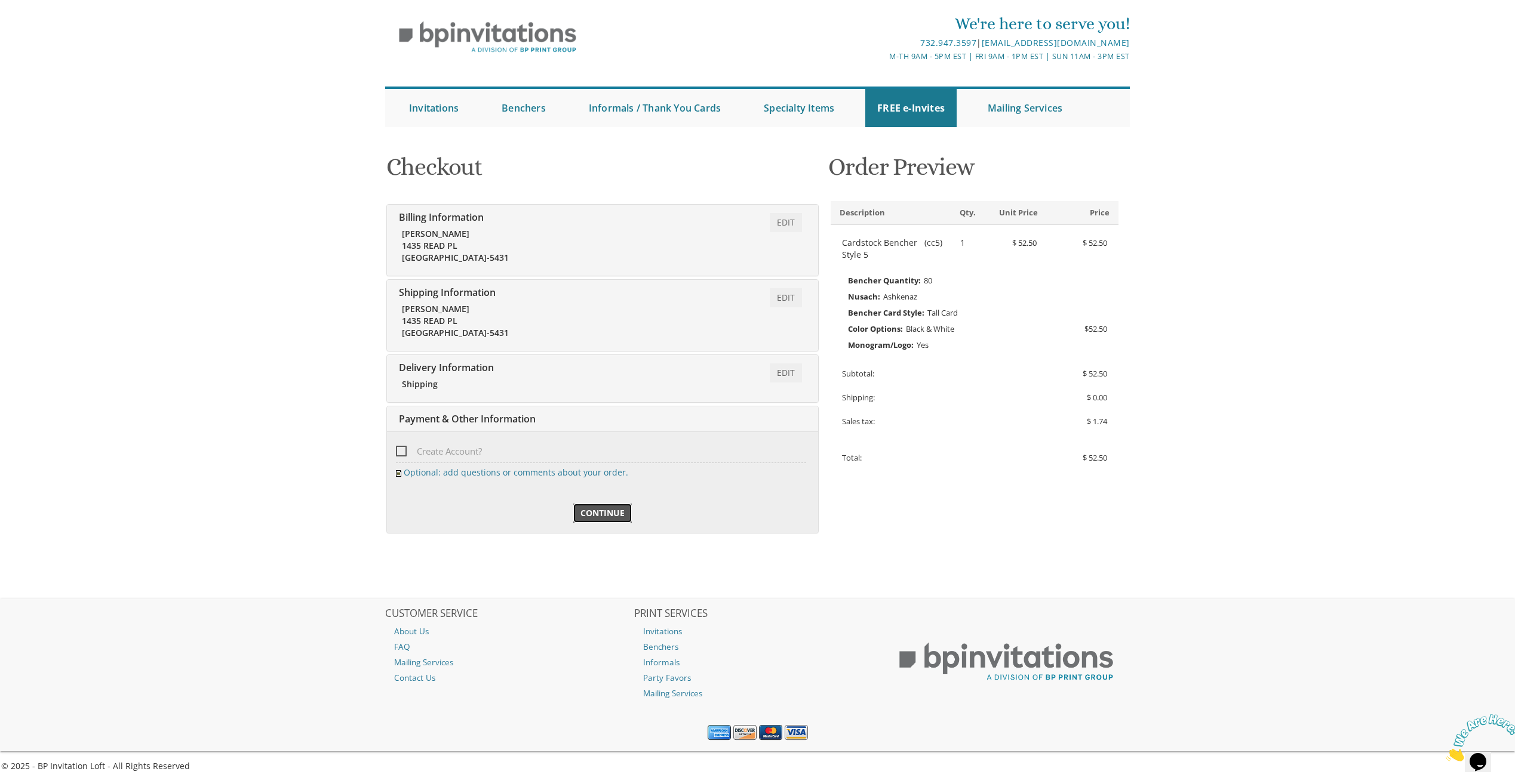
click at [594, 519] on span "Continue" at bounding box center [603, 513] width 44 height 12
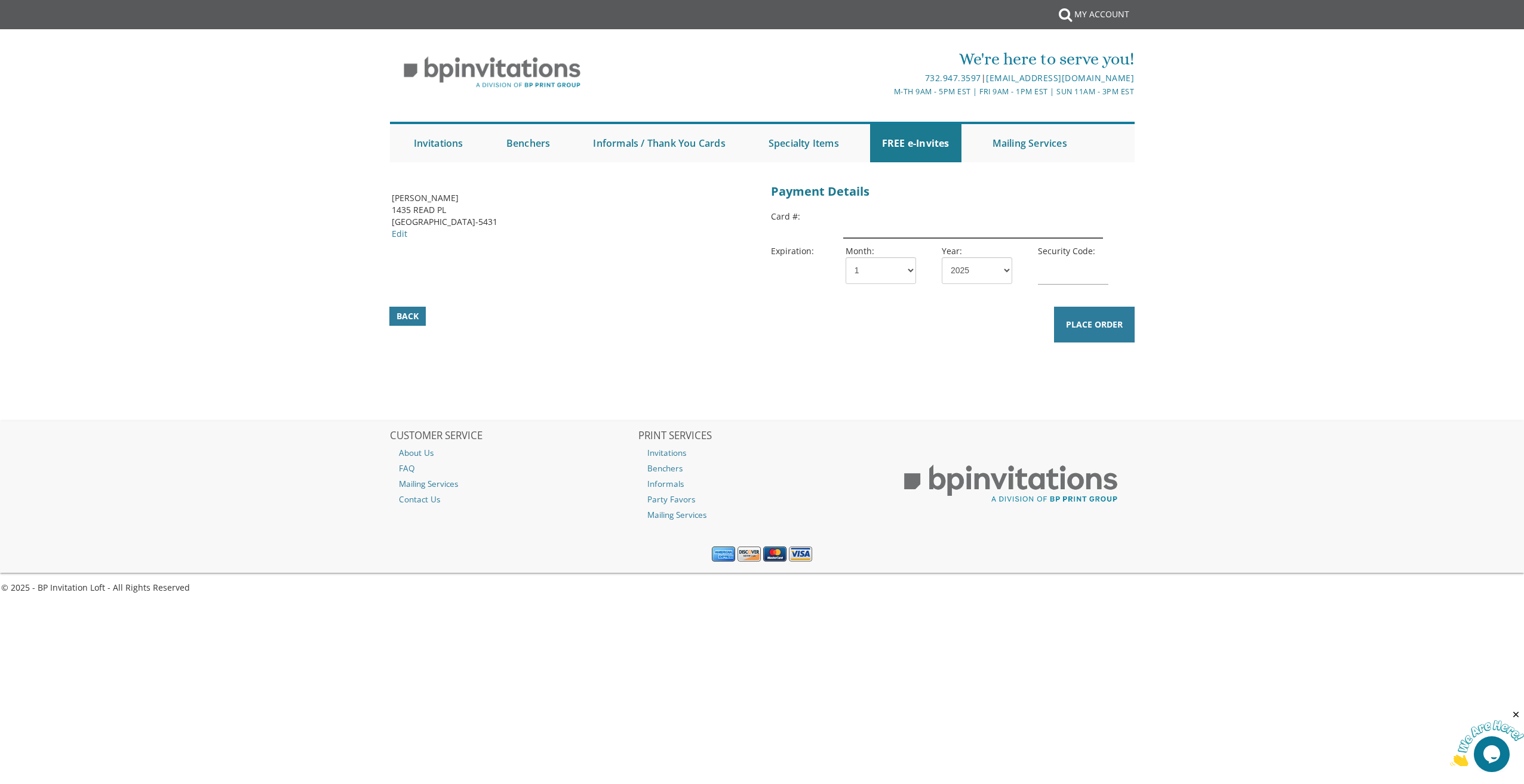
click at [880, 224] on input "text" at bounding box center [973, 224] width 260 height 28
type input "4"
type input "[CREDIT_CARD_NUMBER]"
click at [913, 267] on select "1 2 3 4 5 6 7 8 9 10 11 12" at bounding box center [881, 270] width 70 height 27
select select "09"
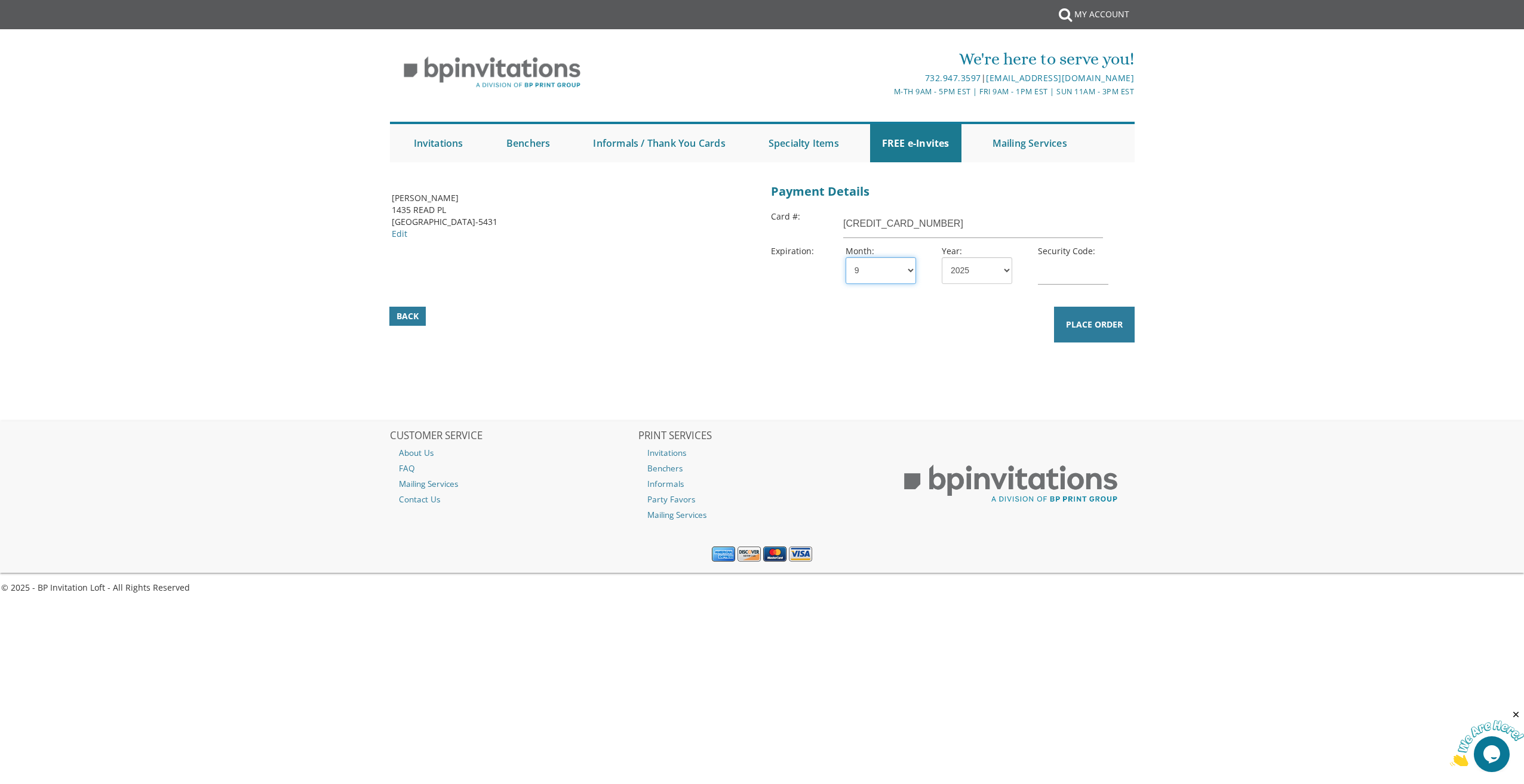
click at [845, 257] on select "1 2 3 4 5 6 7 8 9 10 11 12" at bounding box center [881, 270] width 70 height 27
click at [1005, 269] on select "2025 2026 2027 2028 2029 2030 2031 2032 2033 2034 2035" at bounding box center [977, 270] width 70 height 27
select select "30"
click at [941, 257] on select "2025 2026 2027 2028 2029 2030 2031 2032 2033 2034 2035" at bounding box center [977, 270] width 70 height 27
click at [1042, 274] on input "text" at bounding box center [1073, 271] width 70 height 28
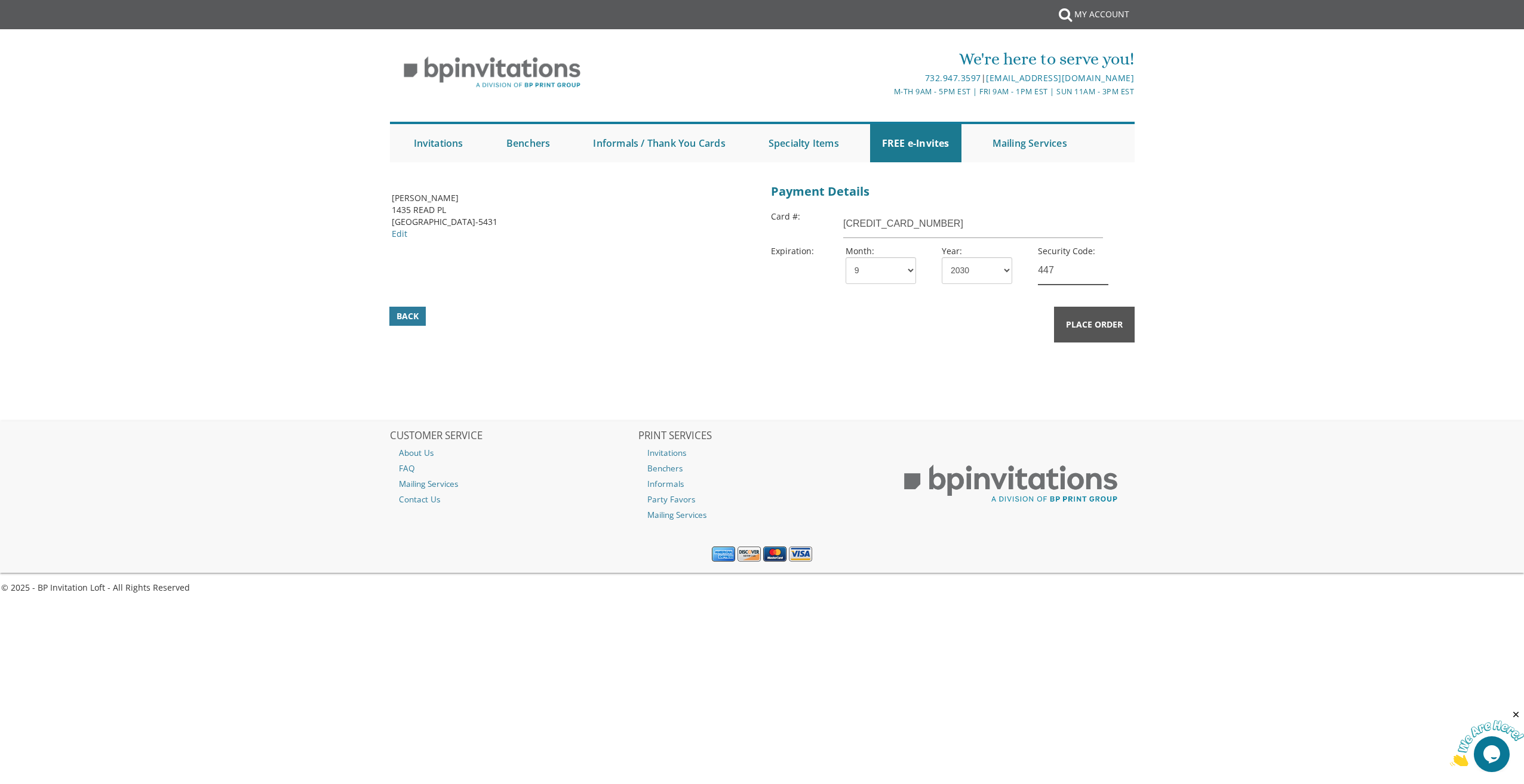
type input "447"
click at [1087, 330] on span "Place Order" at bounding box center [1094, 324] width 57 height 12
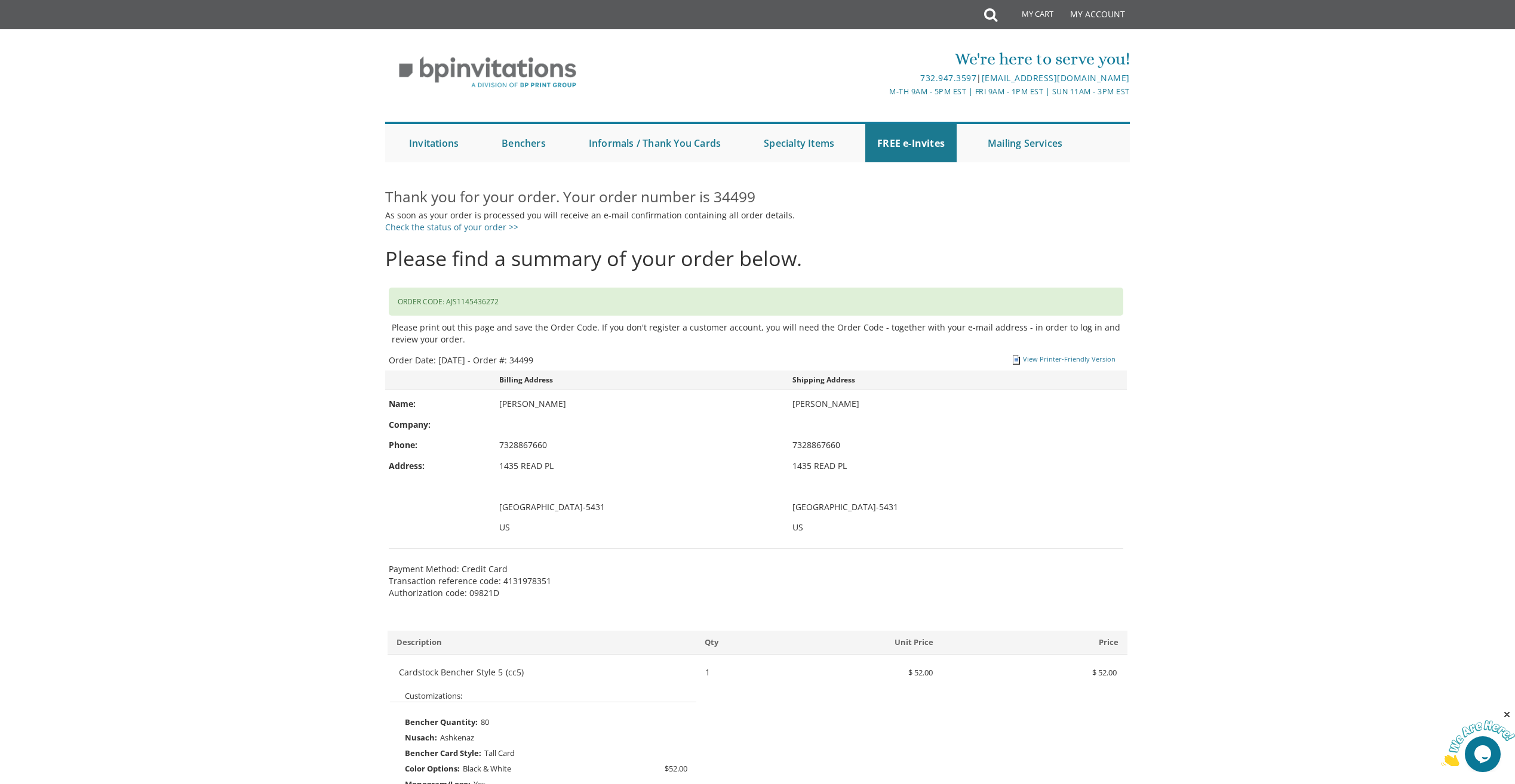
click at [708, 238] on div "Thank you for your order. Your order number is 34499 As soon as your order is p…" at bounding box center [757, 571] width 744 height 763
